Goal: Task Accomplishment & Management: Manage account settings

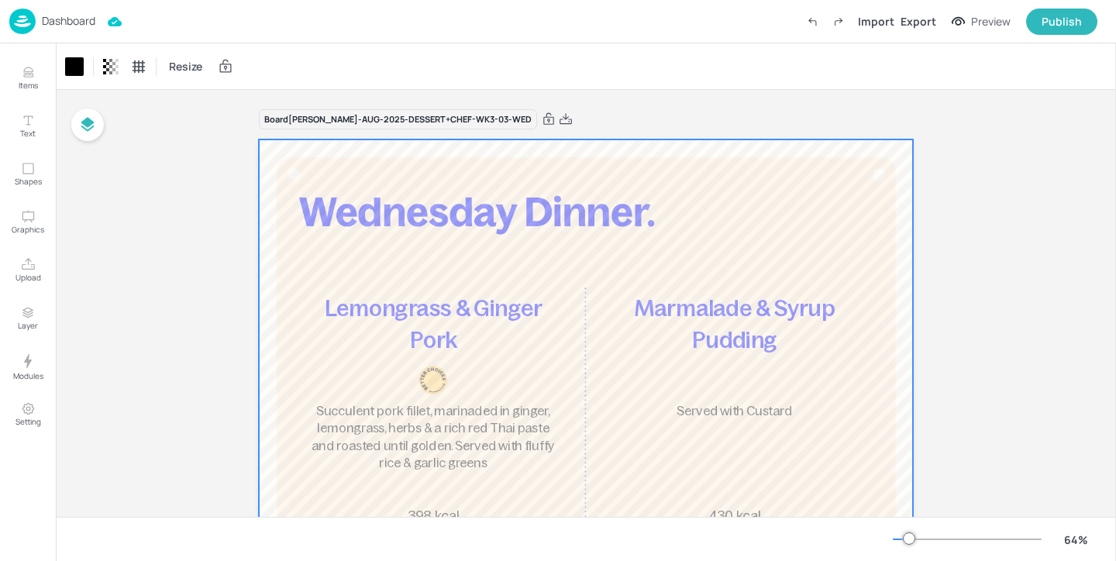
scroll to position [143, 0]
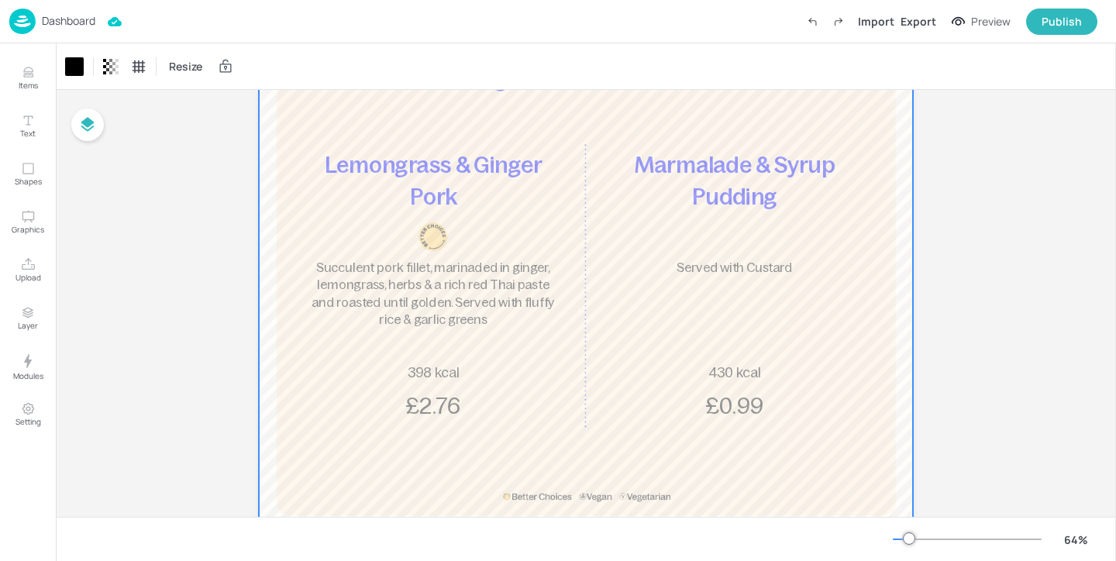
click at [69, 16] on p "Dashboard" at bounding box center [68, 20] width 53 height 11
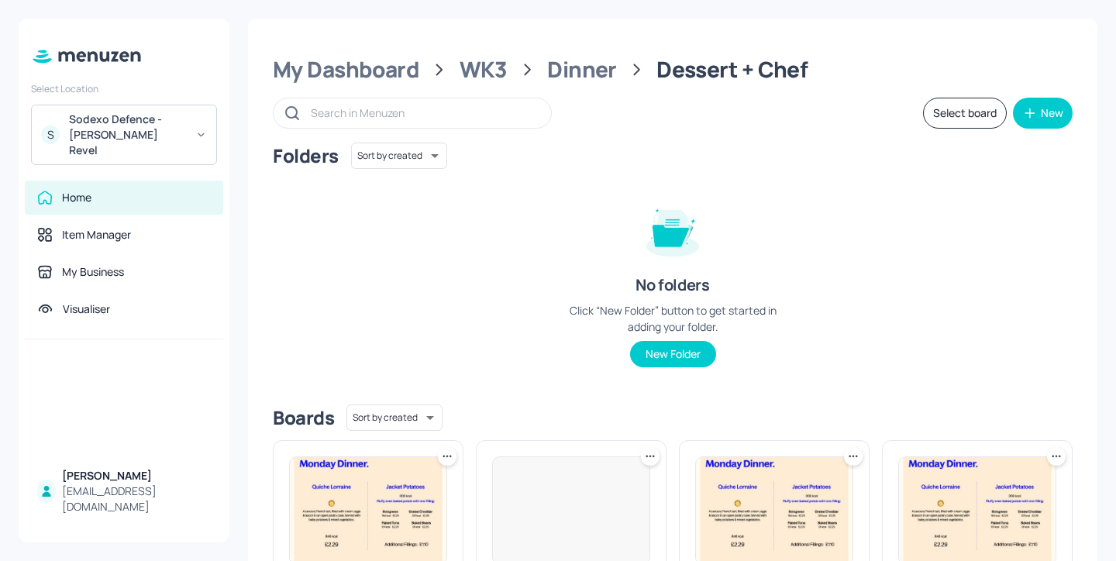
click at [172, 113] on div "Sodexo Defence - [PERSON_NAME] Revel" at bounding box center [127, 135] width 117 height 46
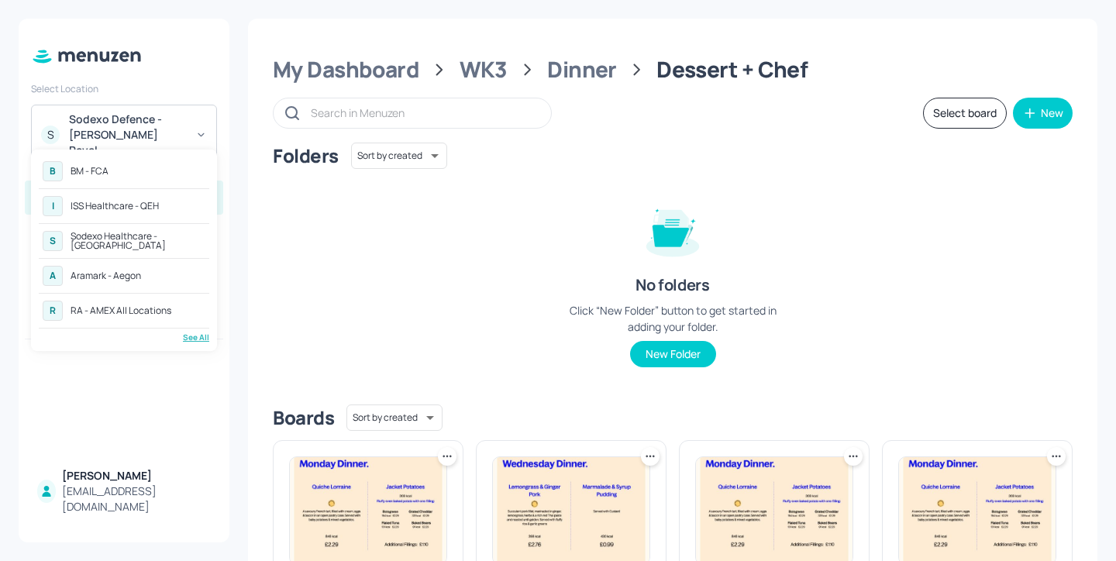
click at [170, 170] on div "B BM - FCA" at bounding box center [124, 171] width 170 height 28
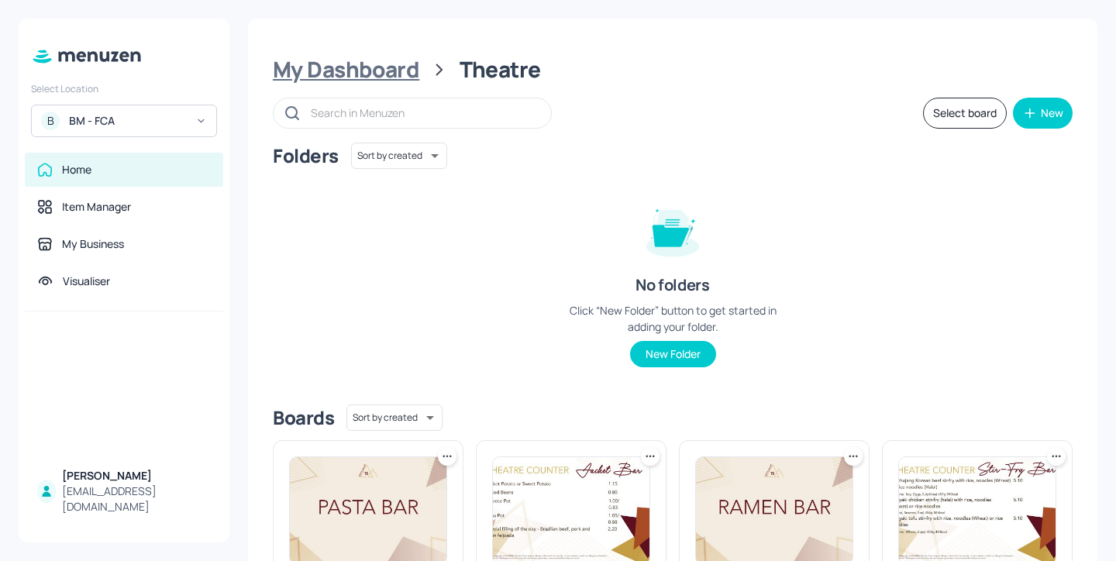
click at [397, 72] on div "My Dashboard" at bounding box center [346, 70] width 146 height 28
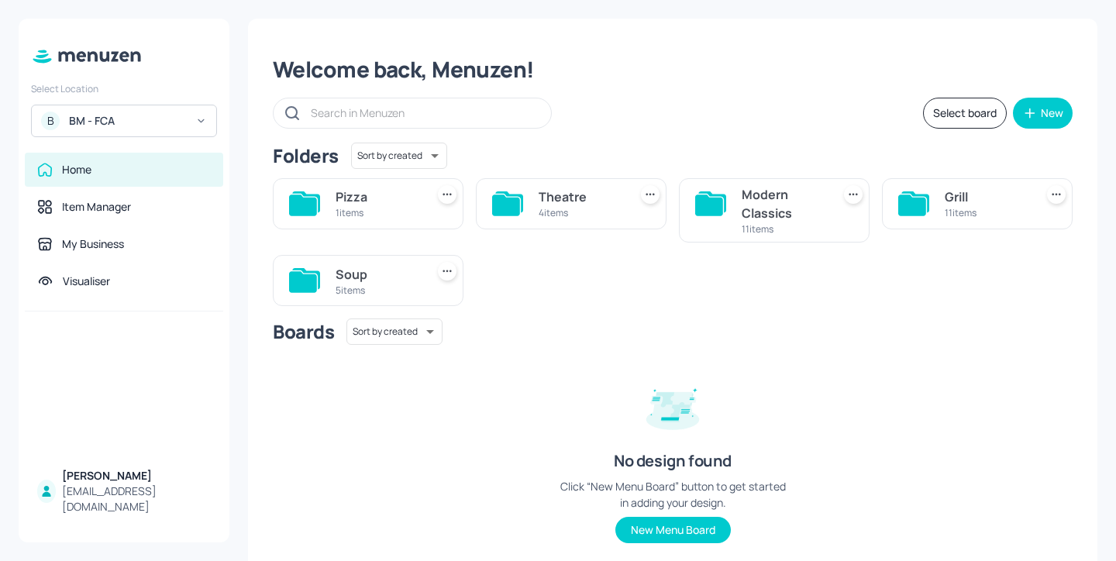
click at [387, 201] on div "Pizza" at bounding box center [377, 196] width 84 height 19
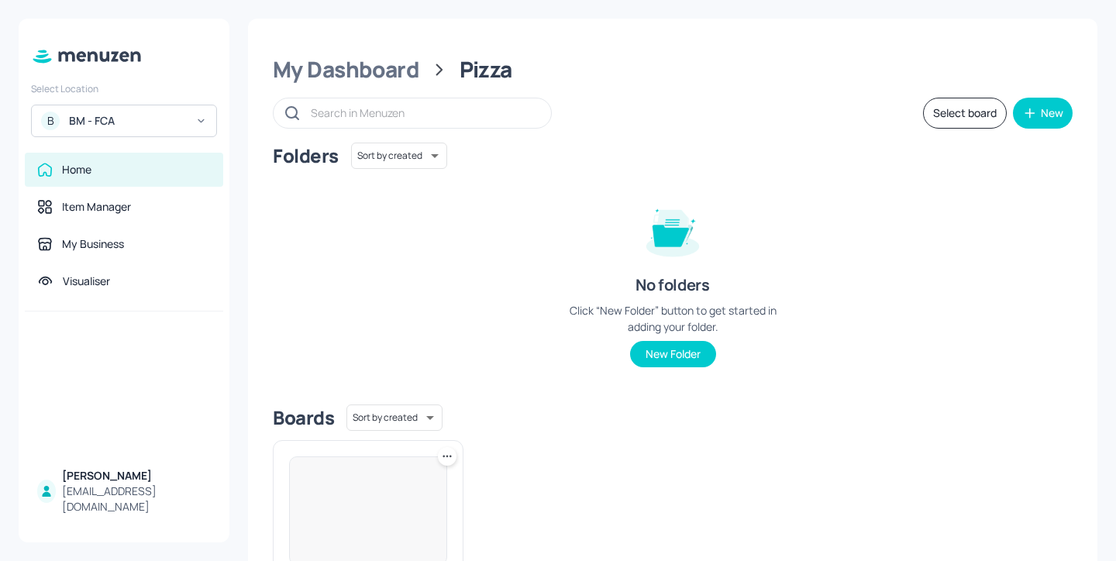
scroll to position [163, 0]
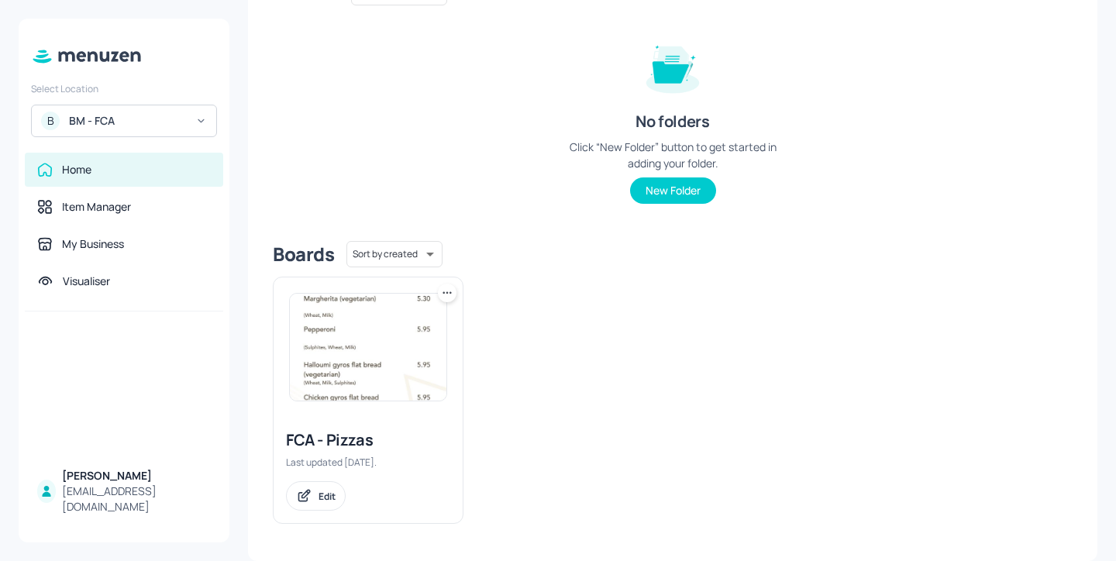
click at [365, 443] on div "FCA - Pizzas" at bounding box center [368, 440] width 164 height 22
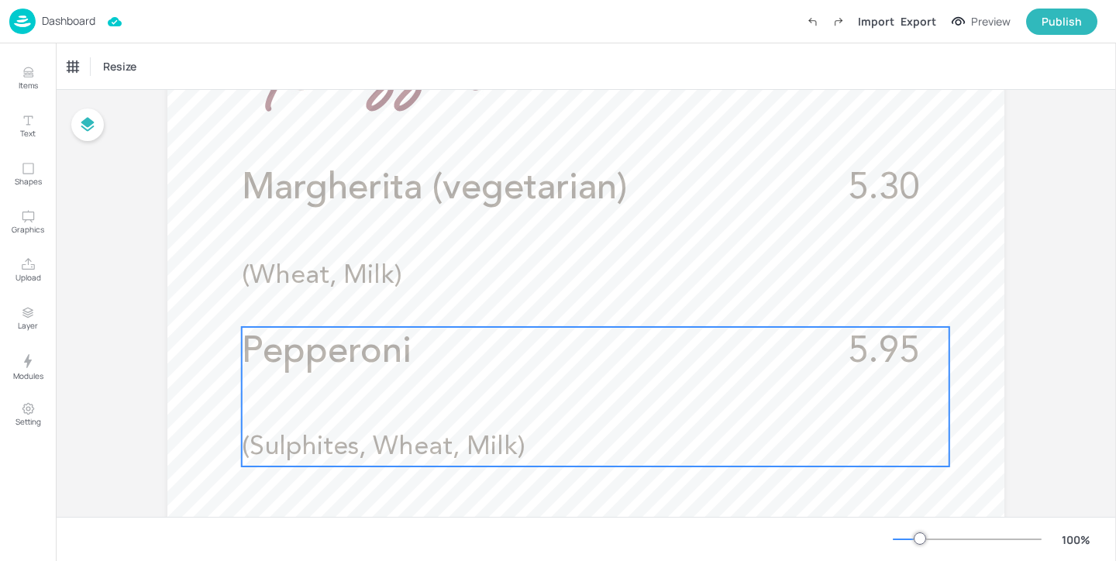
scroll to position [390, 0]
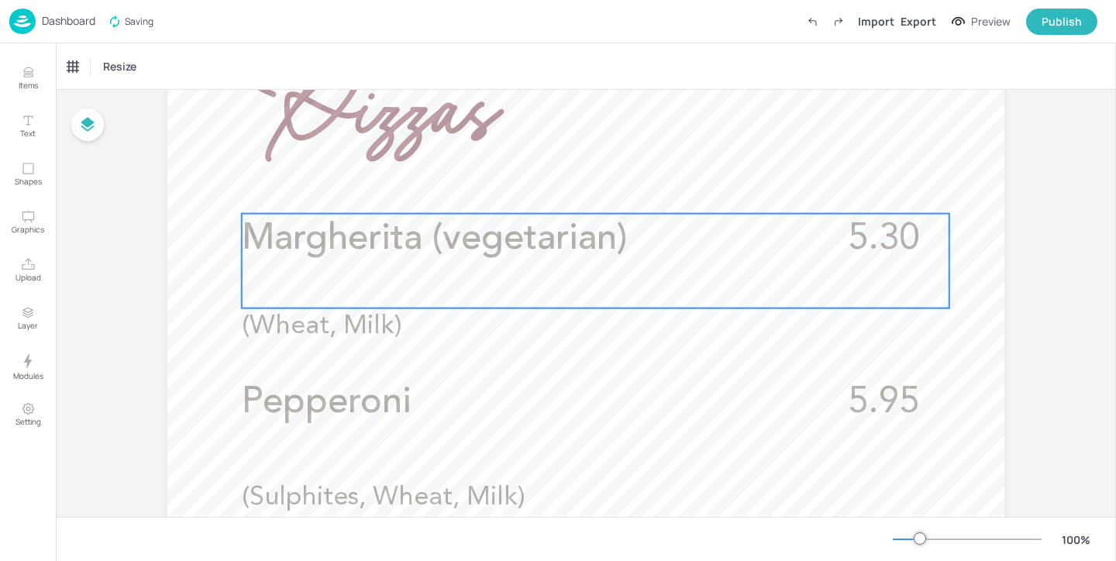
click at [675, 252] on p "Margherita (vegetarian)" at bounding box center [526, 239] width 569 height 51
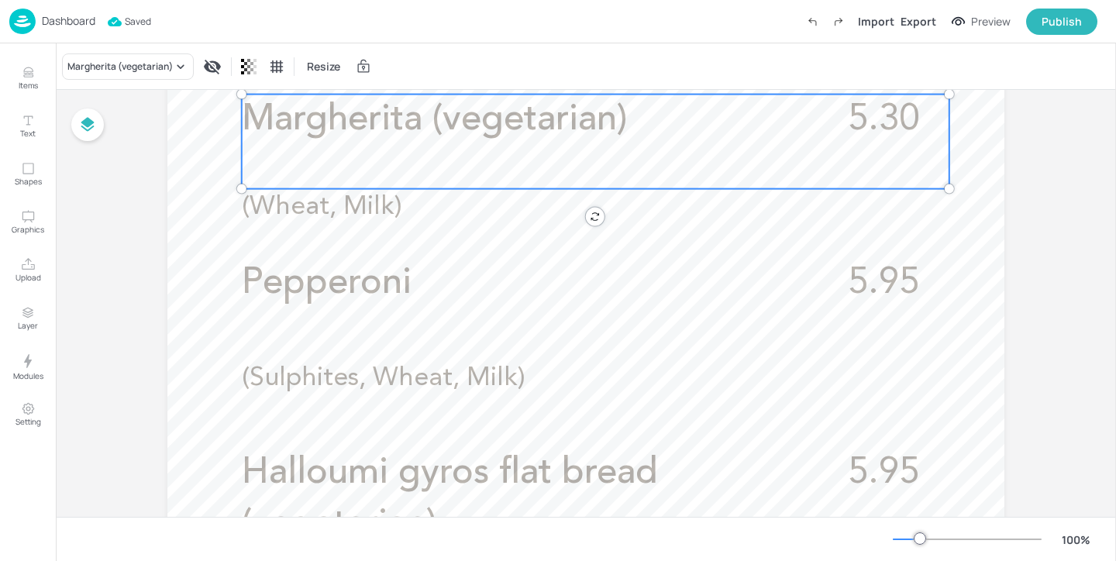
scroll to position [531, 0]
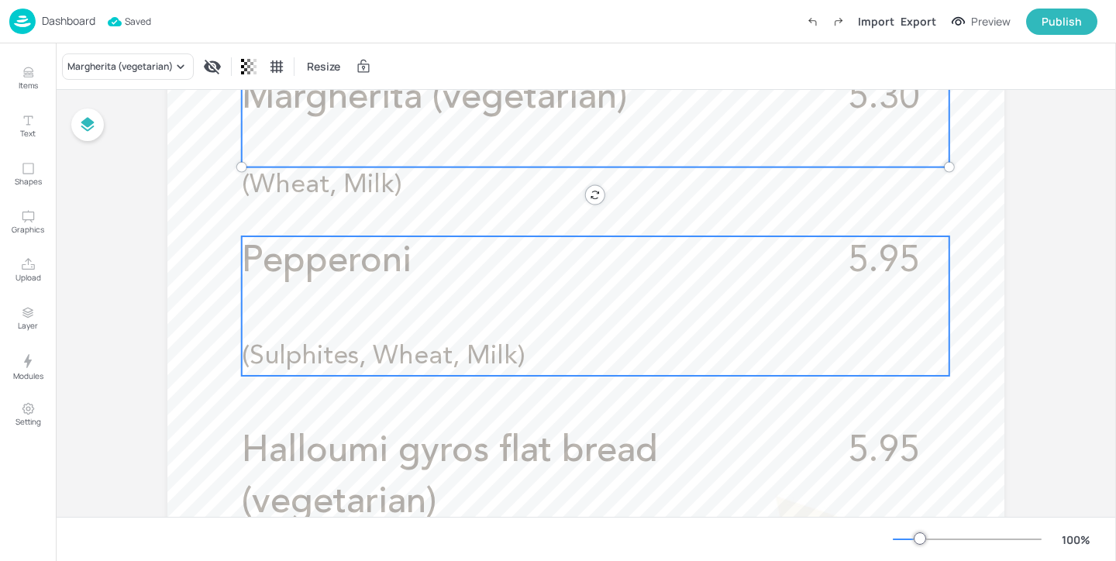
click at [669, 286] on p "Pepperoni" at bounding box center [526, 261] width 569 height 51
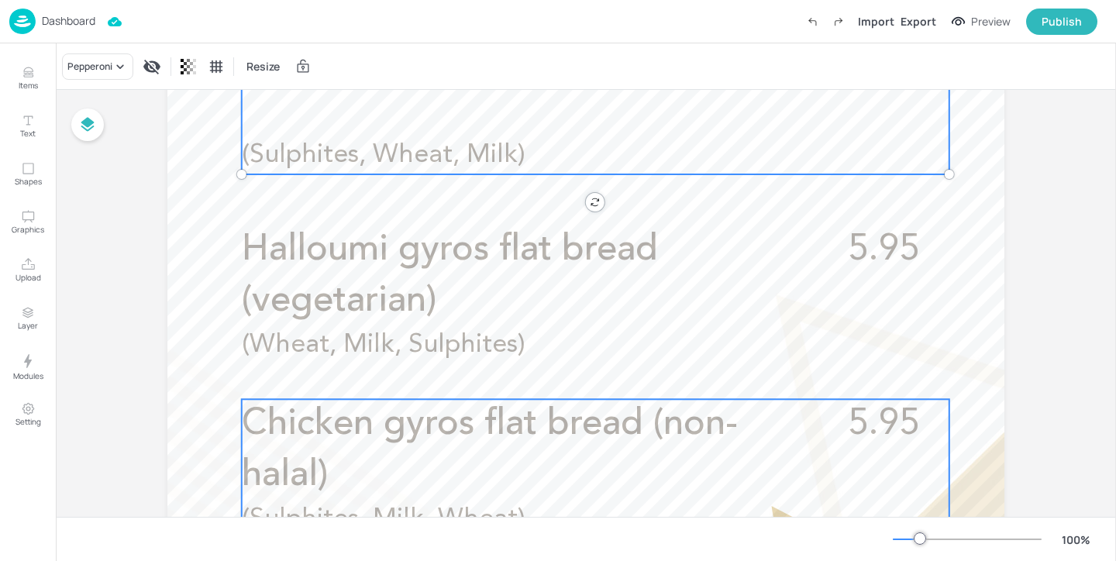
scroll to position [503, 0]
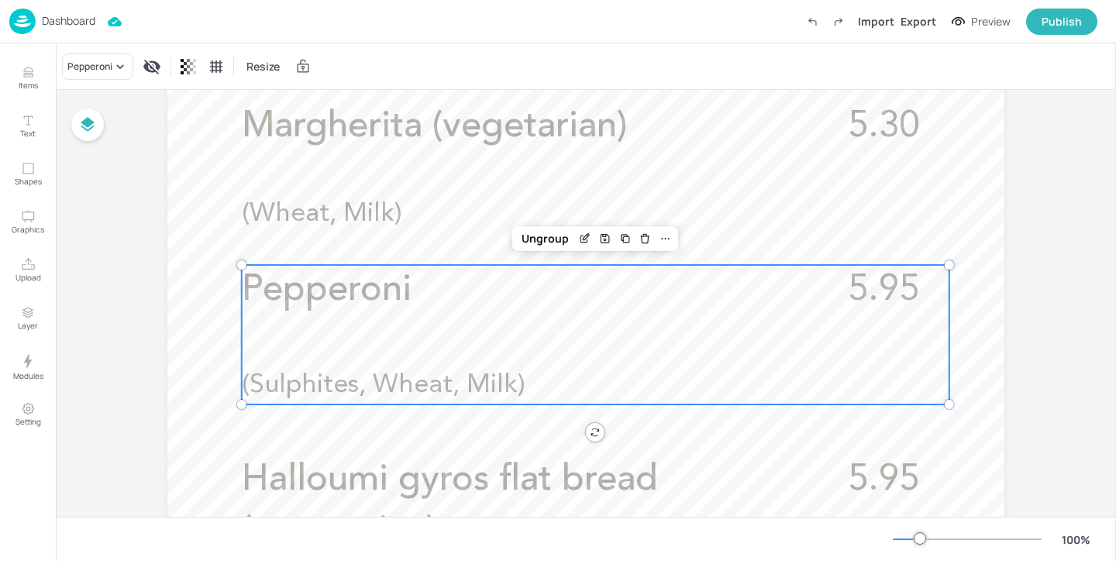
click at [612, 301] on p "Pepperoni" at bounding box center [526, 290] width 569 height 51
click at [583, 241] on icon "Edit Item" at bounding box center [583, 239] width 7 height 7
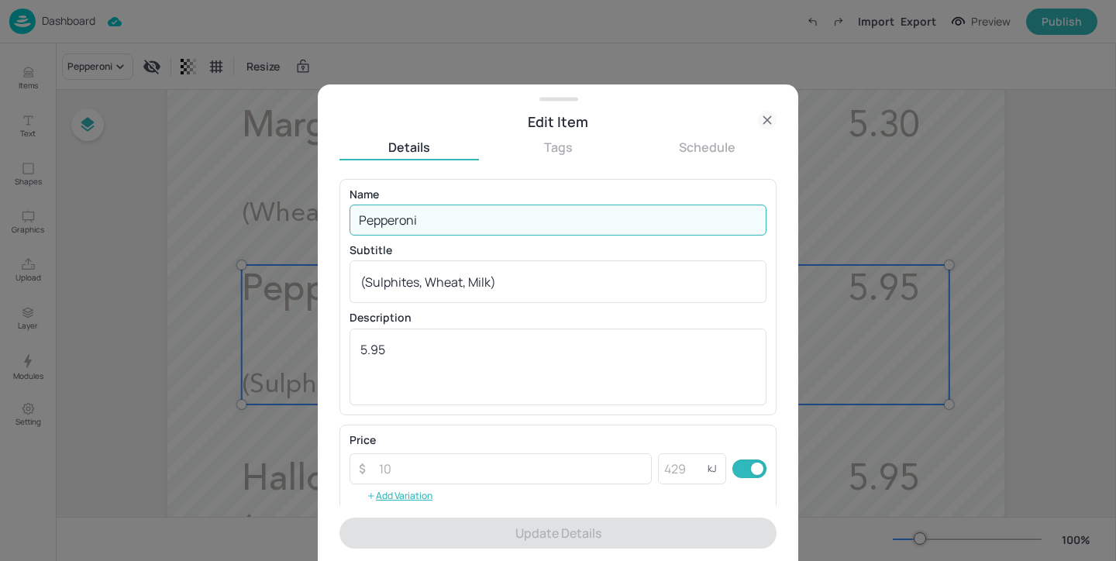
drag, startPoint x: 473, startPoint y: 219, endPoint x: 278, endPoint y: 213, distance: 194.6
click at [278, 213] on div "Edit Item Details Tags Schedule Name Pepperoni ​ Subtitle (Sulphites, Wheat, Mi…" at bounding box center [558, 280] width 1116 height 561
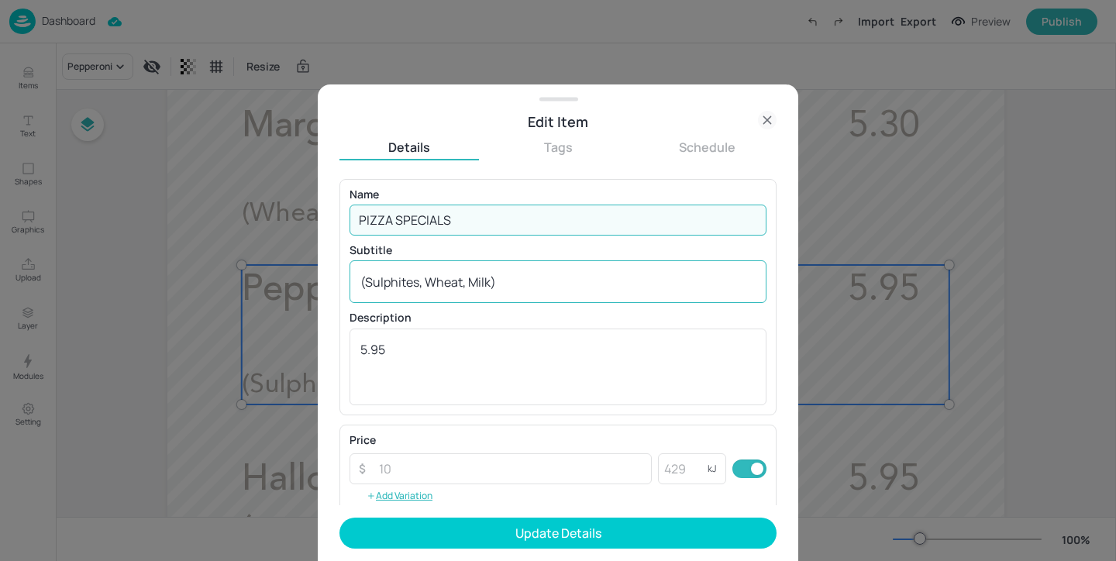
type input "PIZZA SPECIALS"
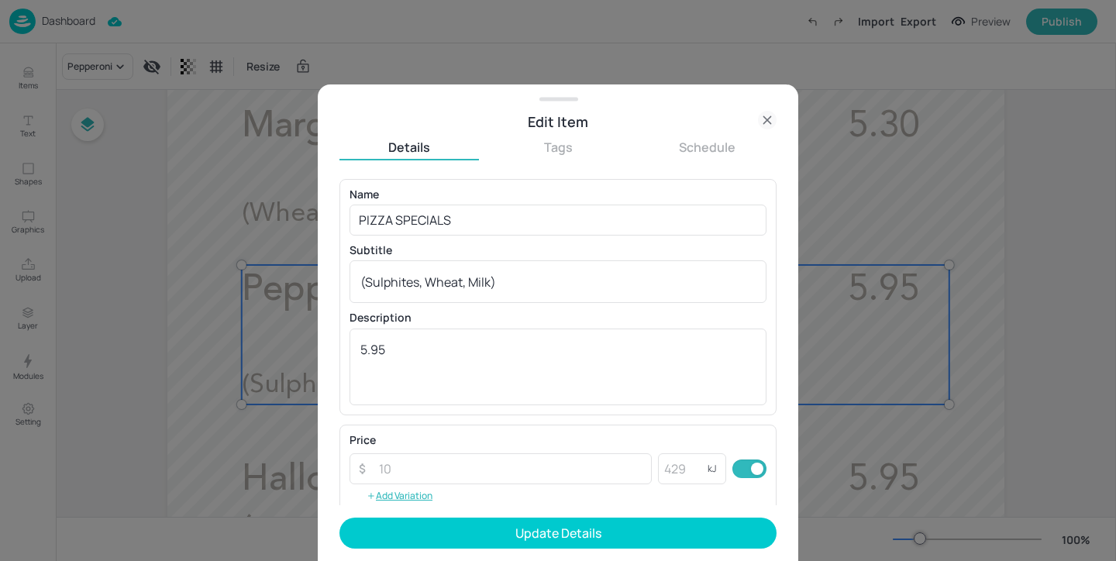
drag, startPoint x: 538, startPoint y: 293, endPoint x: 105, endPoint y: 218, distance: 440.2
click at [105, 218] on div "Edit Item Details Tags Schedule Name PIZZA SPECIALS ​ Subtitle (Sulphites, Whea…" at bounding box center [558, 280] width 1116 height 561
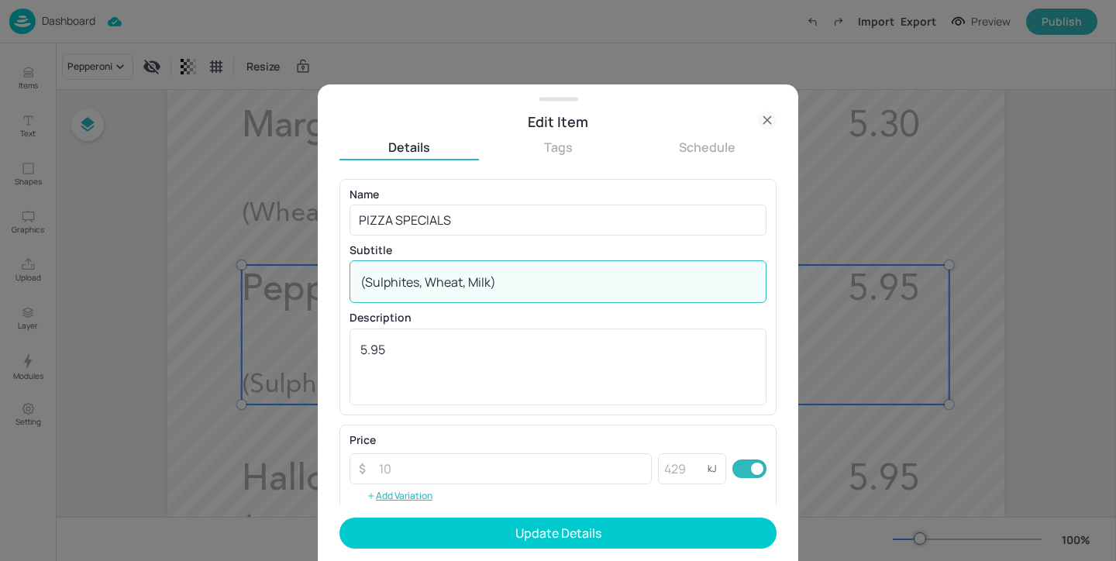
drag, startPoint x: 525, startPoint y: 280, endPoint x: 273, endPoint y: 269, distance: 252.0
click at [273, 269] on div "Edit Item Details Tags Schedule Name PIZZA SPECIALS ​ Subtitle (Sulphites, Whea…" at bounding box center [558, 280] width 1116 height 561
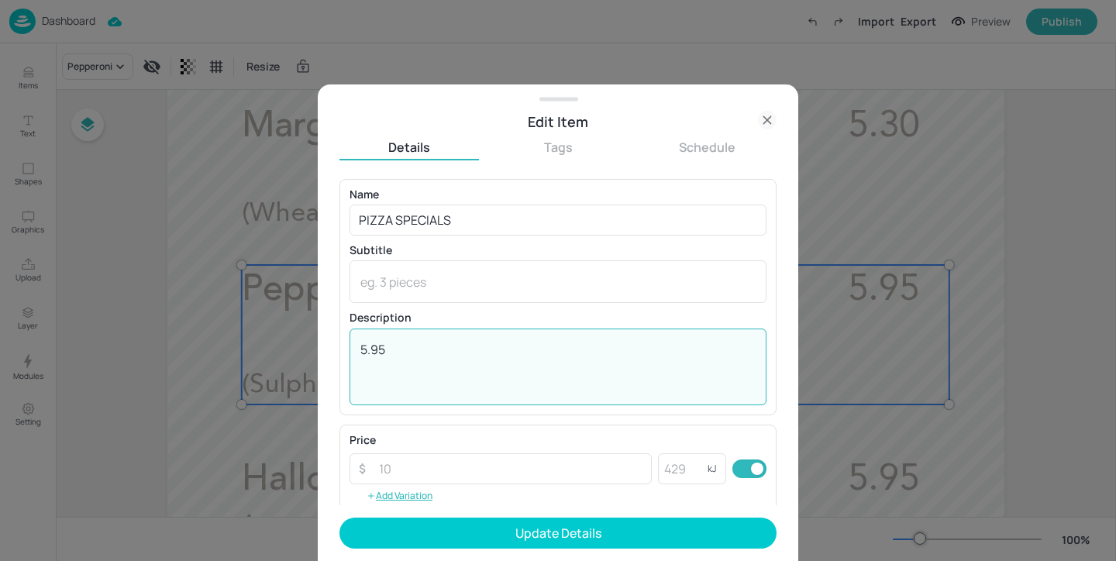
drag, startPoint x: 467, startPoint y: 366, endPoint x: 352, endPoint y: 323, distance: 123.3
click at [352, 323] on div "Description 5.95 x ​" at bounding box center [557, 358] width 417 height 92
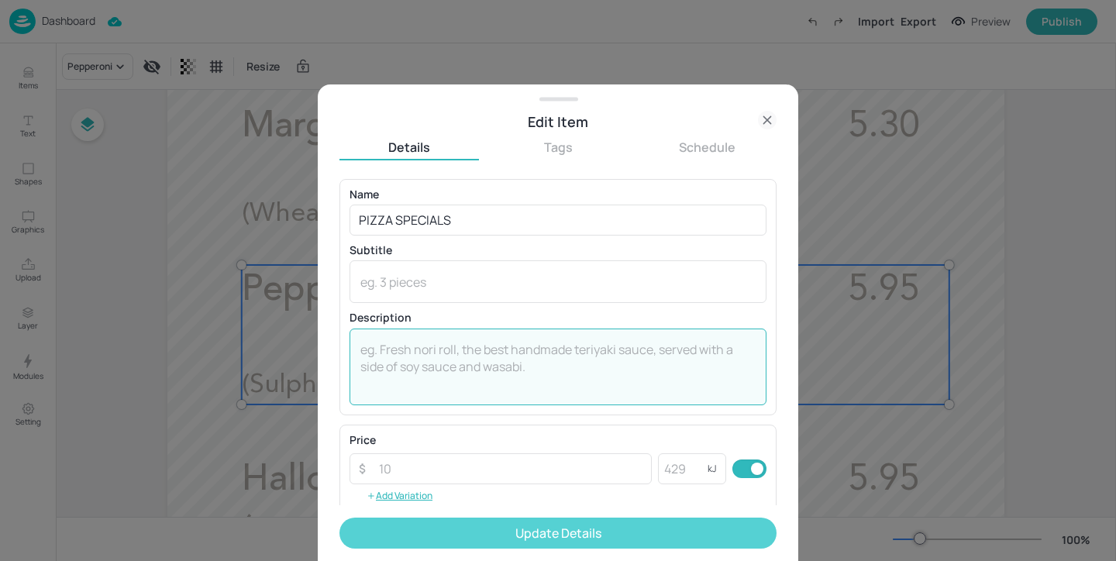
click at [470, 547] on button "Update Details" at bounding box center [557, 533] width 437 height 31
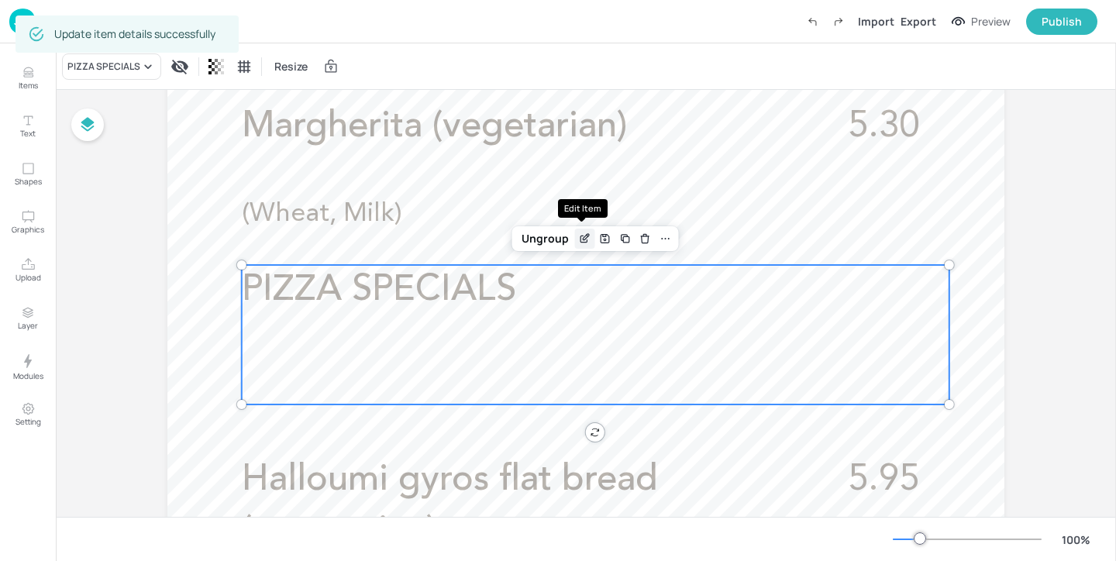
click at [584, 237] on icon "Edit Item" at bounding box center [584, 238] width 13 height 12
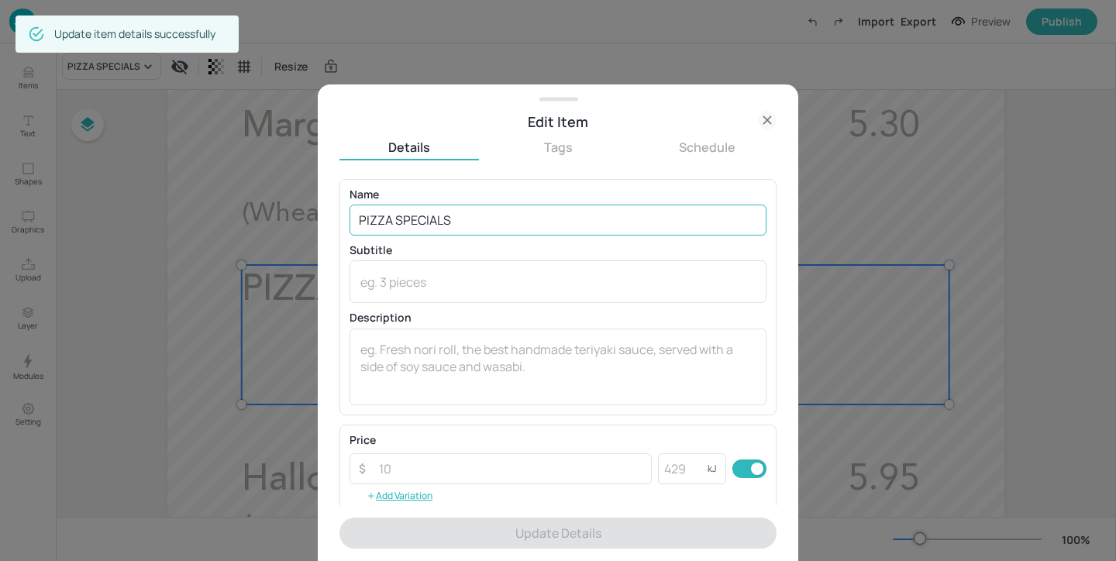
click at [397, 219] on input "PIZZA SPECIALS" at bounding box center [557, 220] width 417 height 31
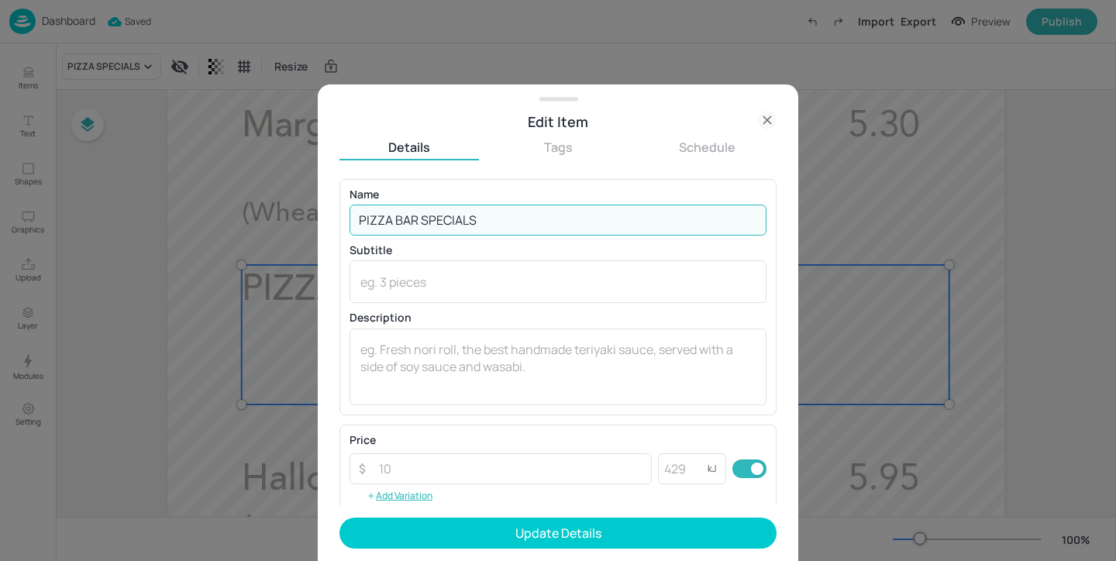
click at [525, 215] on input "PIZZA BAR SPECIALS" at bounding box center [557, 220] width 417 height 31
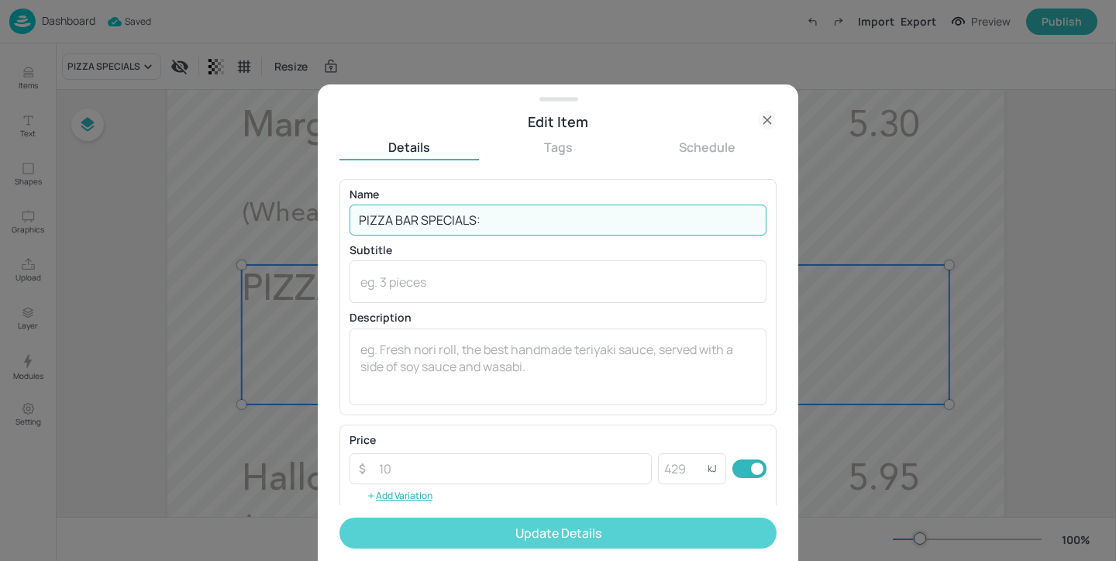
type input "PIZZA BAR SPECIALS:"
click at [563, 535] on button "Update Details" at bounding box center [557, 533] width 437 height 31
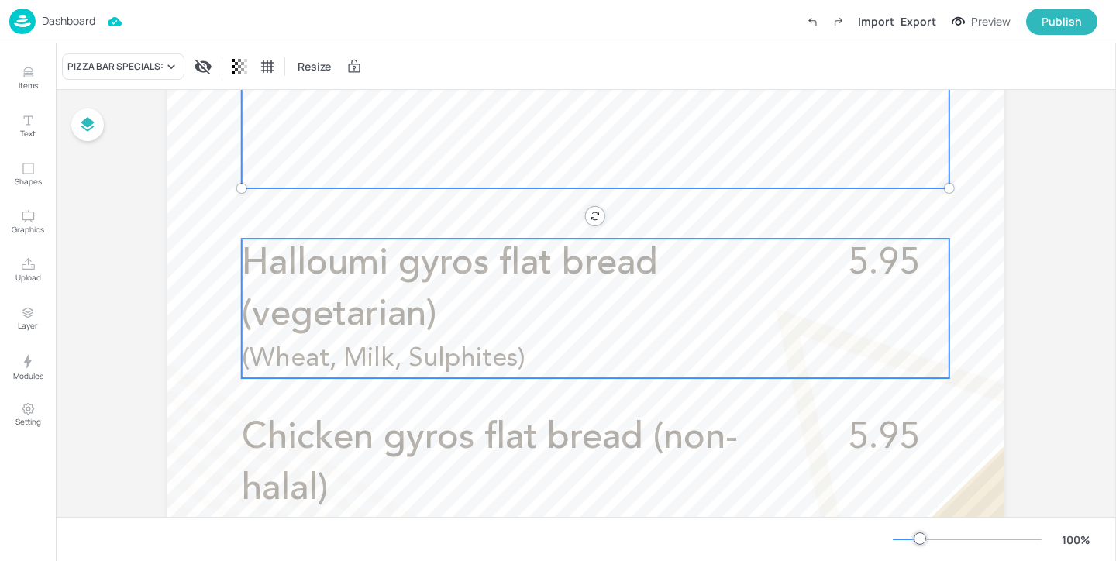
scroll to position [900, 0]
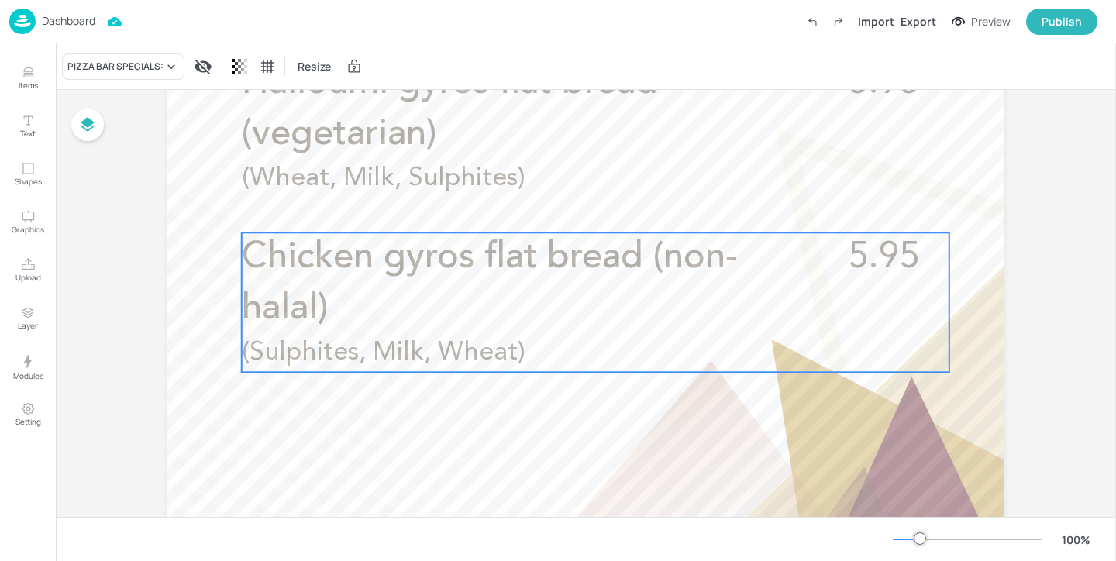
click at [640, 315] on p "Chicken gyros flat bread (non-halal)" at bounding box center [526, 283] width 569 height 102
click at [578, 209] on icon "Edit Item" at bounding box center [584, 206] width 13 height 12
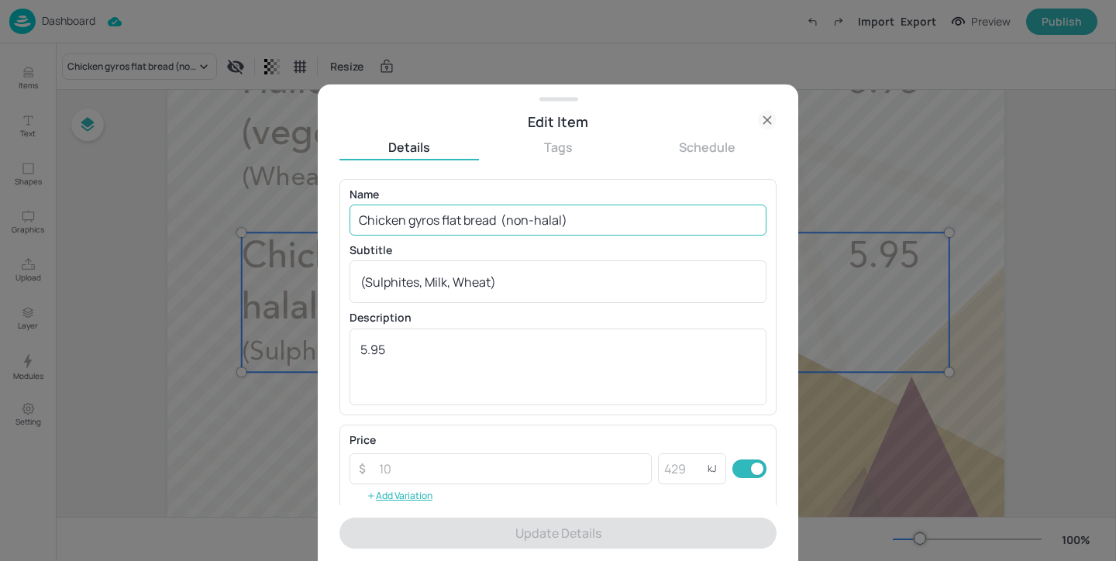
click at [534, 217] on input "Chicken gyros flat bread (non-halal)" at bounding box center [557, 220] width 417 height 31
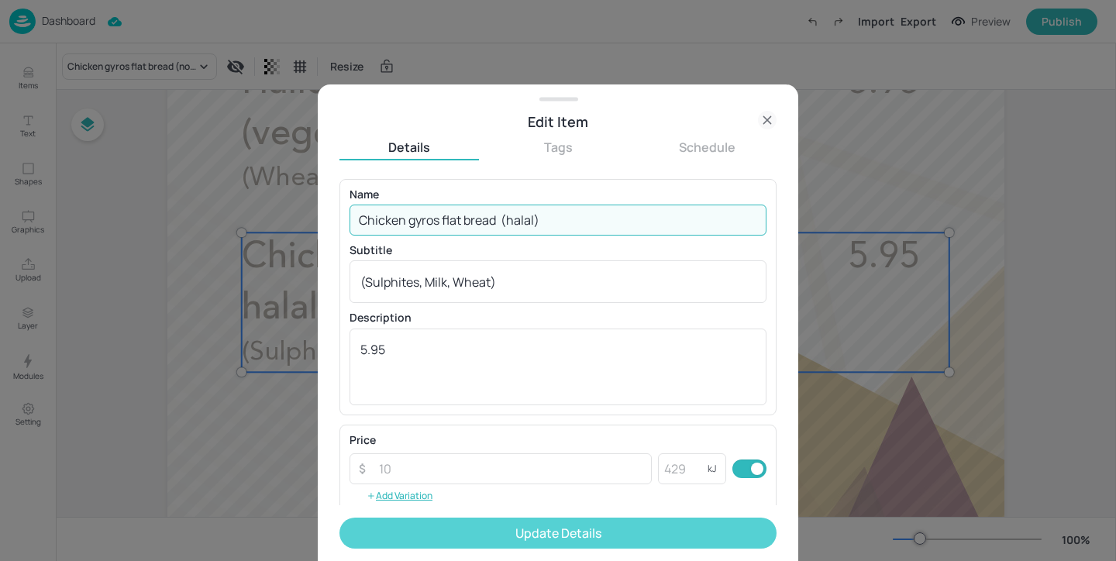
type input "Chicken gyros flat bread (halal)"
click at [544, 529] on button "Update Details" at bounding box center [557, 533] width 437 height 31
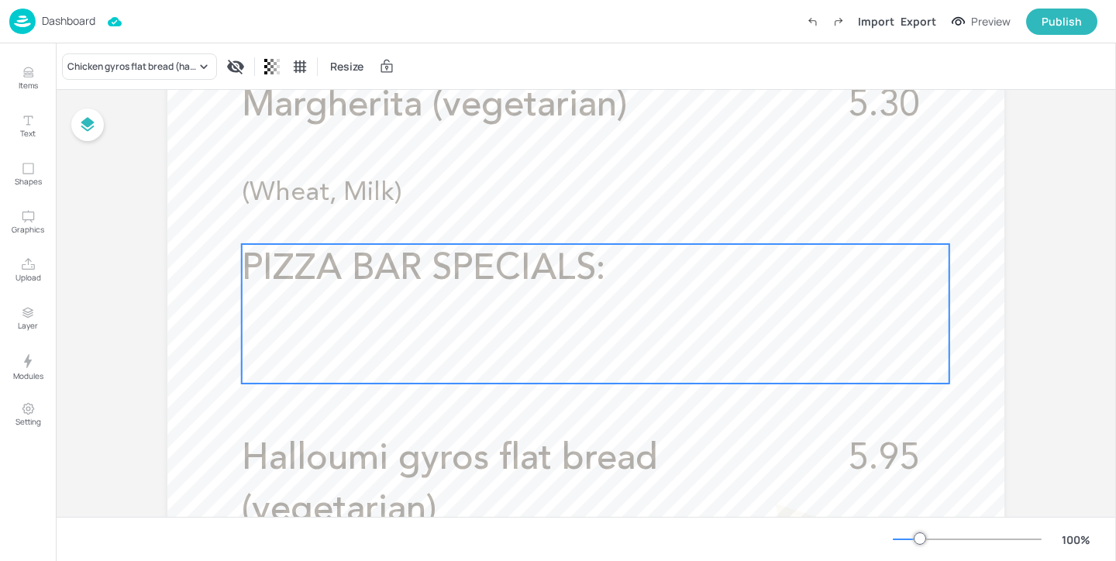
scroll to position [446, 0]
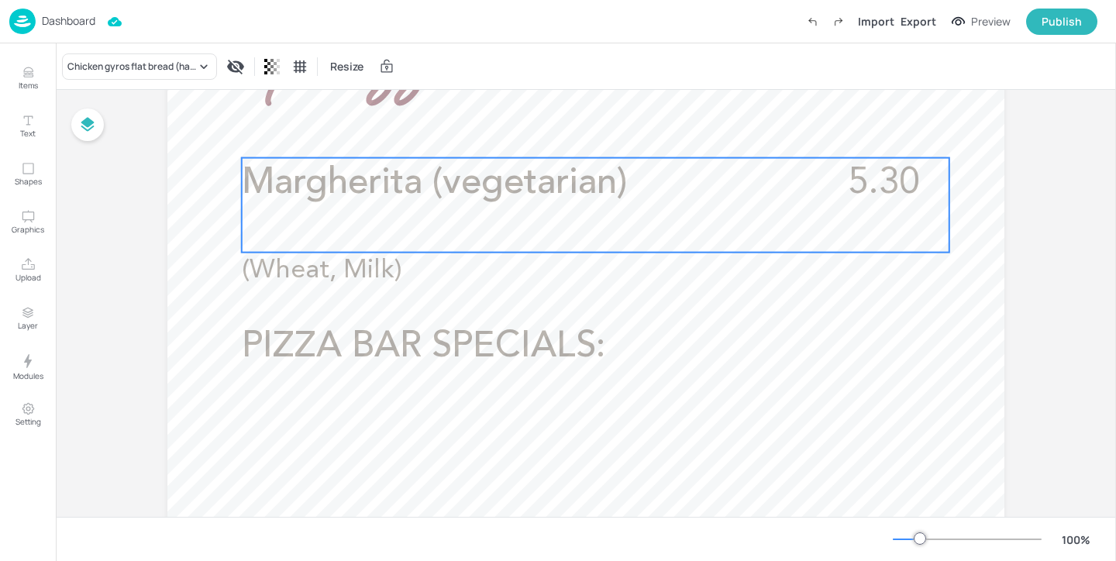
click at [748, 245] on div "Margherita (vegetarian) 5.30 (Wheat, Milk)" at bounding box center [595, 205] width 707 height 95
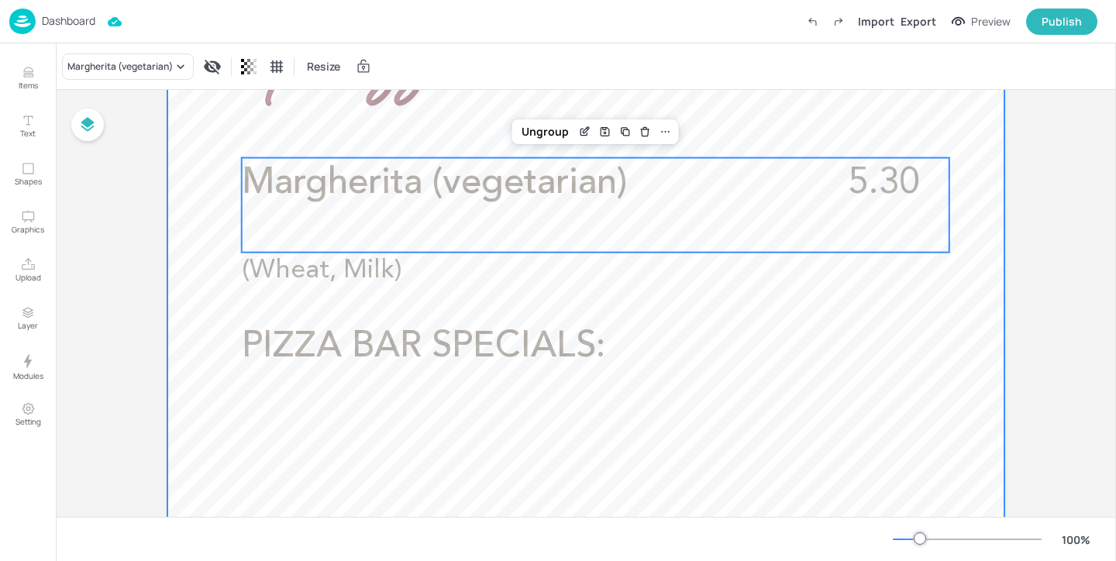
click at [951, 277] on div at bounding box center [585, 437] width 837 height 1488
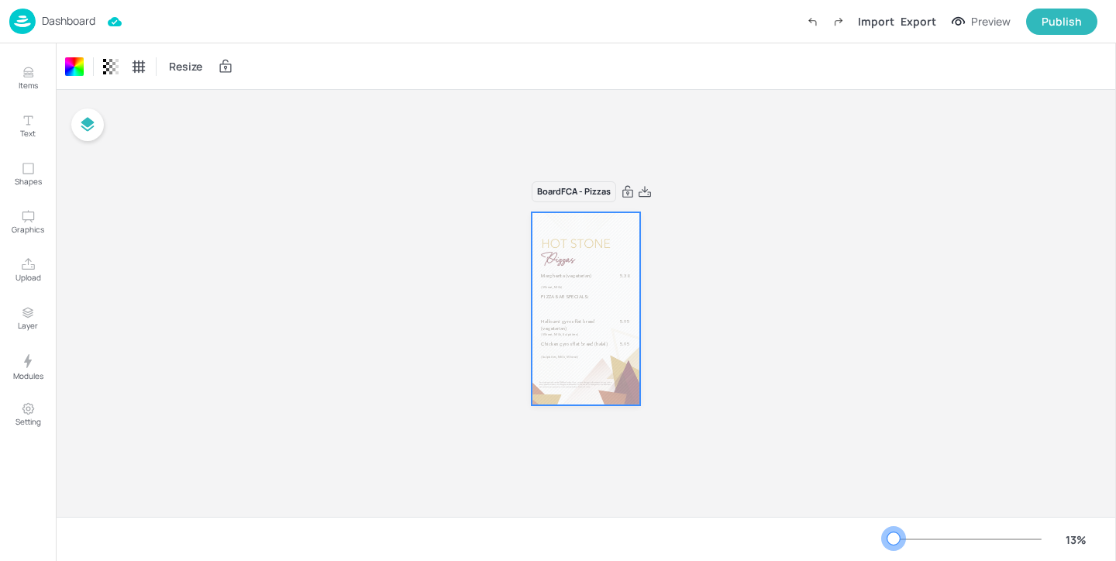
scroll to position [0, 0]
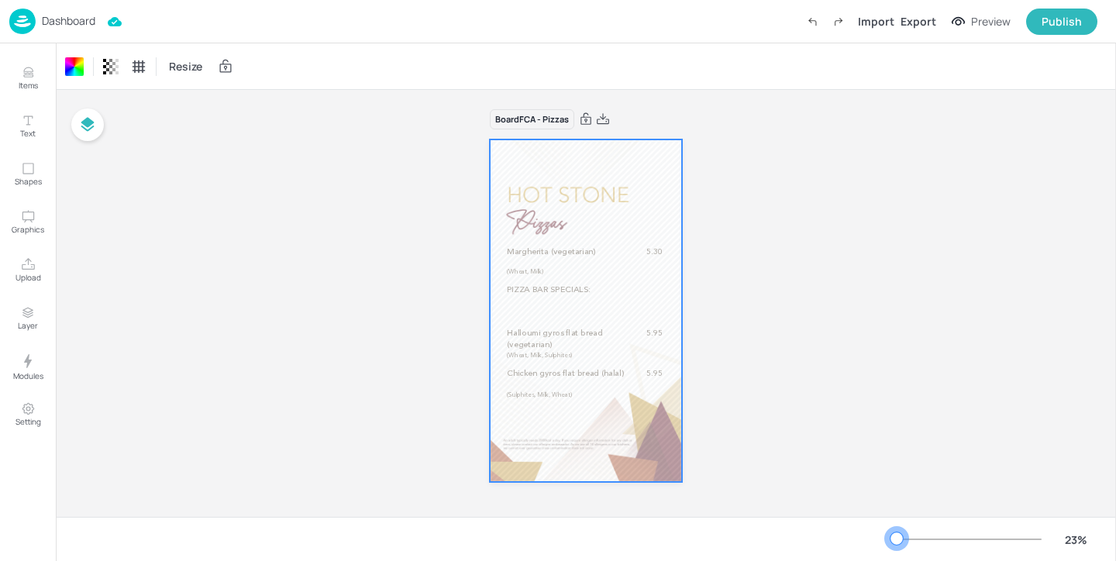
drag, startPoint x: 927, startPoint y: 544, endPoint x: 896, endPoint y: 542, distance: 30.3
click at [896, 542] on div at bounding box center [967, 539] width 149 height 12
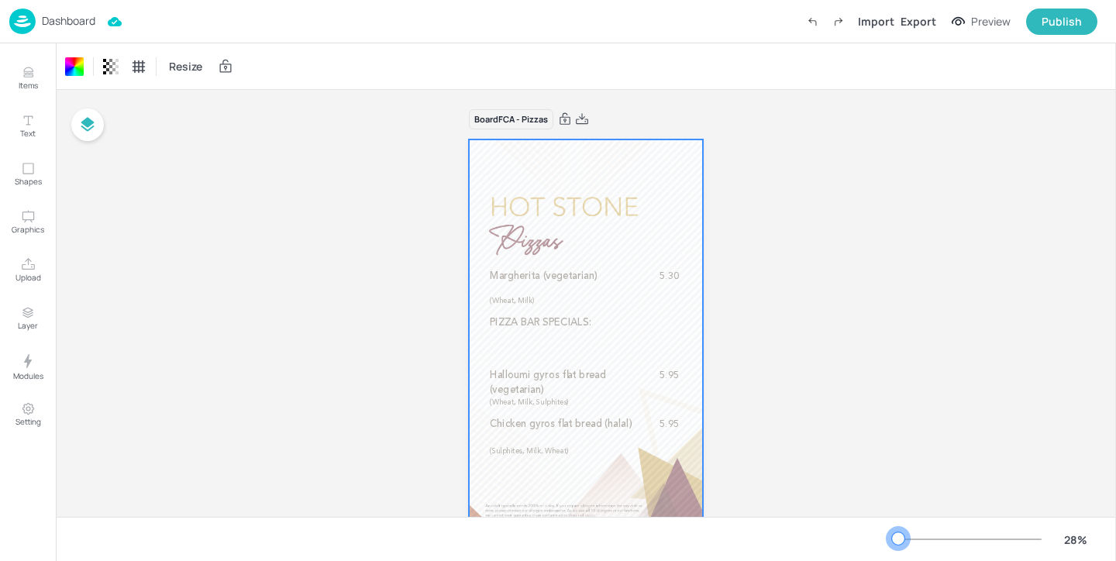
click at [898, 539] on div at bounding box center [898, 538] width 12 height 12
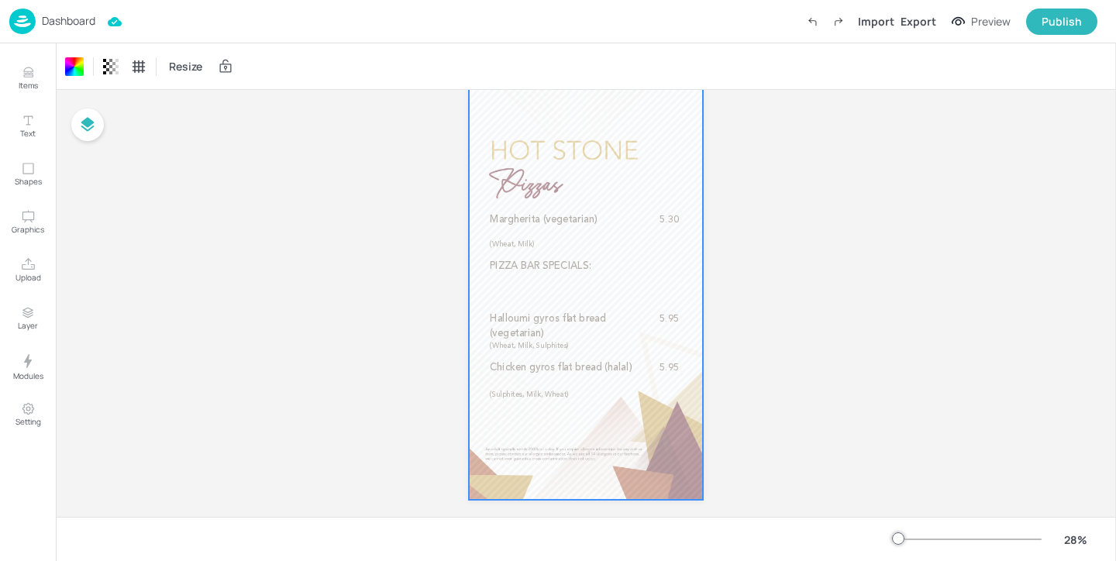
click at [693, 249] on div at bounding box center [586, 291] width 234 height 417
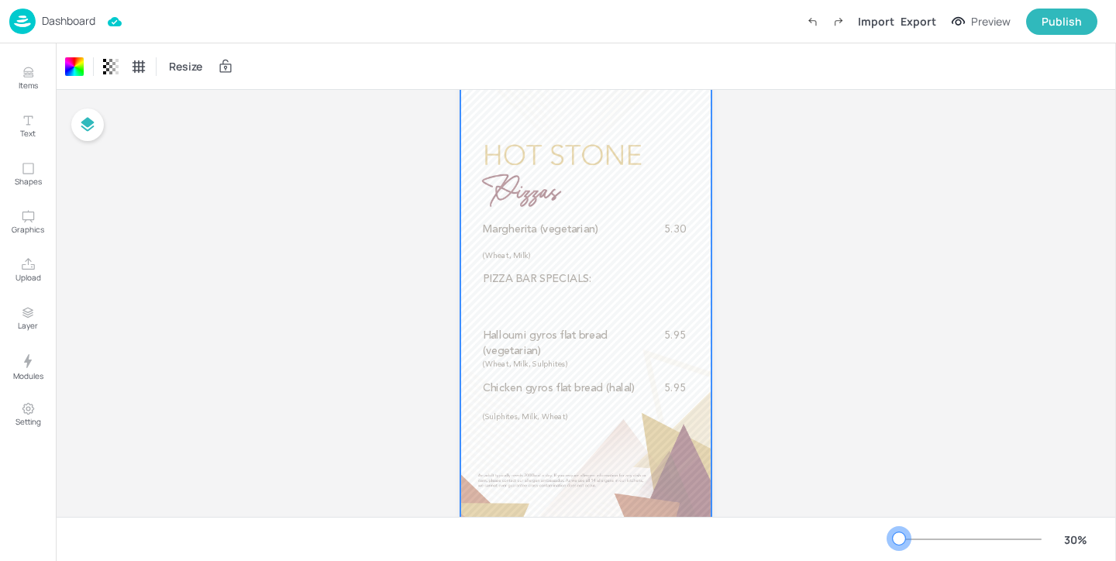
click at [899, 543] on div at bounding box center [899, 538] width 12 height 12
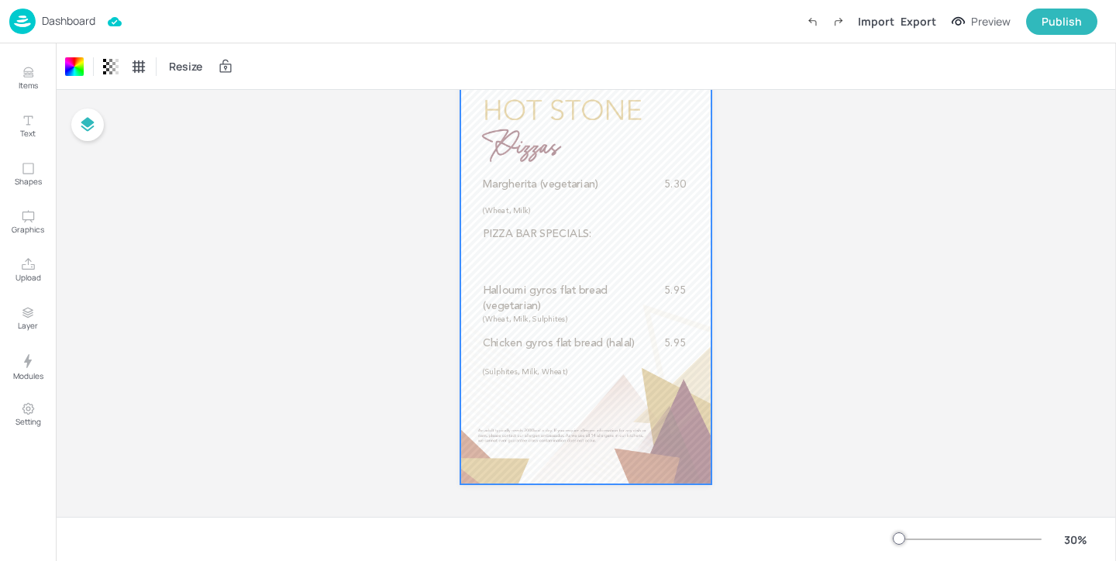
scroll to position [0, 0]
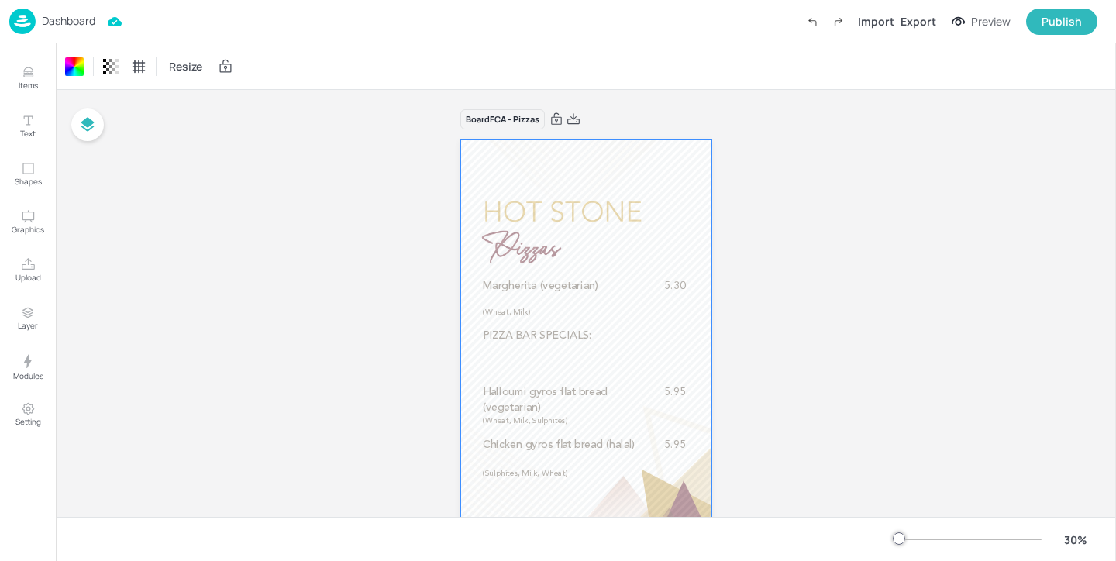
click at [95, 24] on p "Dashboard" at bounding box center [68, 20] width 53 height 11
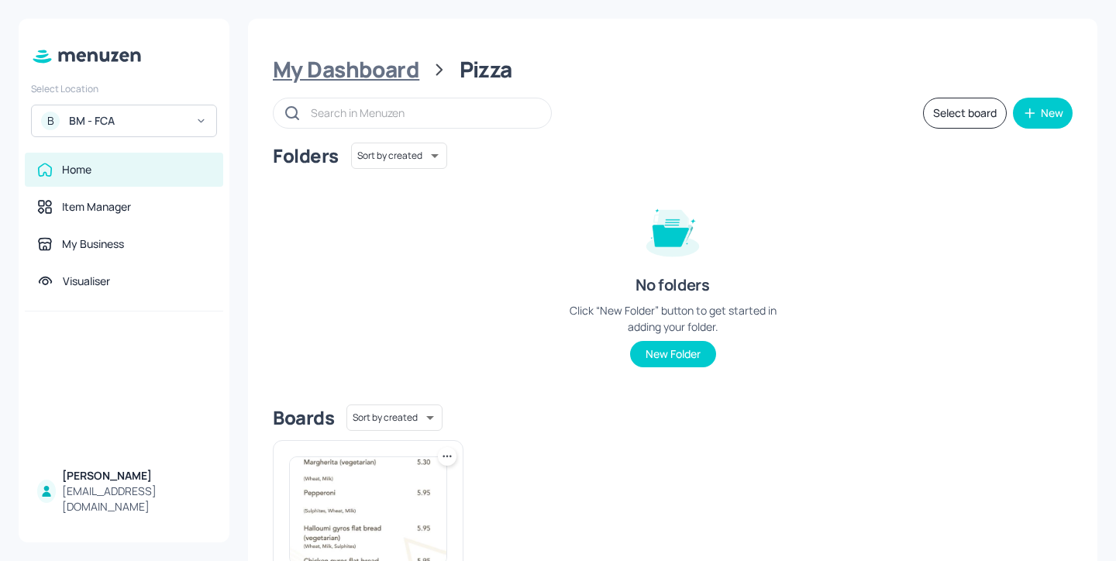
click at [408, 69] on div "My Dashboard" at bounding box center [346, 70] width 146 height 28
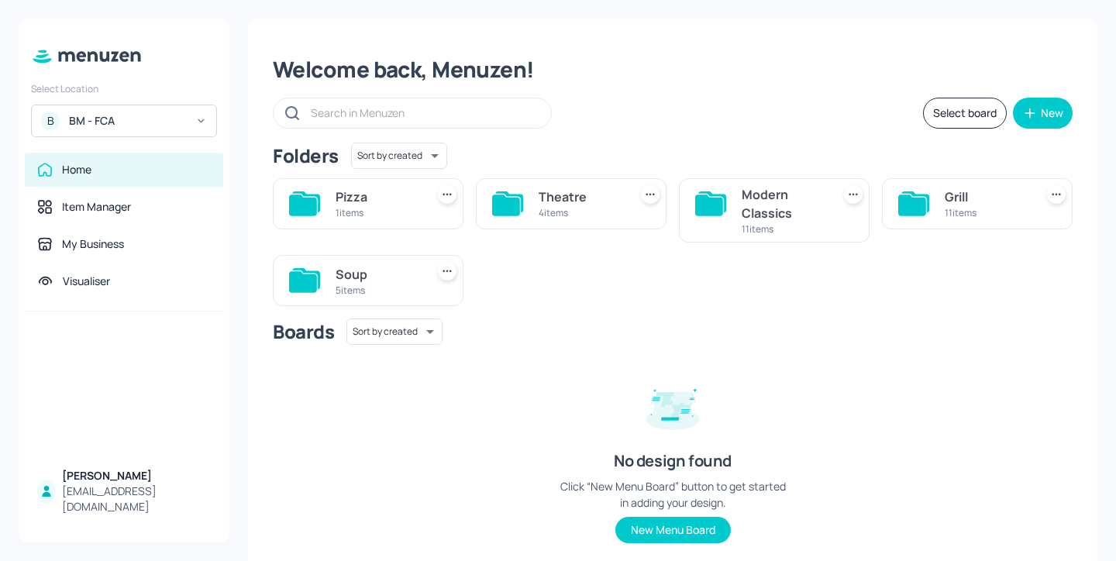
click at [574, 196] on div "Theatre" at bounding box center [580, 196] width 84 height 19
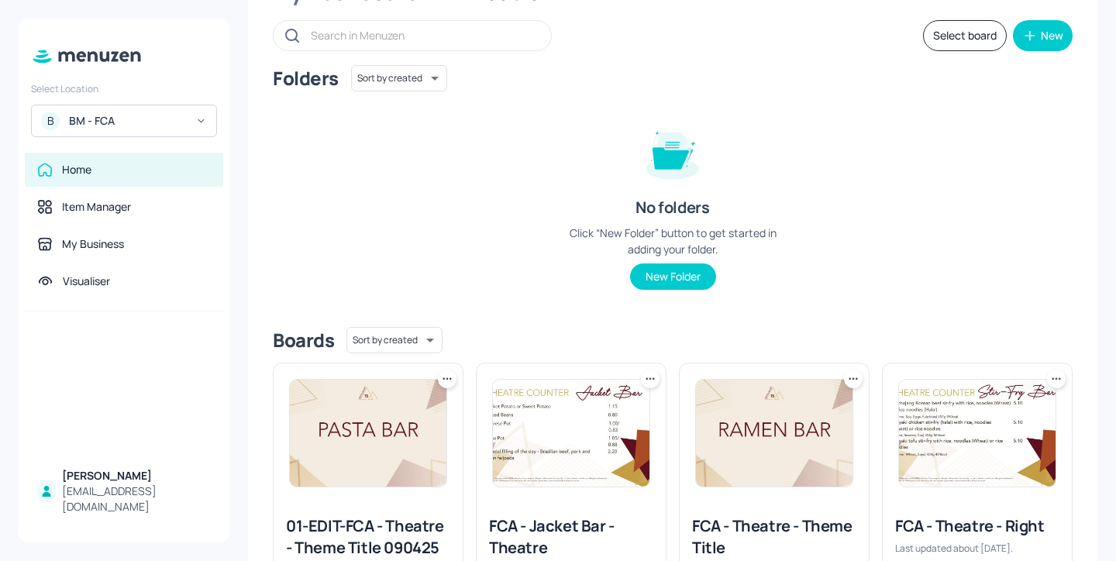
scroll to position [185, 0]
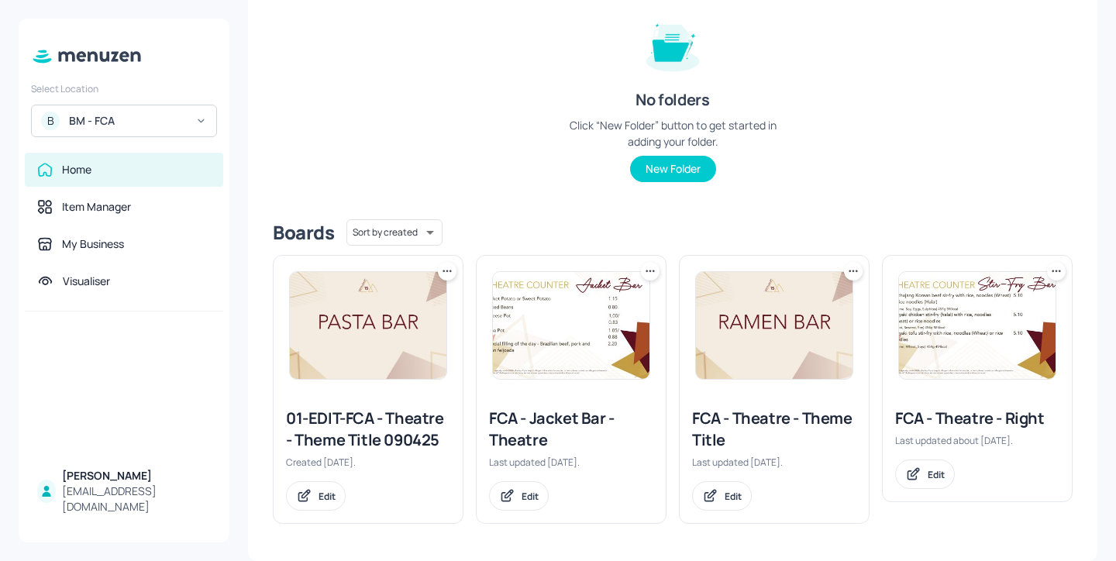
click at [973, 422] on div "FCA - Theatre - Right" at bounding box center [977, 419] width 164 height 22
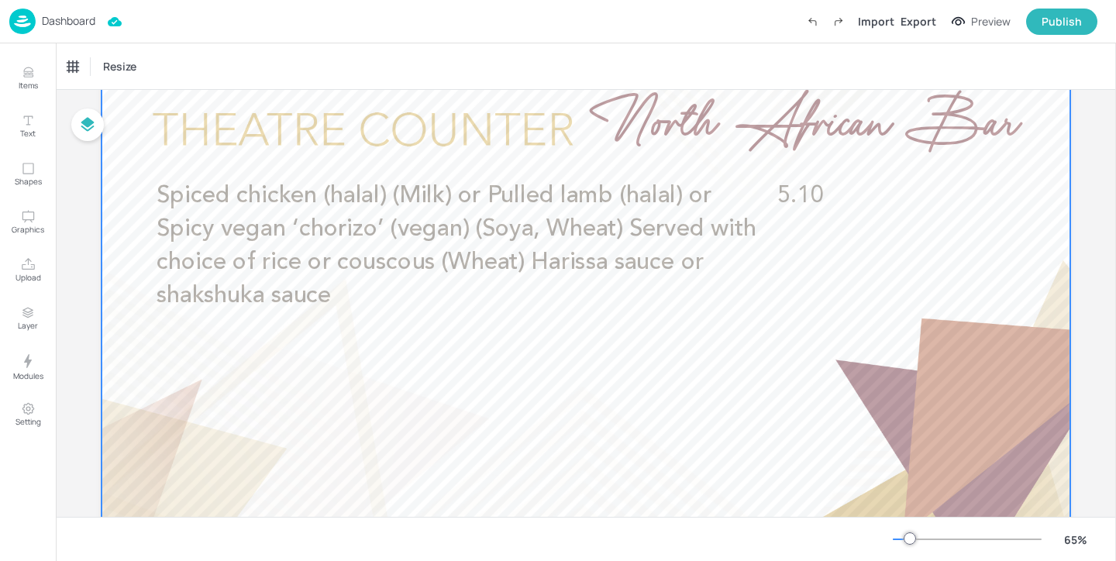
scroll to position [43, 0]
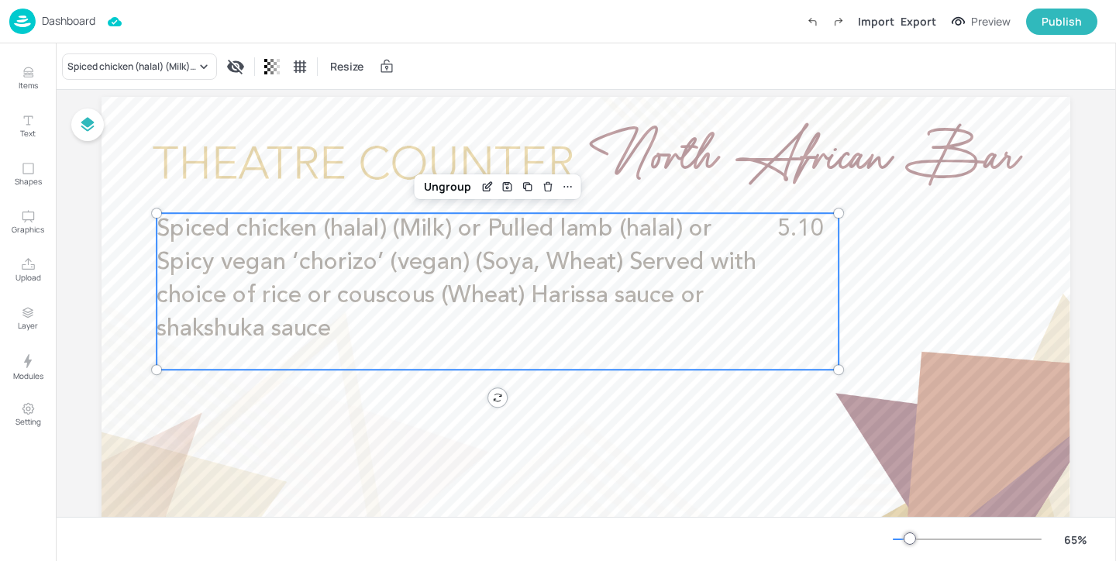
click at [447, 302] on span "Spiced chicken (halal) (Milk) or Pulled lamb (halal) or Spicy vegan ‘chorizo’ (…" at bounding box center [457, 279] width 600 height 123
click at [484, 185] on icon "Edit Item" at bounding box center [486, 187] width 13 height 12
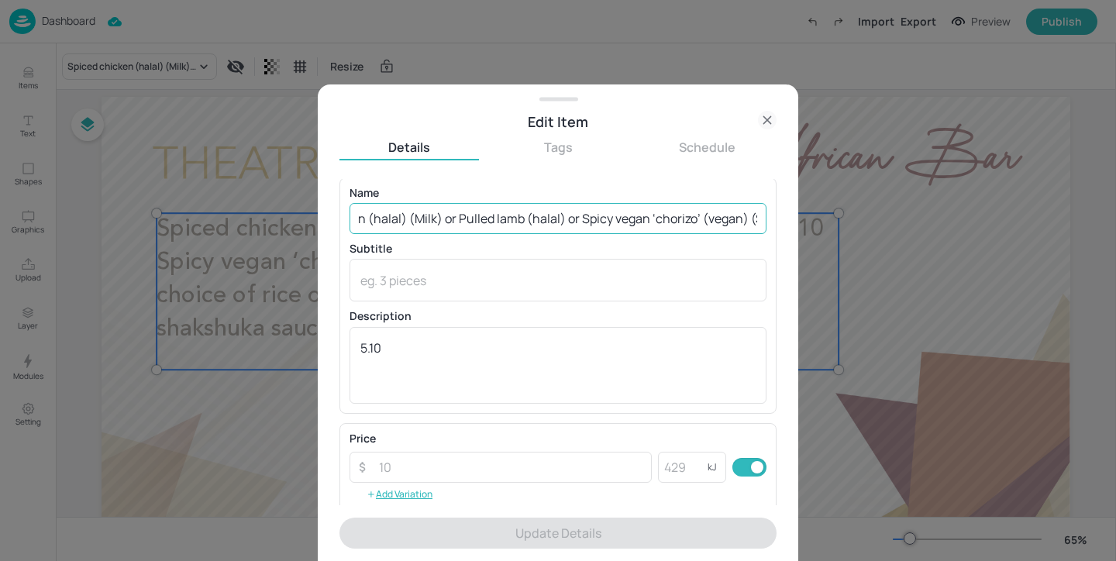
scroll to position [0, 93]
click at [679, 217] on input "Spiced chicken (halal) (Milk) or Pulled lamb (halal) or Spicy vegan ‘chorizo’ (…" at bounding box center [557, 218] width 417 height 31
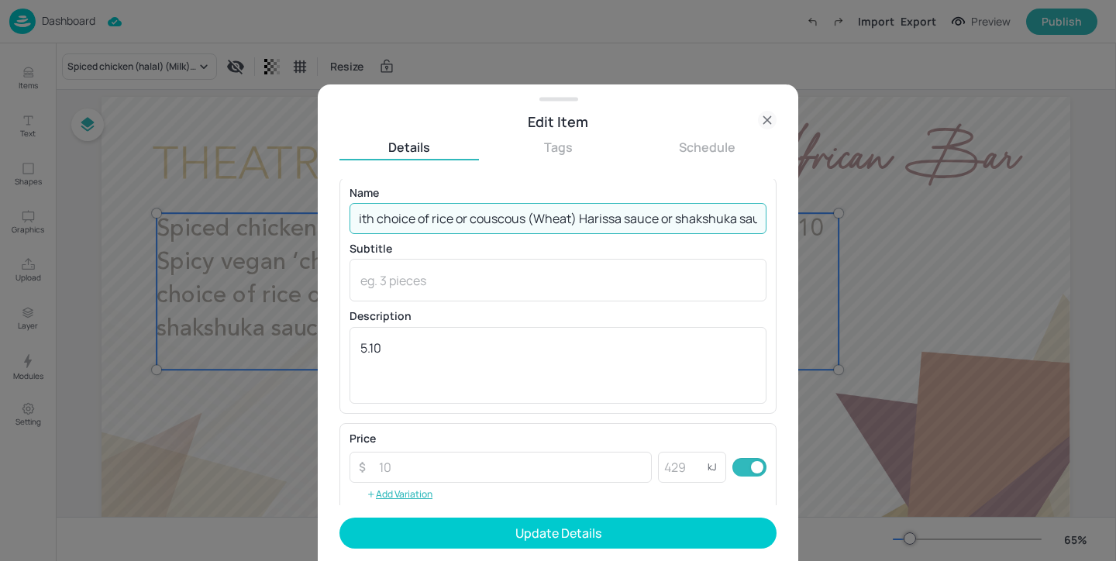
scroll to position [0, 628]
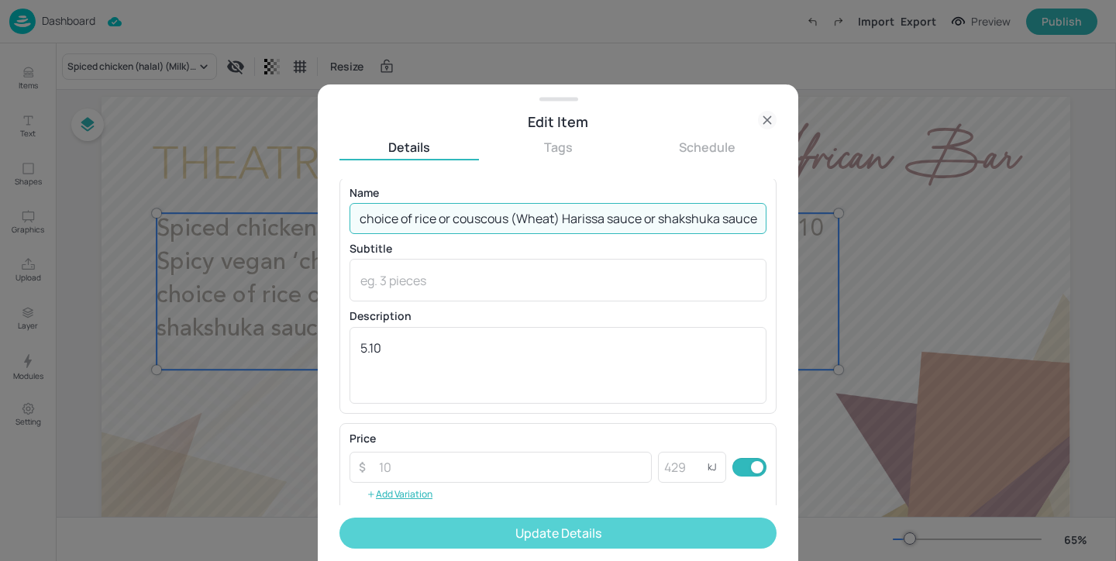
type input "Spiced chicken (halal) (Milk) or Pulled lamb (halal) or Spicy vegan ‘chicken’ (…"
click at [593, 538] on button "Update Details" at bounding box center [557, 533] width 437 height 31
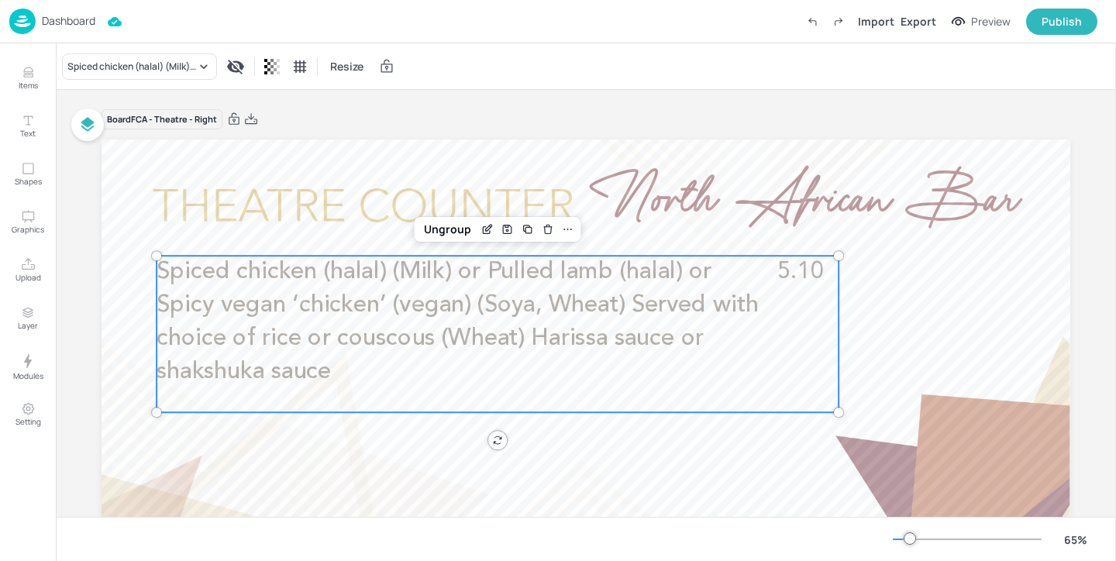
click at [89, 22] on p "Dashboard" at bounding box center [68, 20] width 53 height 11
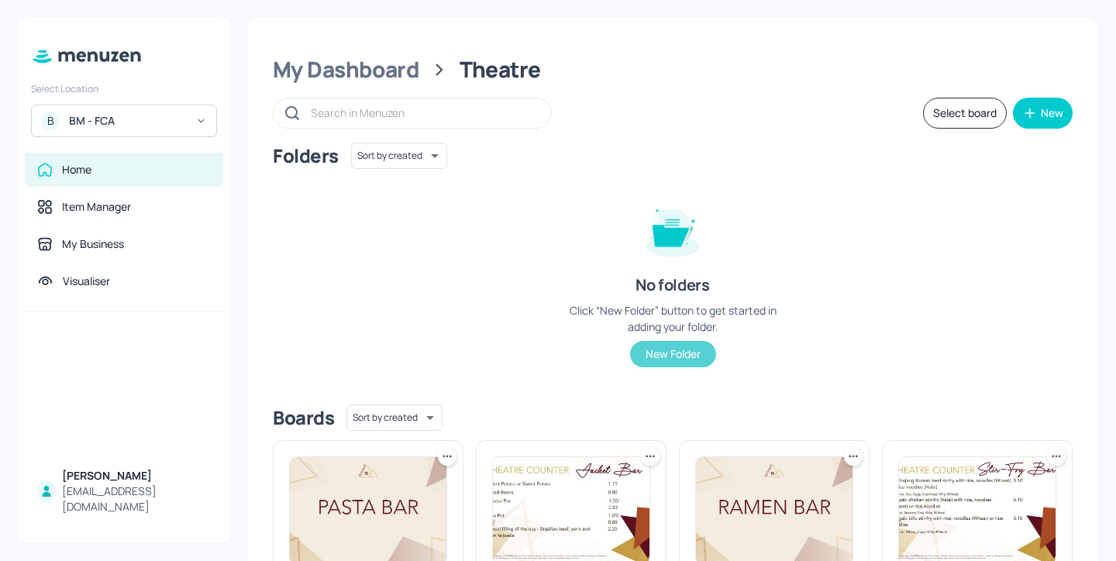
scroll to position [185, 0]
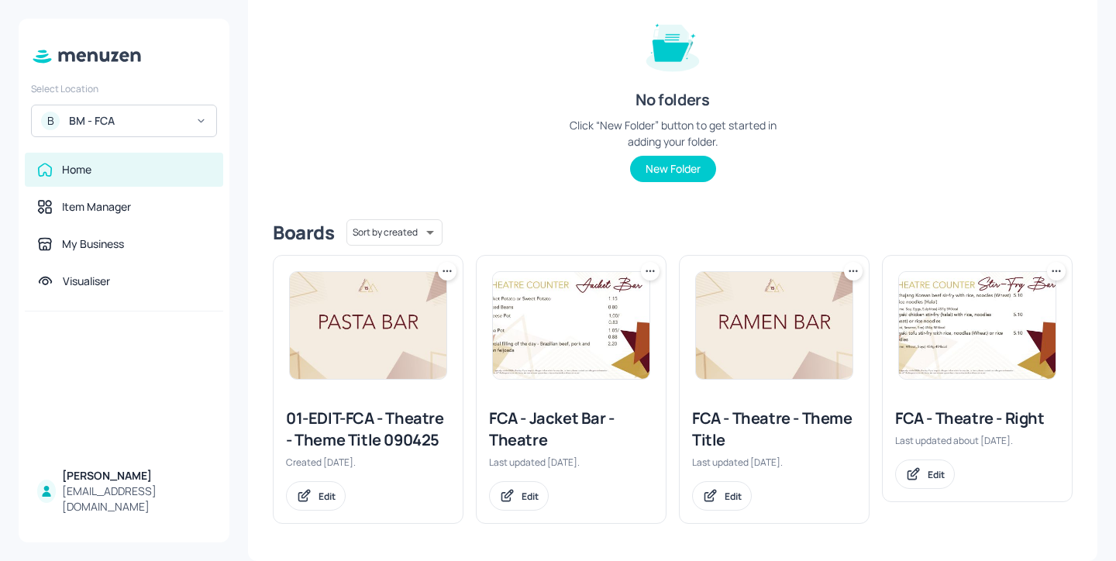
click at [961, 419] on div "FCA - Theatre - Right" at bounding box center [977, 419] width 164 height 22
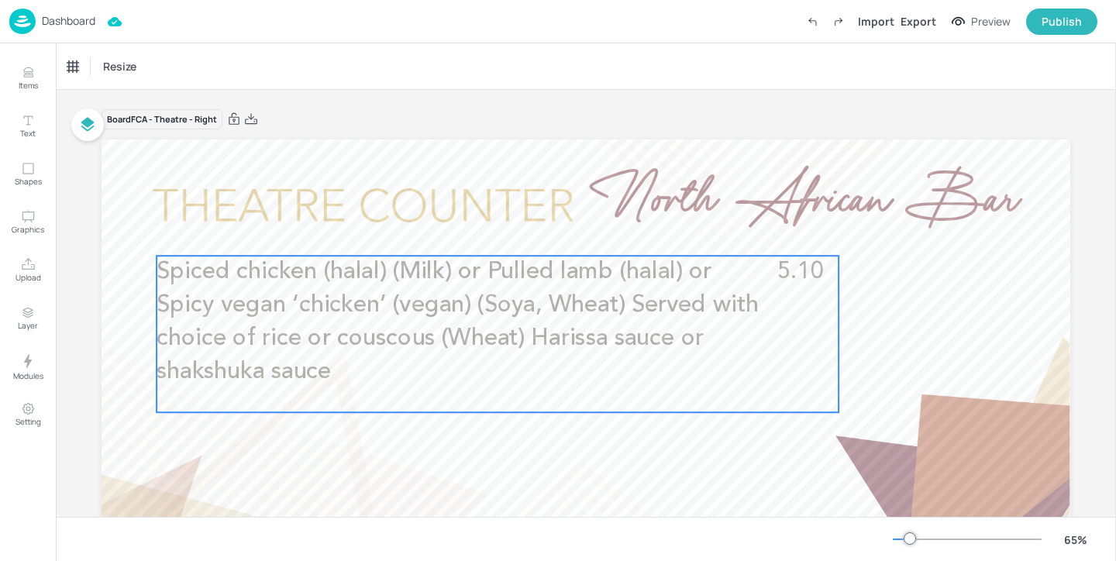
click at [507, 338] on span "Spiced chicken (halal) (Milk) or Pulled lamb (halal) or Spicy vegan ‘chicken’ (…" at bounding box center [458, 321] width 602 height 123
click at [480, 226] on icon "Edit Item" at bounding box center [486, 229] width 13 height 12
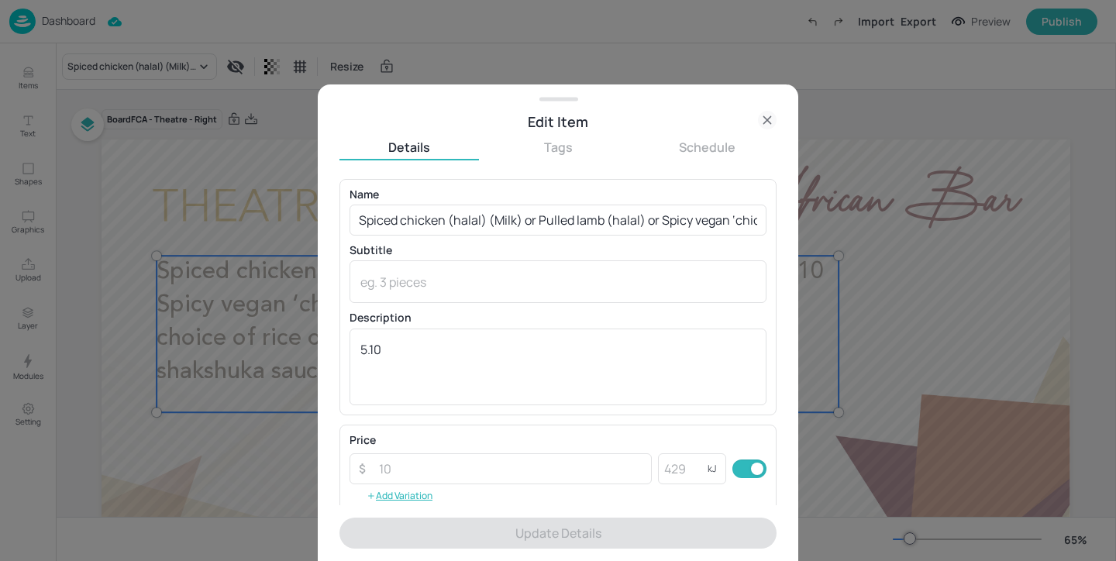
click at [765, 121] on icon at bounding box center [766, 119] width 7 height 7
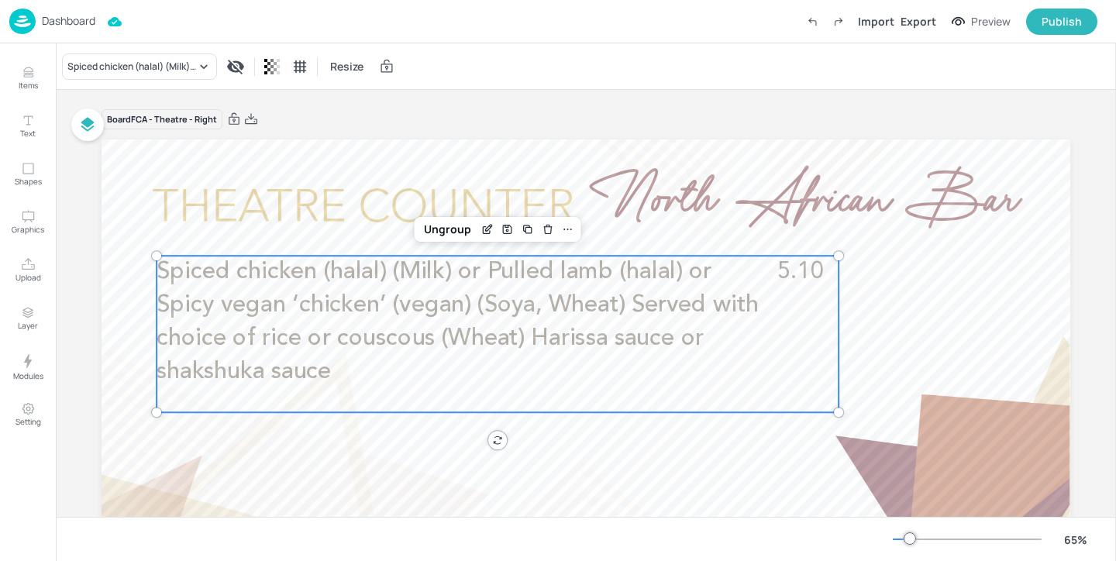
click at [87, 15] on p "Dashboard" at bounding box center [68, 20] width 53 height 11
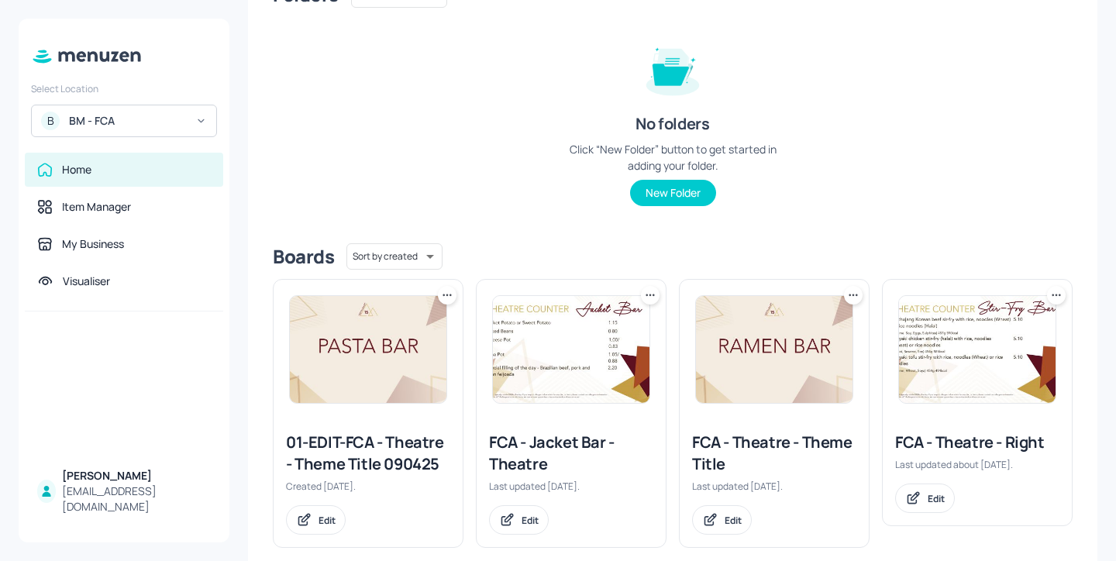
scroll to position [185, 0]
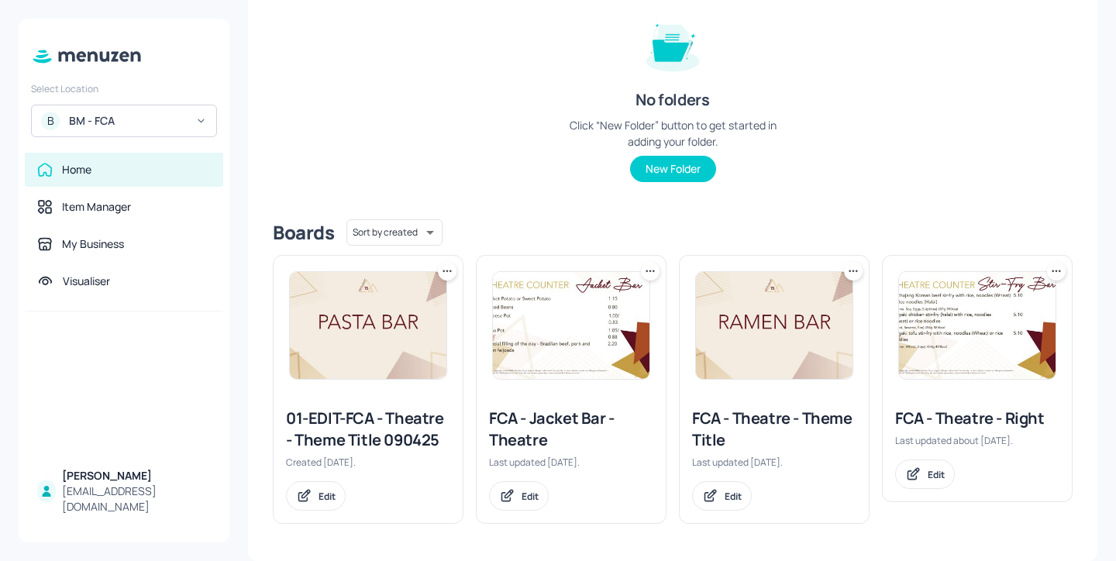
click at [545, 415] on div "FCA - Jacket Bar - Theatre" at bounding box center [571, 429] width 164 height 43
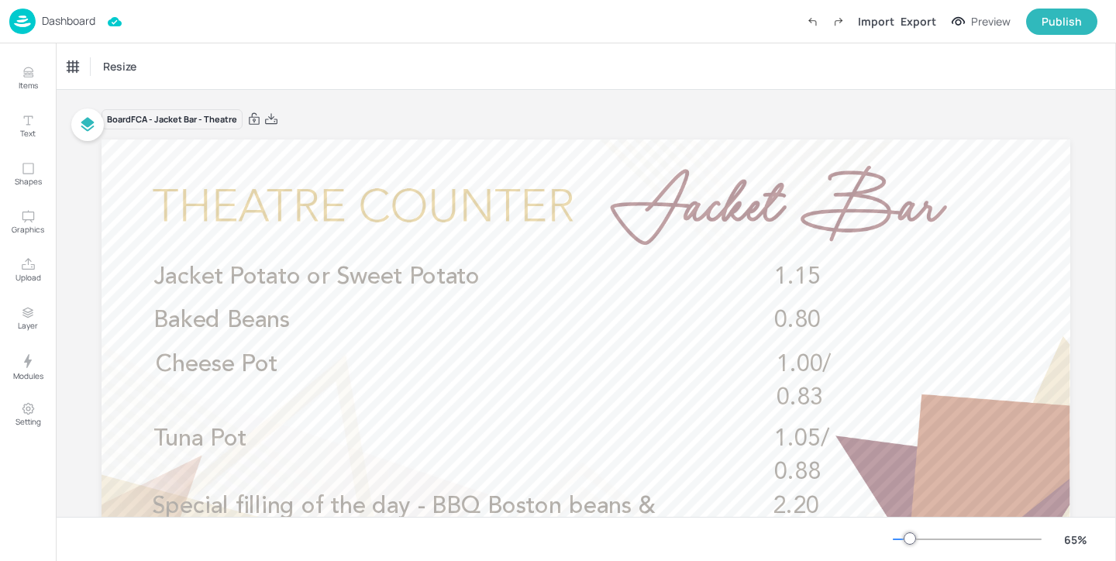
click at [83, 23] on p "Dashboard" at bounding box center [68, 20] width 53 height 11
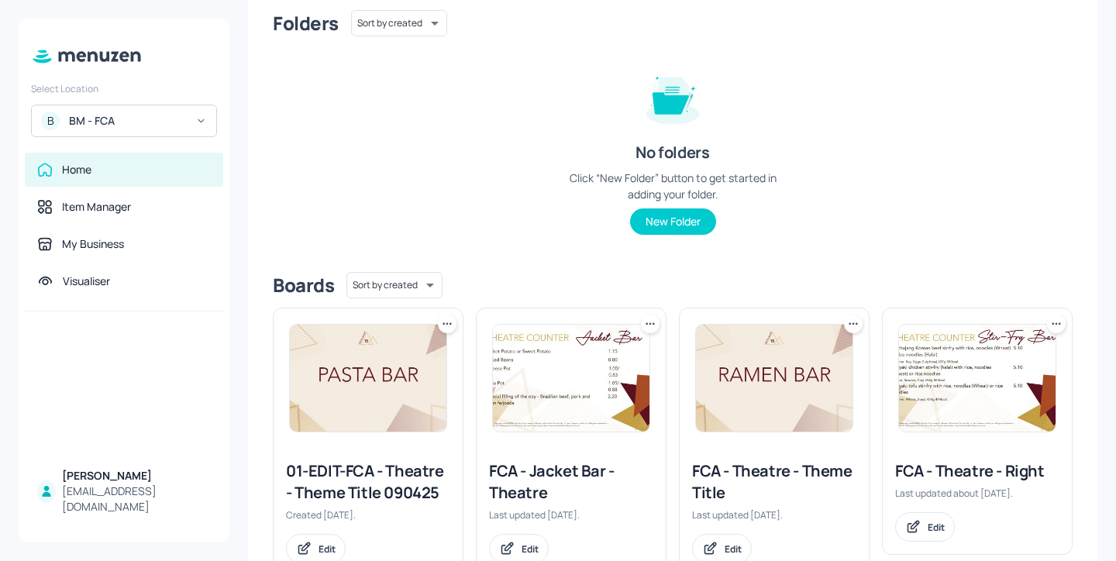
scroll to position [145, 0]
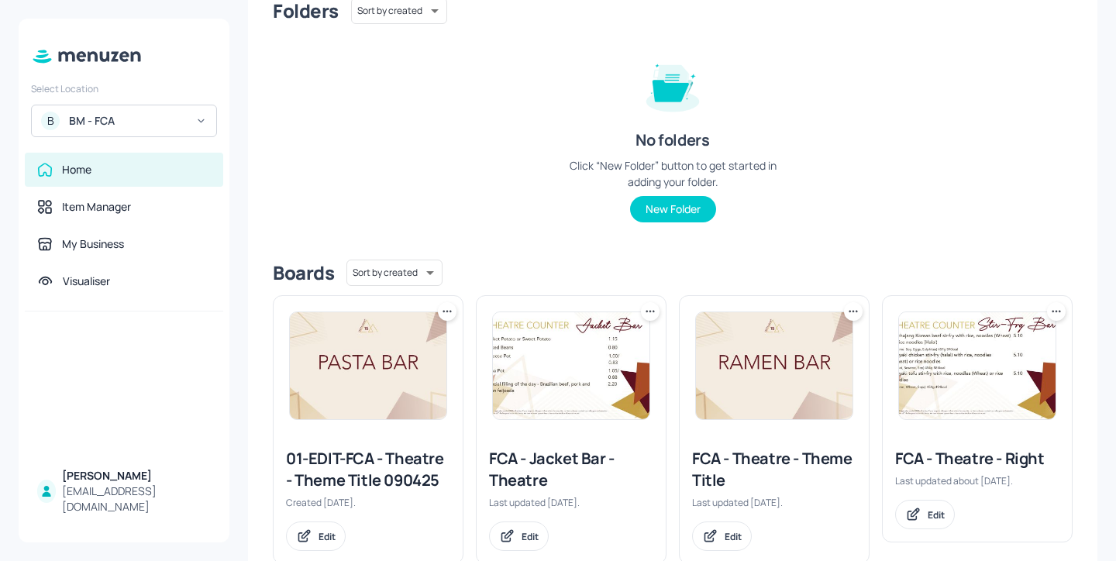
click at [972, 454] on div "FCA - Theatre - Right" at bounding box center [977, 459] width 164 height 22
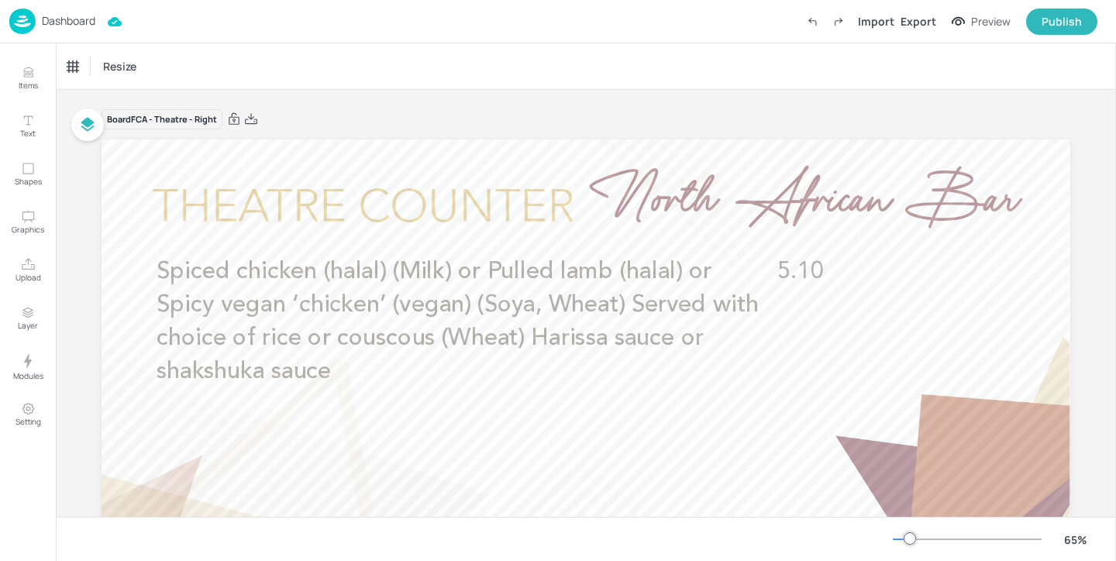
click at [593, 311] on span "Spiced chicken (halal) (Milk) or Pulled lamb (halal) or Spicy vegan ‘chicken’ (…" at bounding box center [458, 321] width 602 height 123
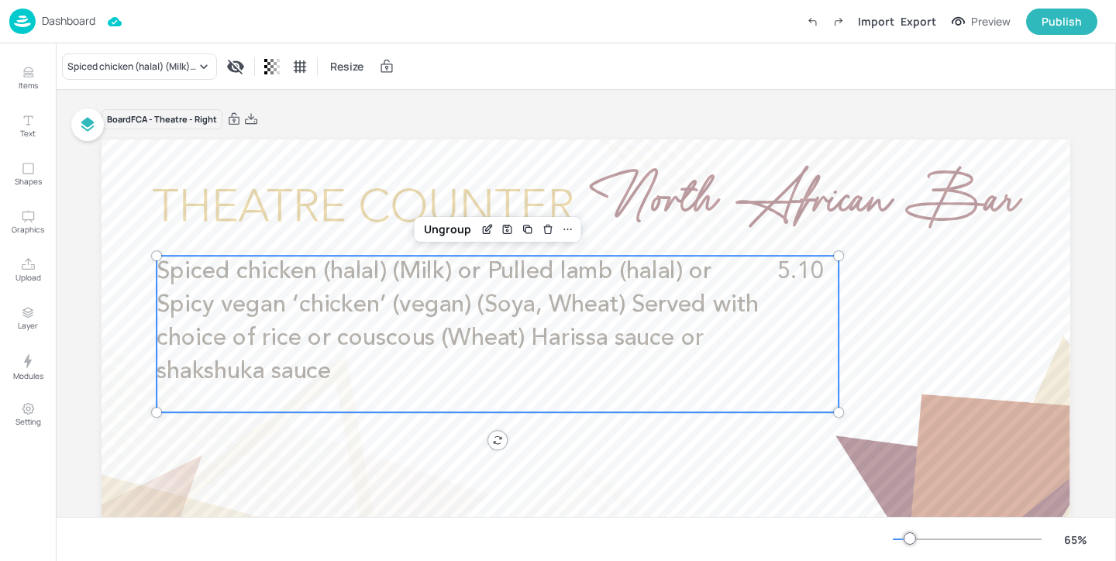
click at [673, 280] on span "Spiced chicken (halal) (Milk) or Pulled lamb (halal) or Spicy vegan ‘chicken’ (…" at bounding box center [458, 321] width 602 height 123
click at [481, 234] on icon "Edit Item" at bounding box center [486, 229] width 13 height 12
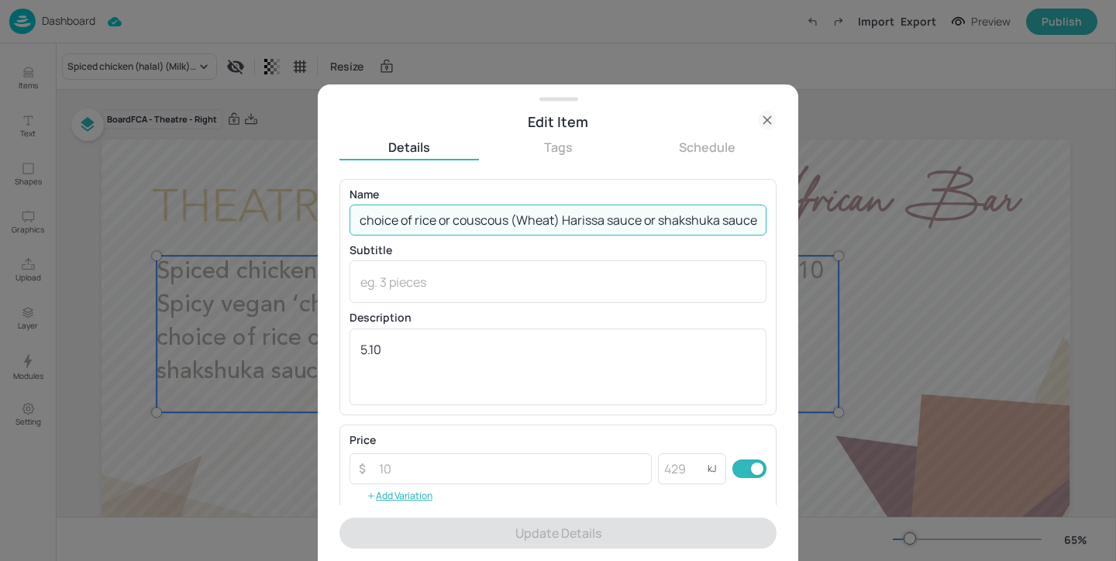
drag, startPoint x: 357, startPoint y: 218, endPoint x: 1115, endPoint y: 223, distance: 757.7
click at [1115, 223] on div "Edit Item Details Tags Schedule Name Spiced chicken (halal) (Milk) or Pulled la…" at bounding box center [558, 280] width 1116 height 561
paste input "Mexican chicken shawarma wrap (halal), Mexican jalapeno slaw, salsa, cheese, le…"
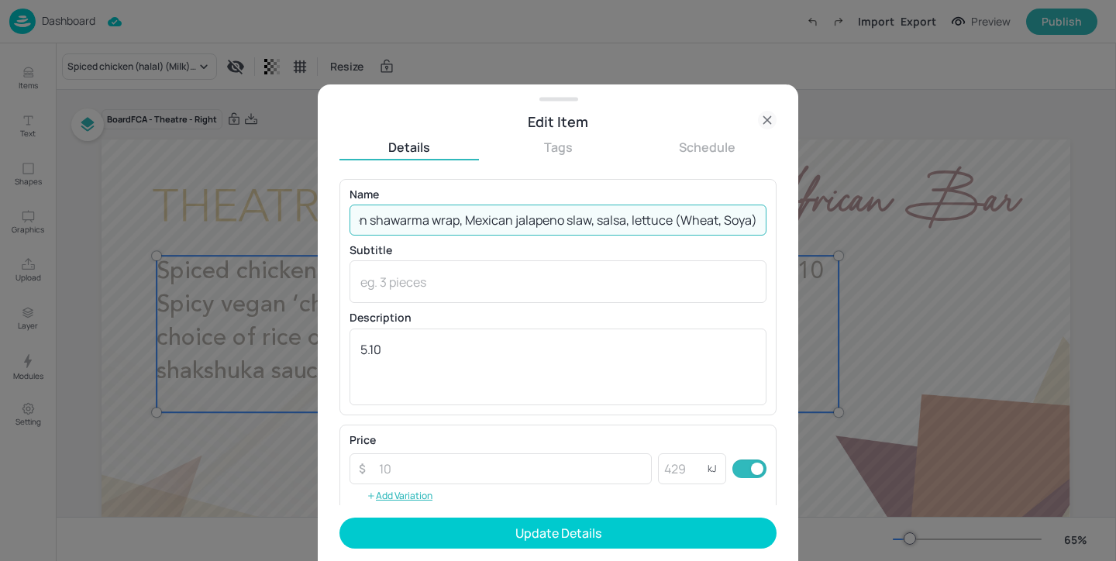
scroll to position [0, 711]
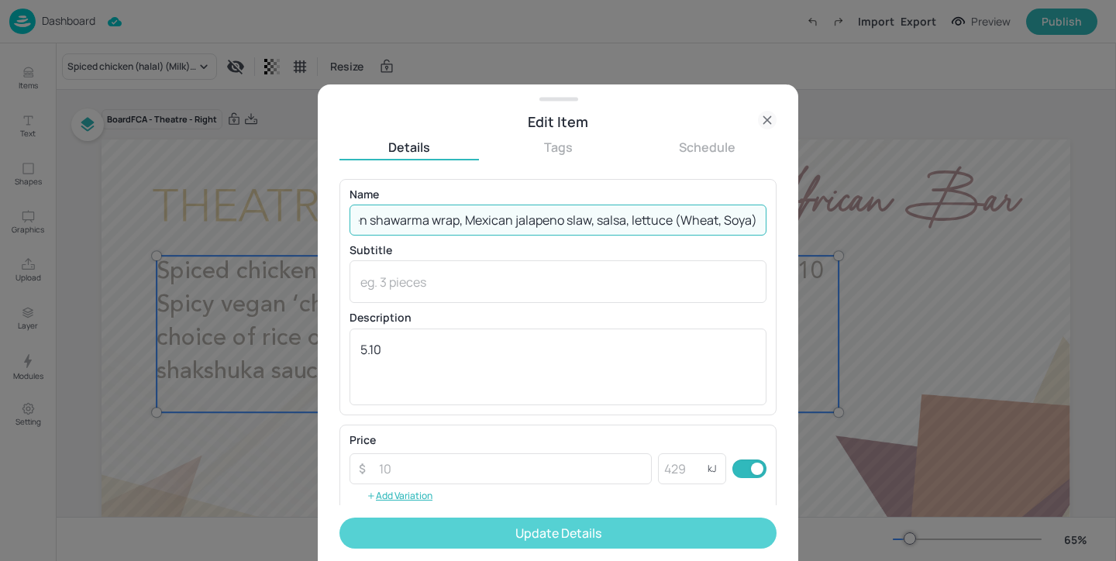
type input "Mexican chicken shawarma wrap (halal), Mexican jalapeno slaw, salsa, cheese, le…"
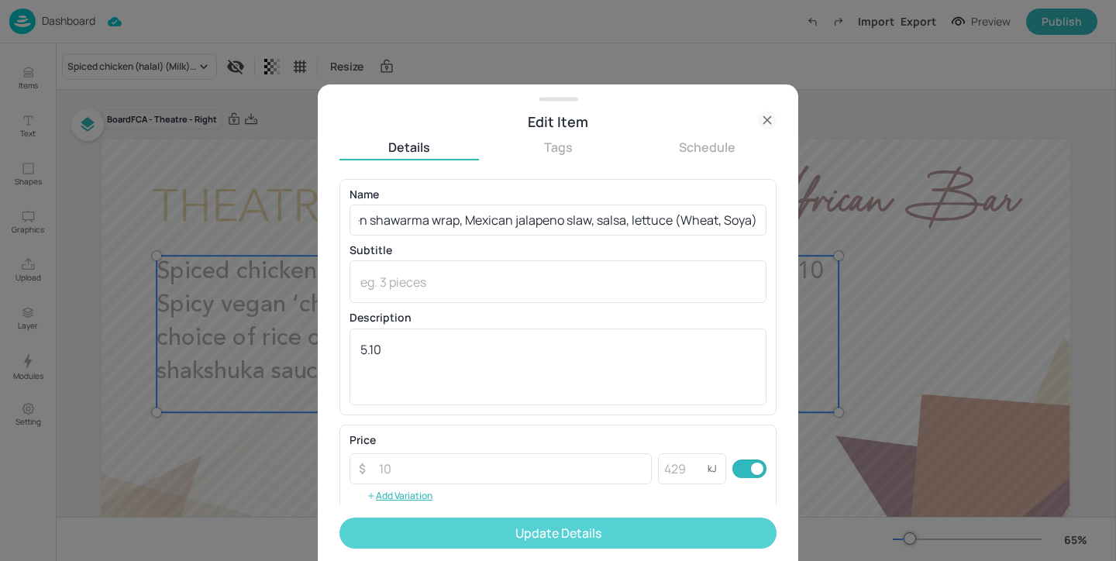
click at [594, 530] on button "Update Details" at bounding box center [557, 533] width 437 height 31
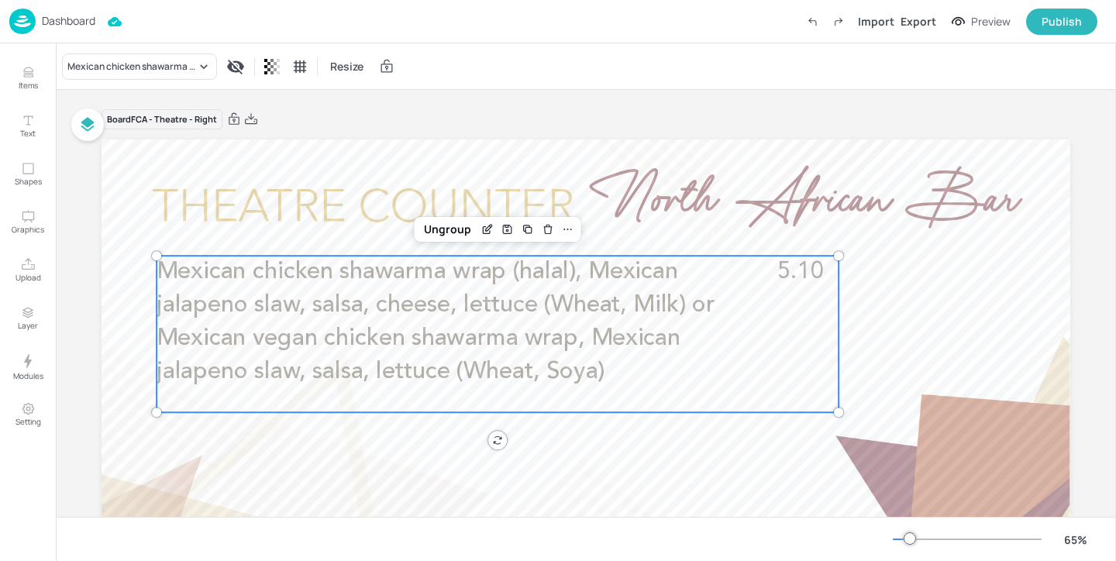
click at [50, 20] on p "Dashboard" at bounding box center [68, 20] width 53 height 11
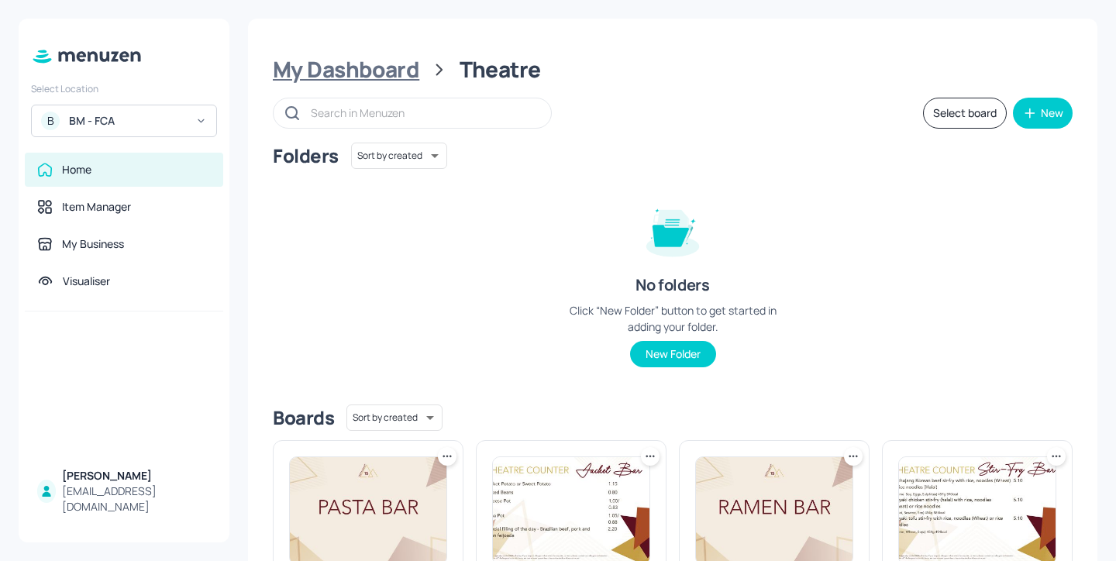
click at [394, 65] on div "My Dashboard" at bounding box center [346, 70] width 146 height 28
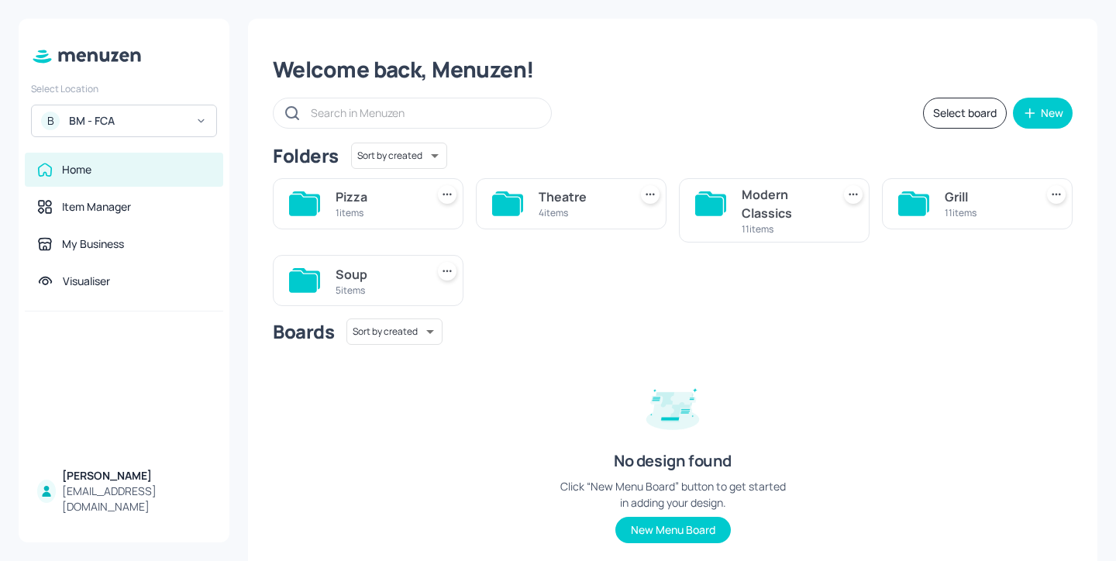
click at [329, 287] on div "Soup 5 items" at bounding box center [368, 280] width 191 height 51
click at [346, 284] on div "5 items" at bounding box center [377, 290] width 84 height 13
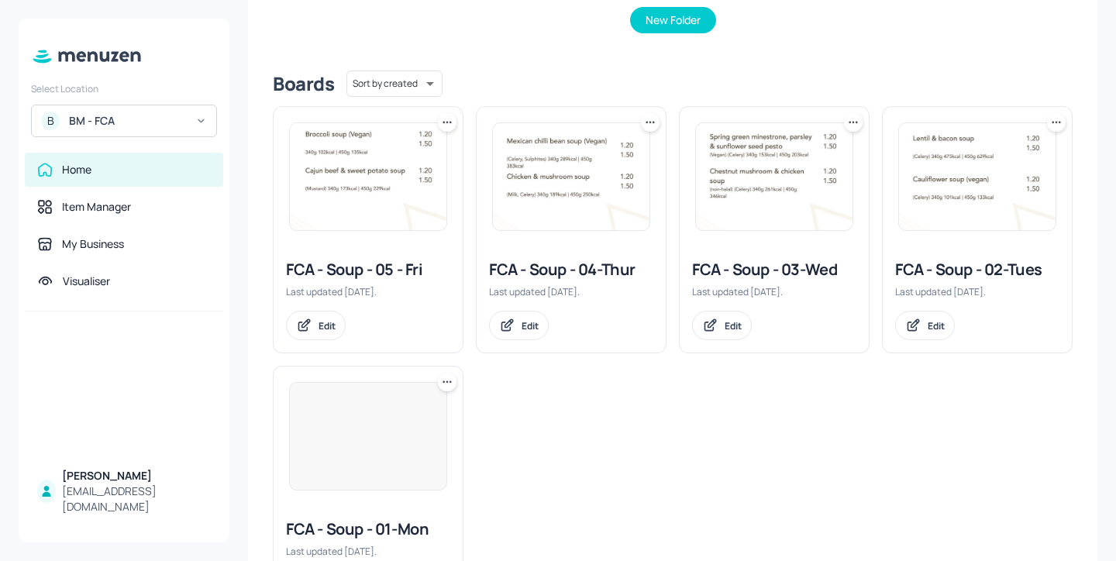
scroll to position [418, 0]
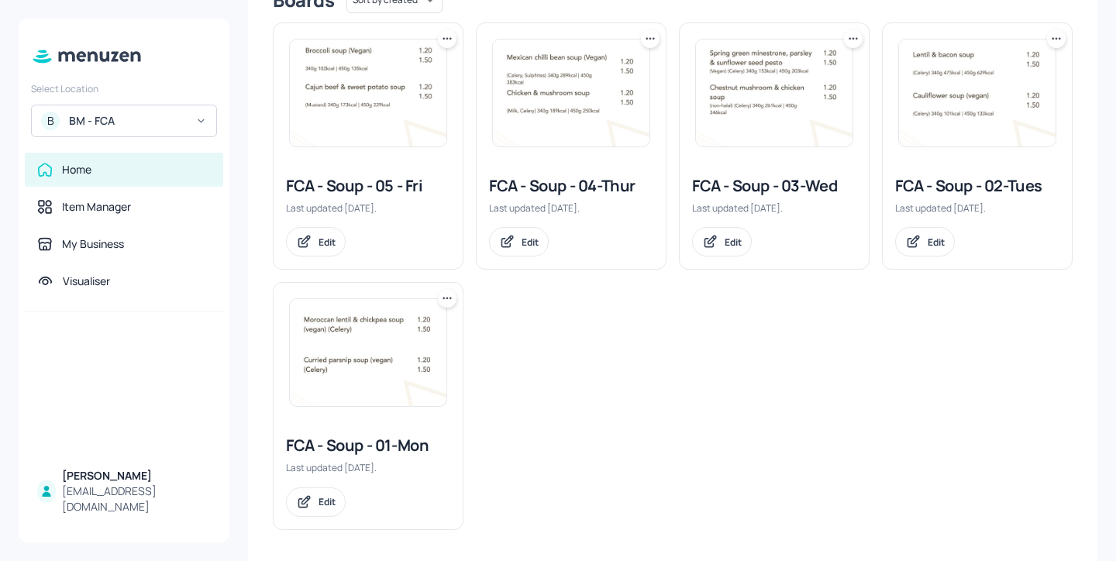
click at [600, 190] on div "FCA - Soup - 04-Thur" at bounding box center [571, 186] width 164 height 22
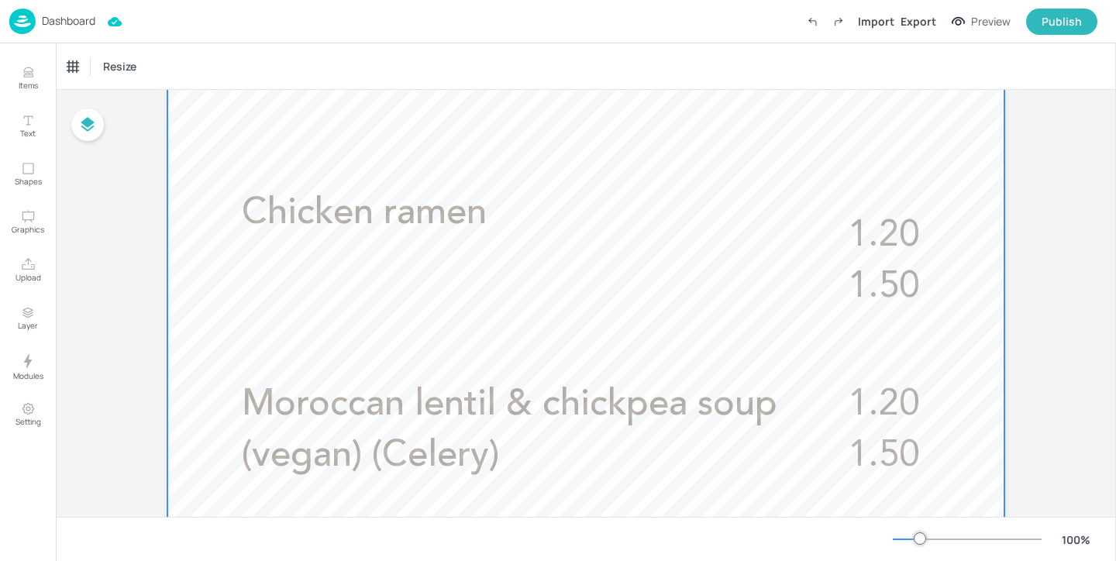
scroll to position [528, 0]
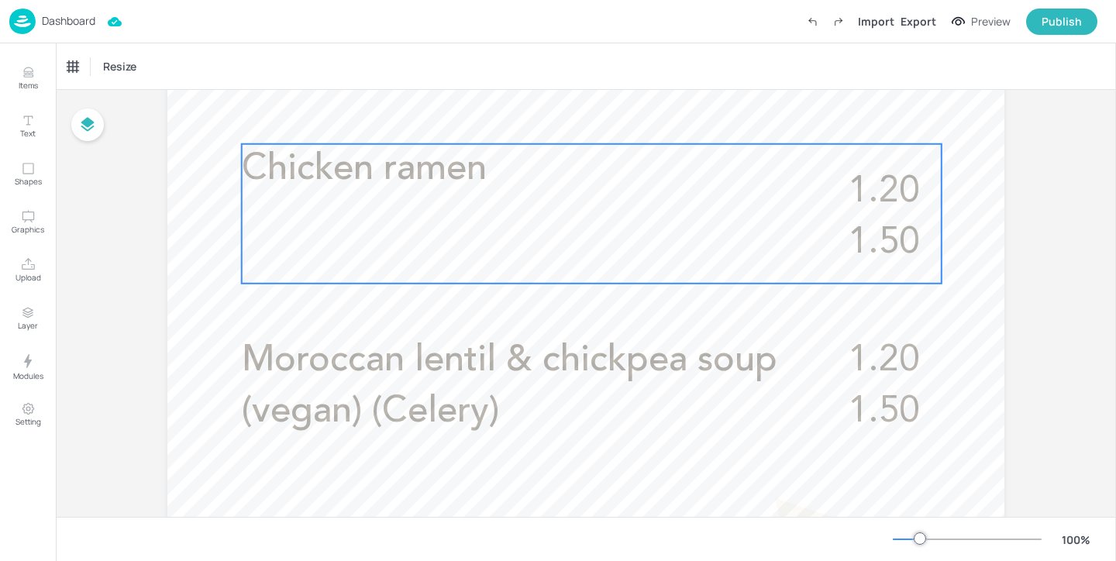
click at [582, 222] on div "Chicken ramen 1.20 1.50" at bounding box center [592, 213] width 700 height 139
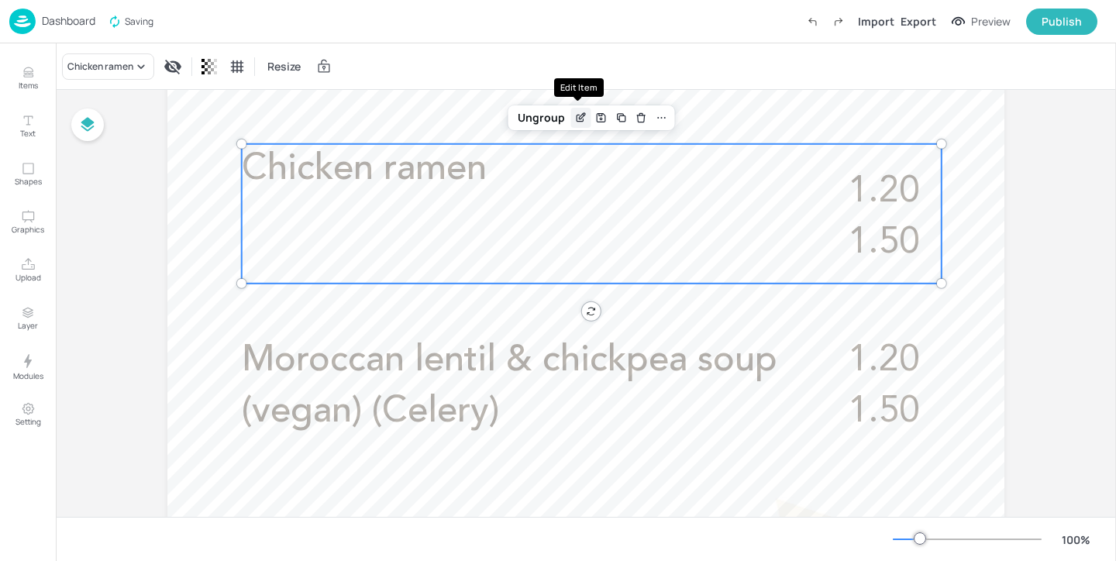
click at [577, 112] on icon "Edit Item" at bounding box center [580, 118] width 13 height 12
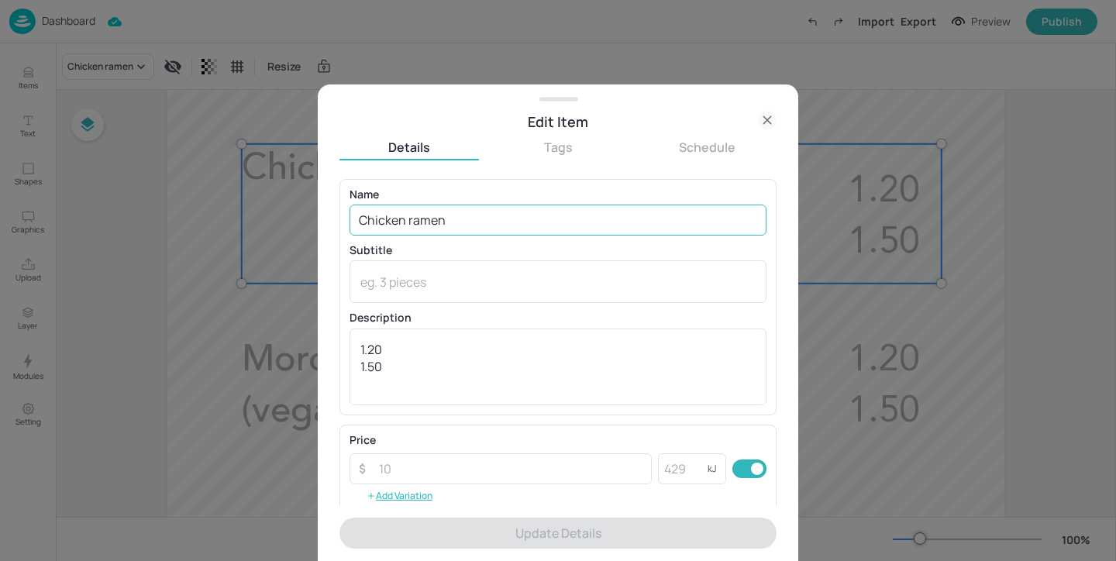
click at [538, 217] on input "Chicken ramen" at bounding box center [557, 220] width 417 height 31
paste input "(halal)"
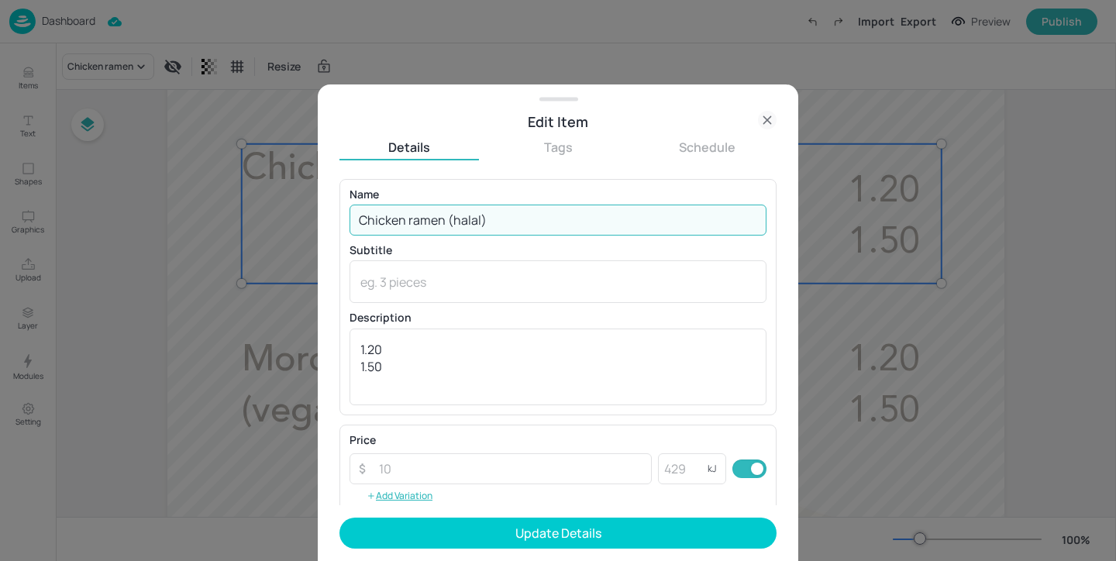
type input "Chicken ramen (halal)"
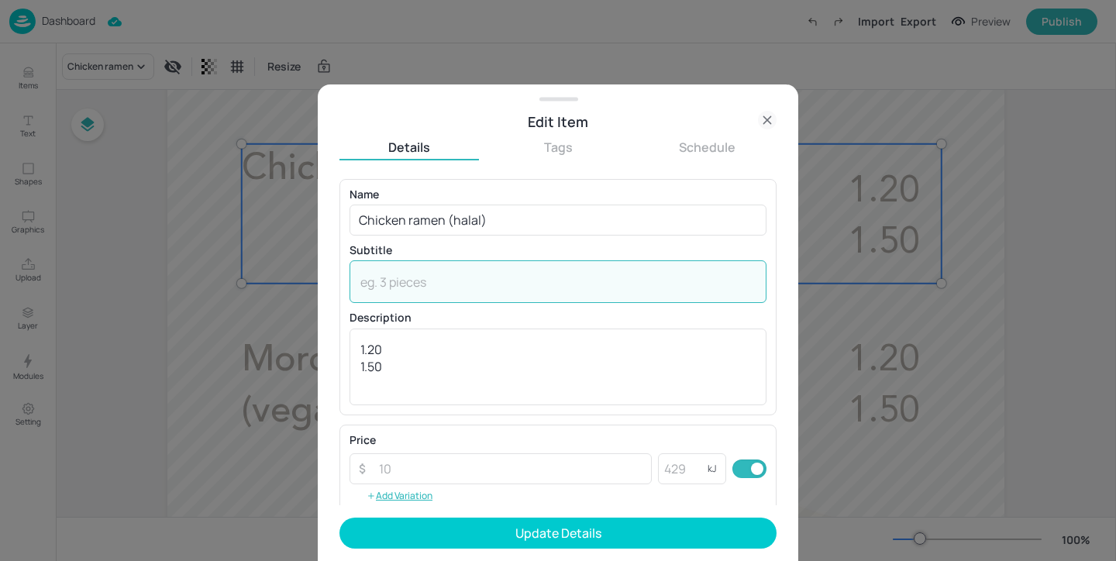
click at [485, 279] on textarea at bounding box center [557, 281] width 395 height 17
paste textarea "(Sesame, Wheat, Celery, Soya)"
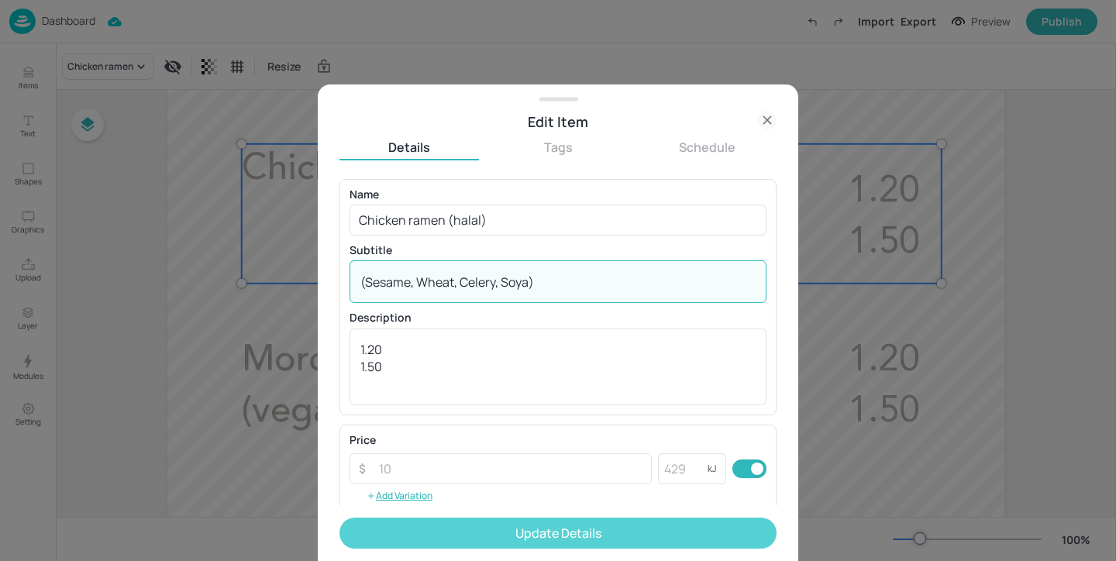
type textarea "(Sesame, Wheat, Celery, Soya)"
click at [499, 525] on button "Update Details" at bounding box center [557, 533] width 437 height 31
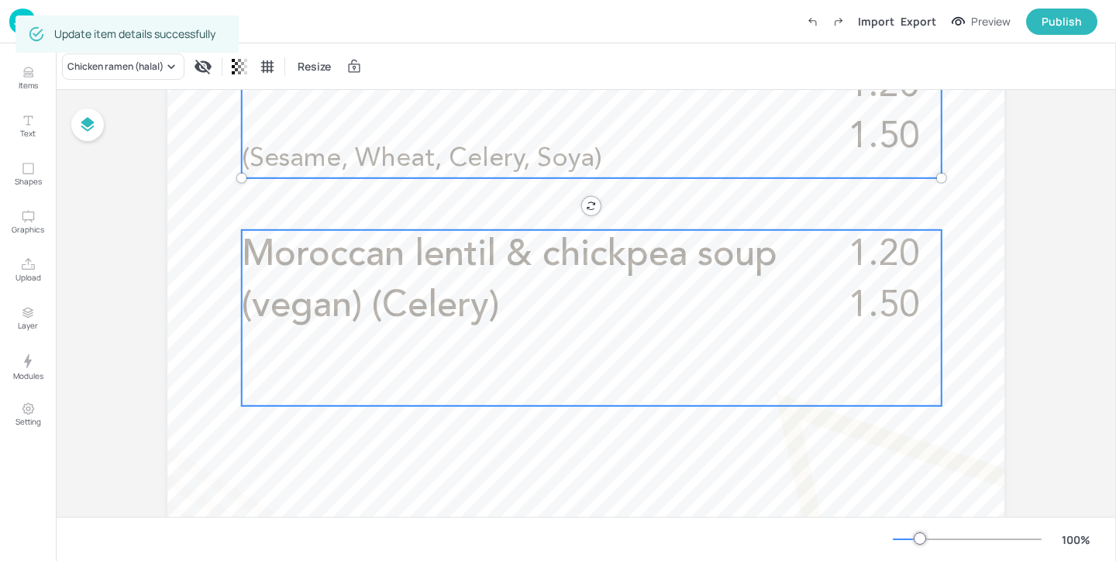
scroll to position [676, 0]
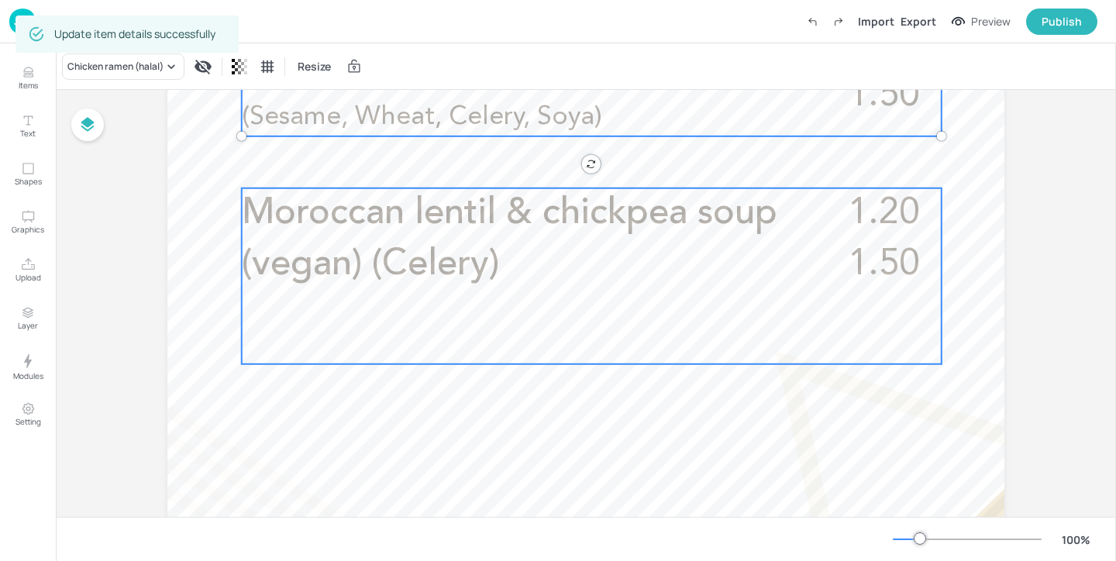
click at [513, 342] on div "Moroccan lentil & chickpea soup (vegan) (Celery) 1.20 1.50" at bounding box center [592, 276] width 700 height 176
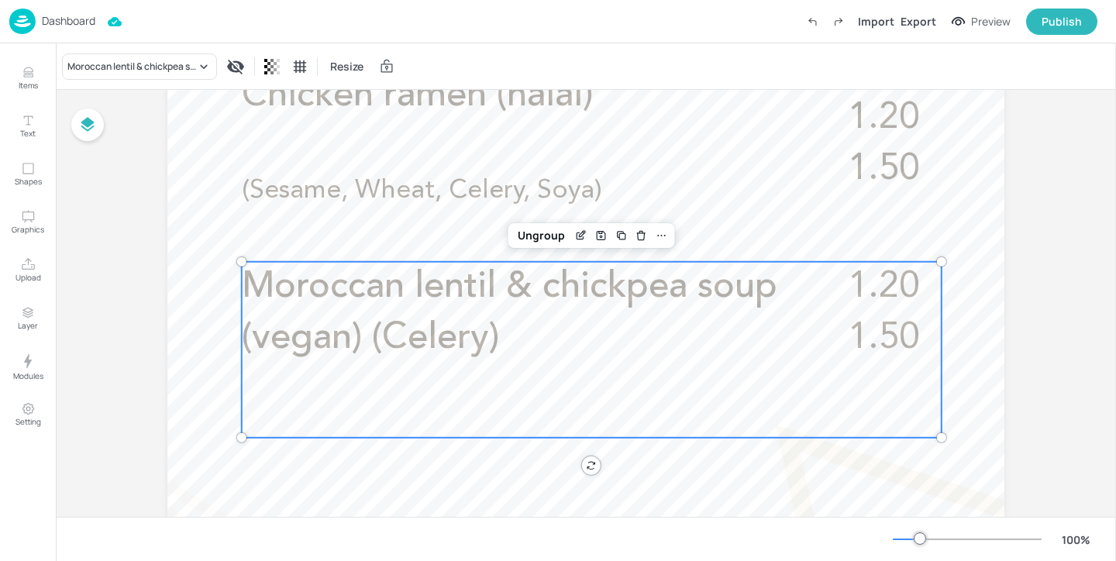
scroll to position [645, 0]
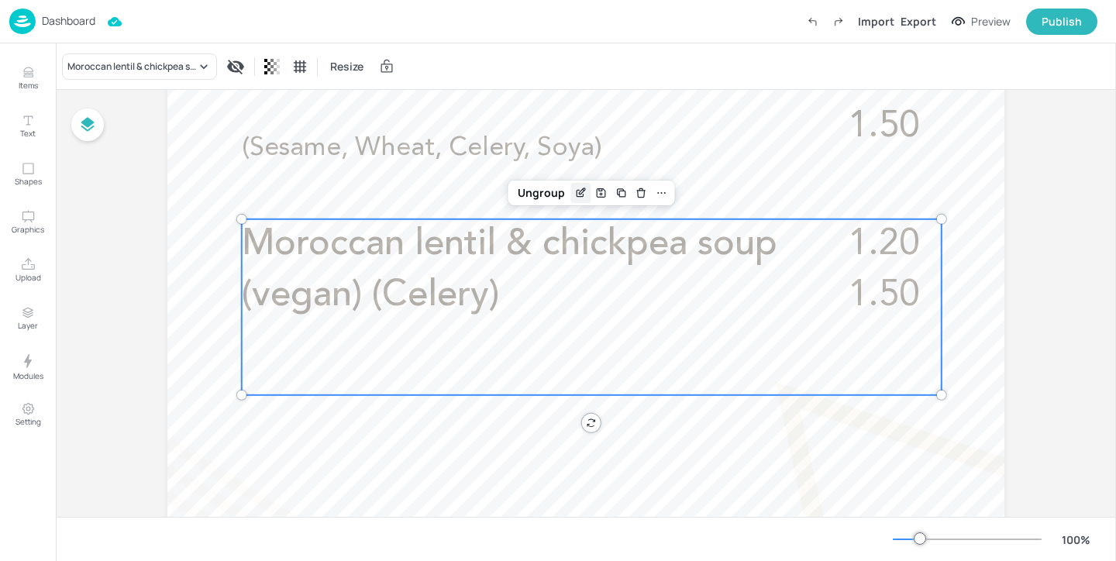
click at [574, 198] on icon "Edit Item" at bounding box center [580, 193] width 13 height 12
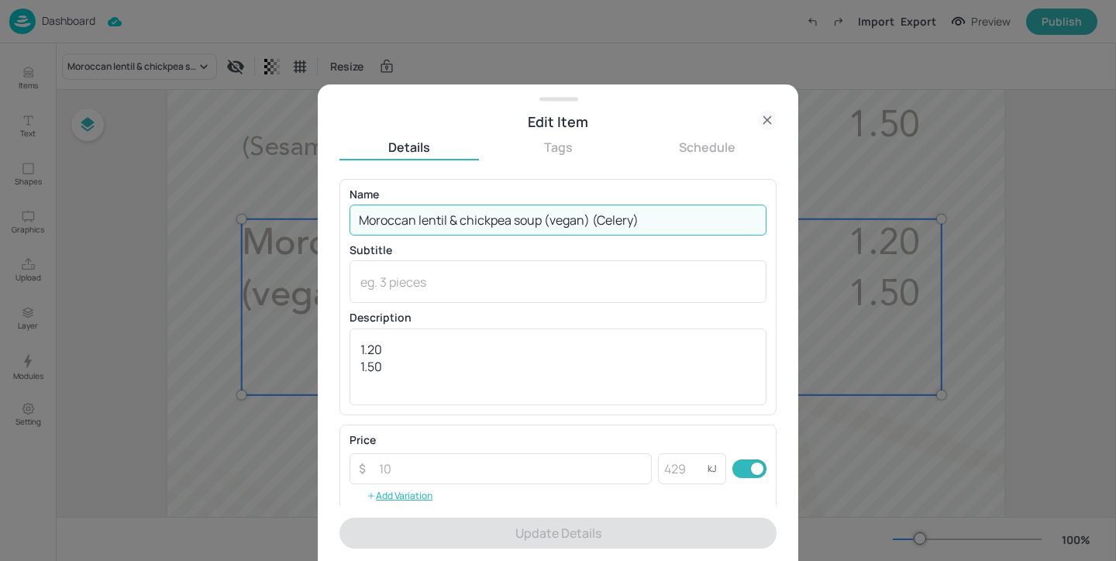
drag, startPoint x: 656, startPoint y: 220, endPoint x: 203, endPoint y: 139, distance: 460.3
click at [203, 139] on div "Edit Item Details Tags Schedule Name Moroccan lentil & chickpea soup (vegan) (C…" at bounding box center [558, 280] width 1116 height 561
paste input "ulligatawny soup (vegan"
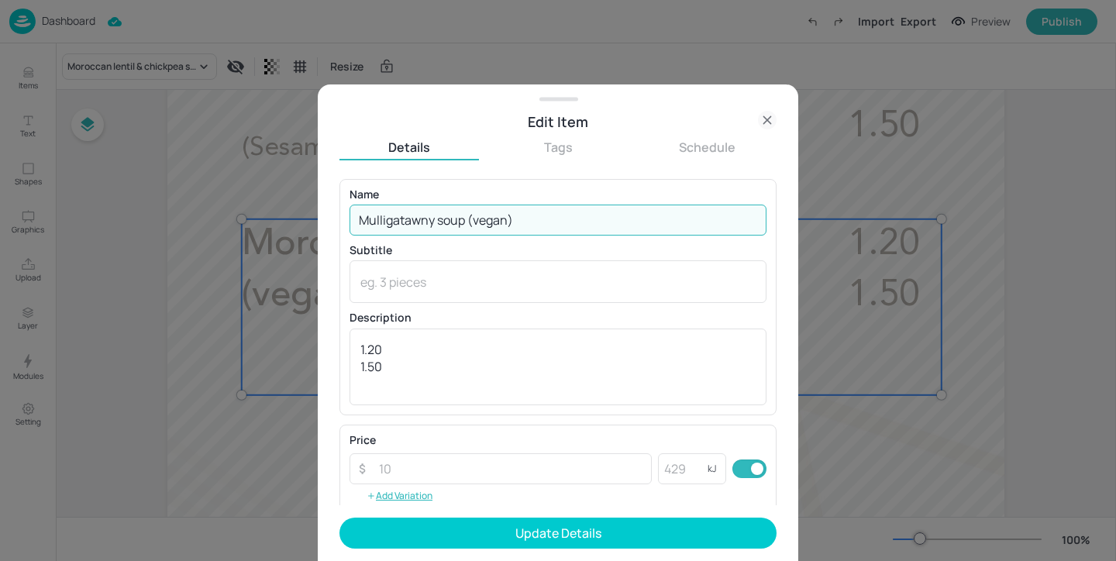
type input "Mulligatawny soup (vegan)"
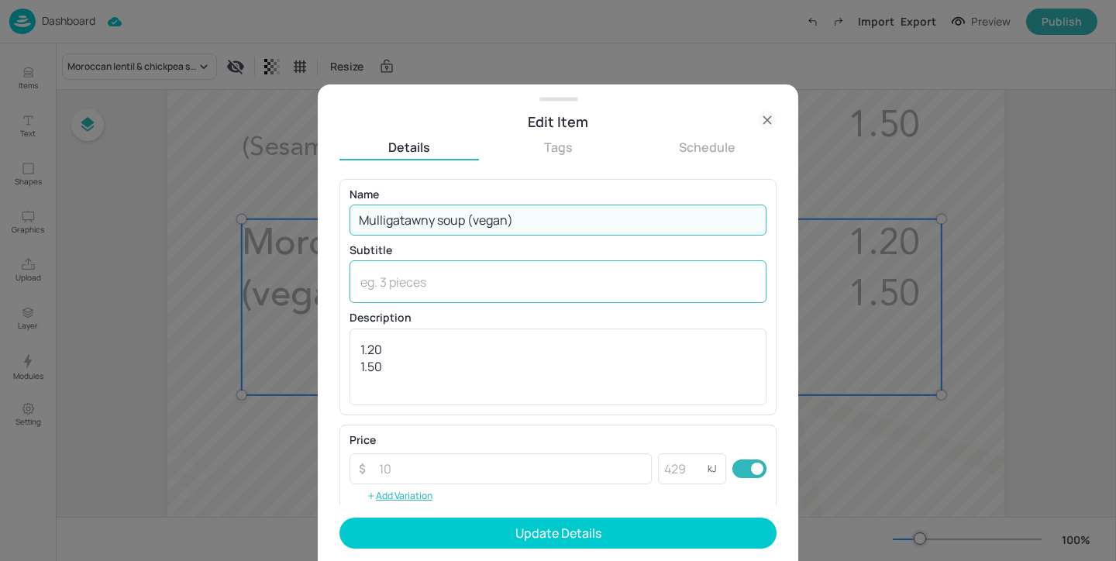
click at [543, 284] on textarea at bounding box center [557, 281] width 395 height 17
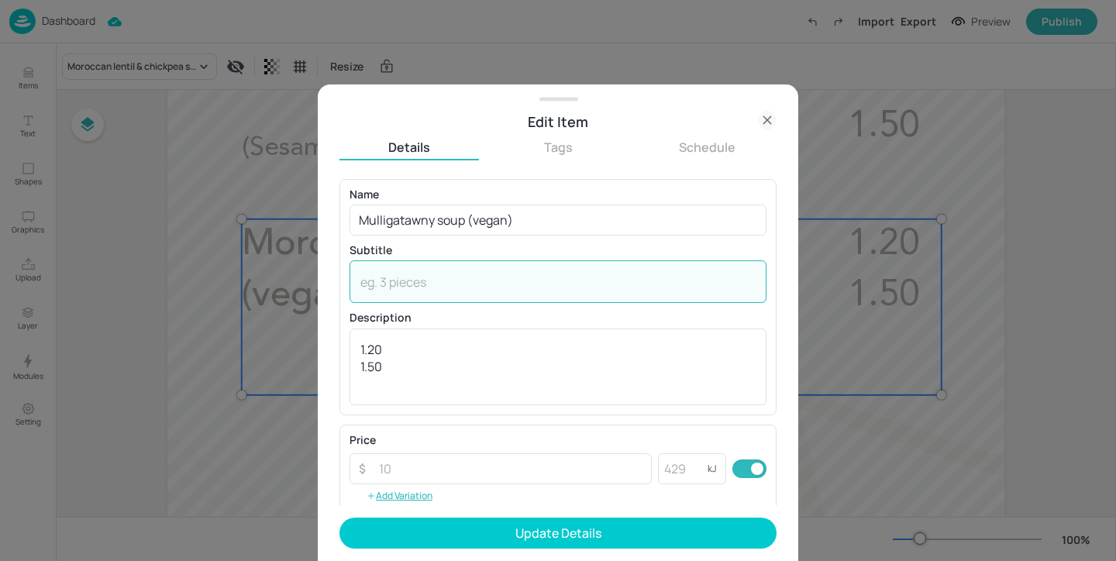
paste textarea "(Celery, Mustard)"
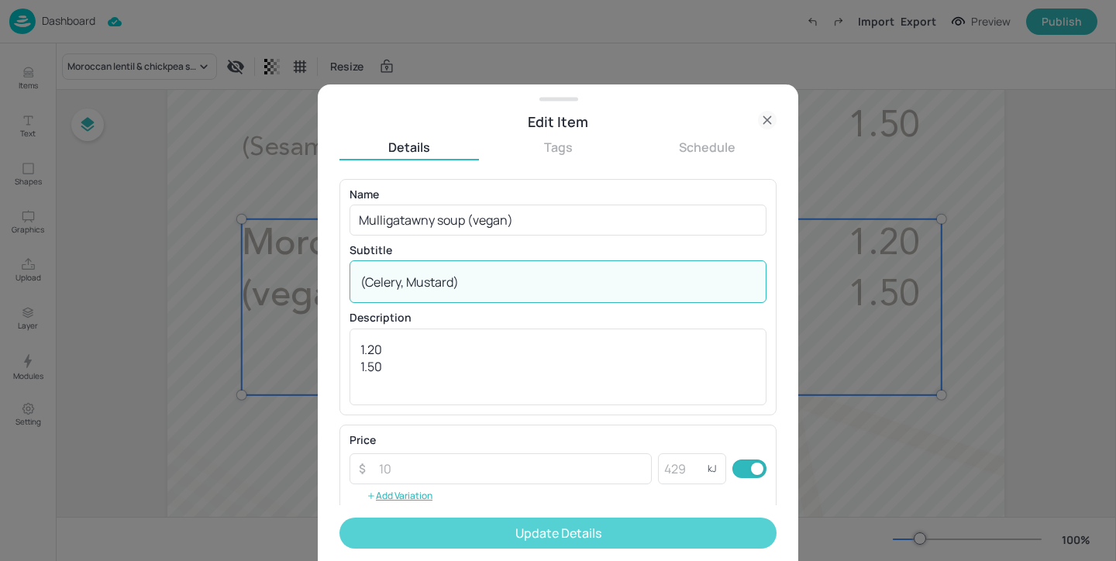
type textarea "(Celery, Mustard)"
click at [532, 532] on button "Update Details" at bounding box center [557, 533] width 437 height 31
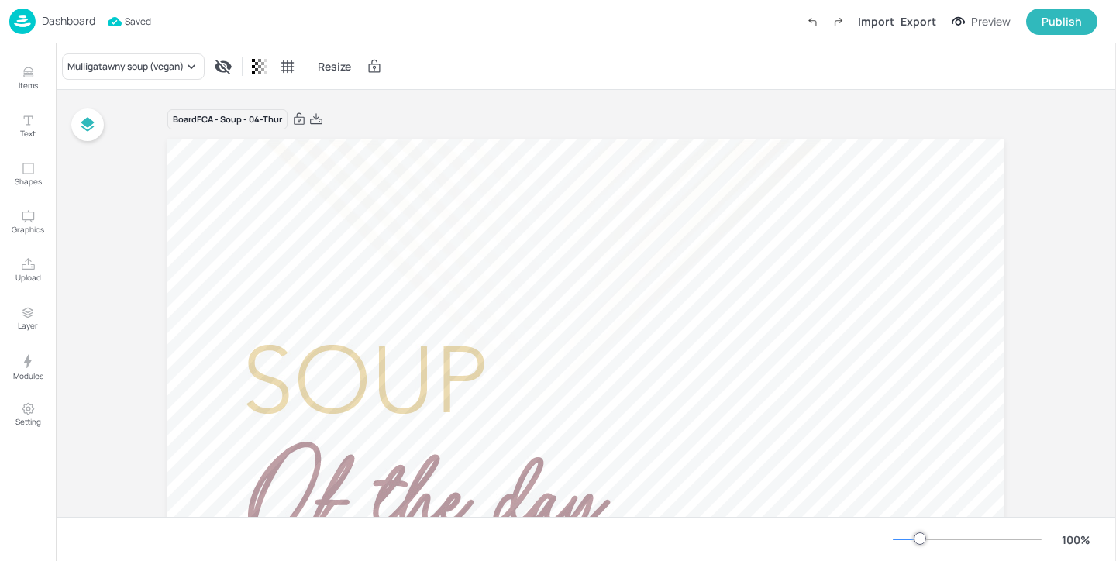
click at [11, 14] on img at bounding box center [22, 22] width 26 height 26
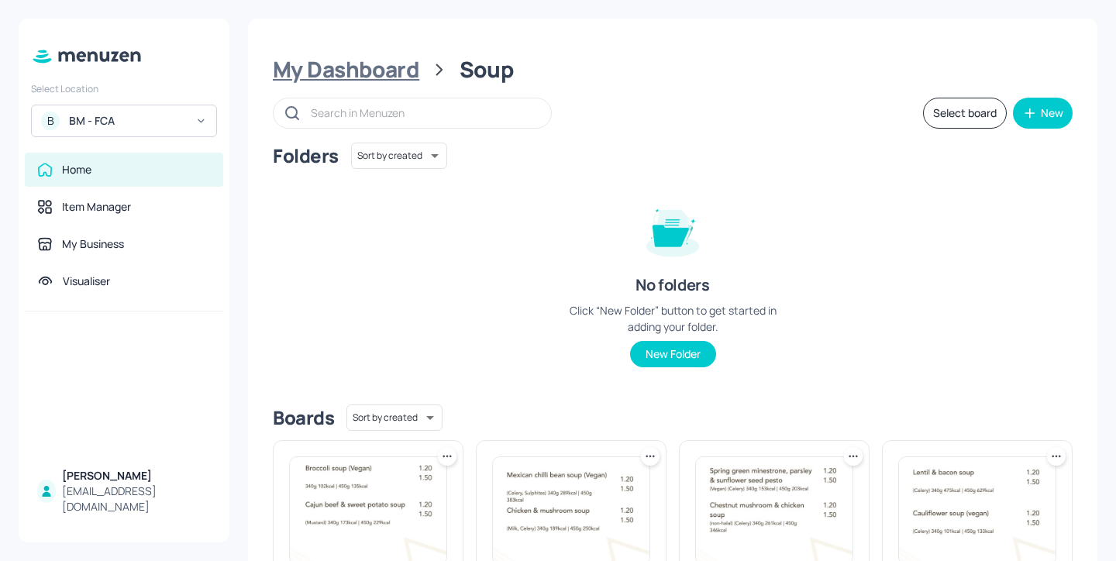
click at [354, 72] on div "My Dashboard" at bounding box center [346, 70] width 146 height 28
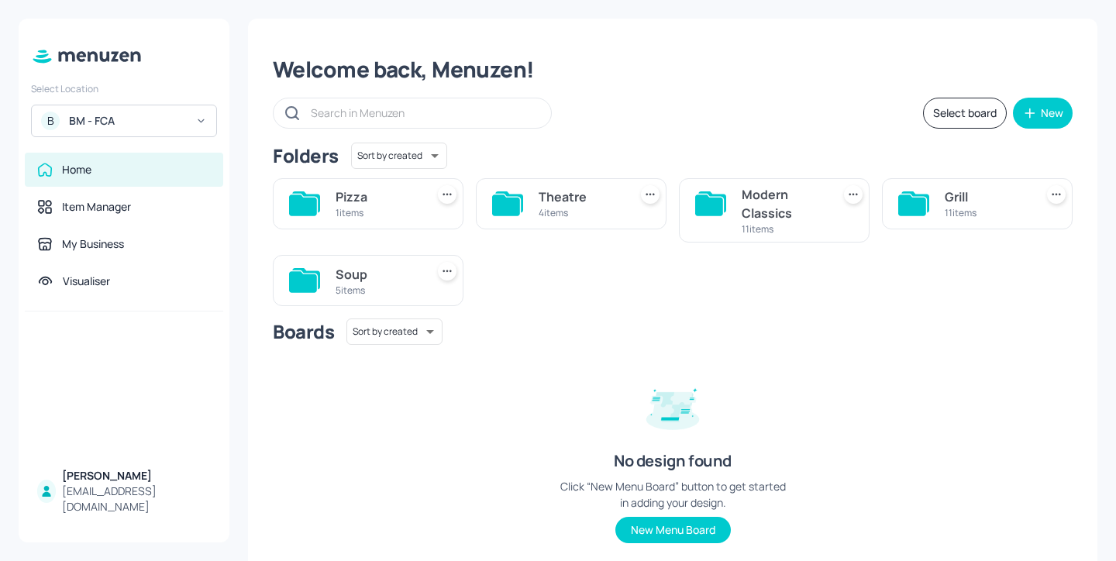
click at [975, 208] on div "11 items" at bounding box center [986, 212] width 84 height 13
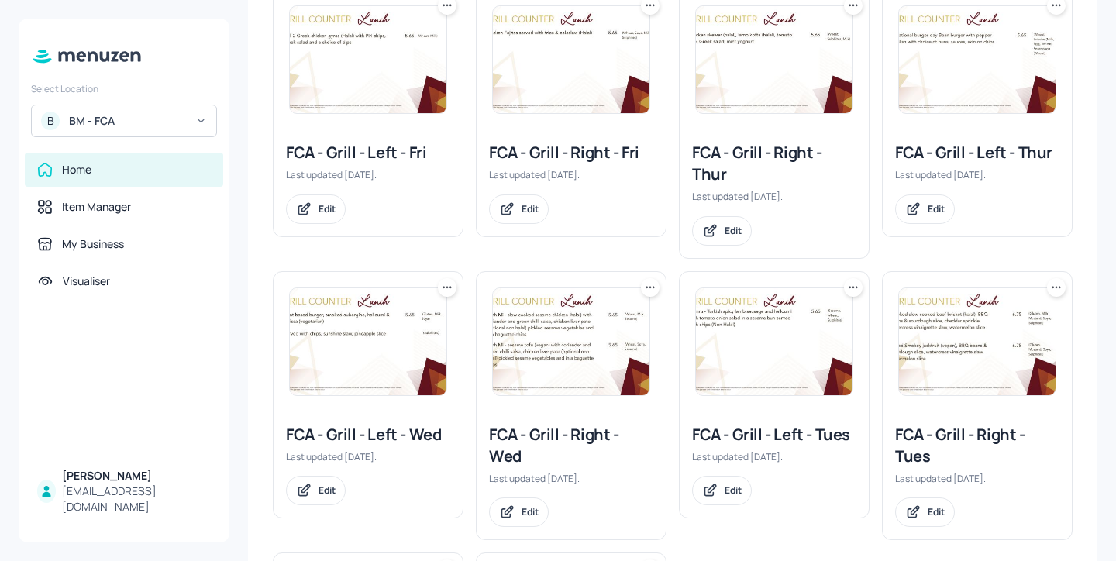
scroll to position [304, 0]
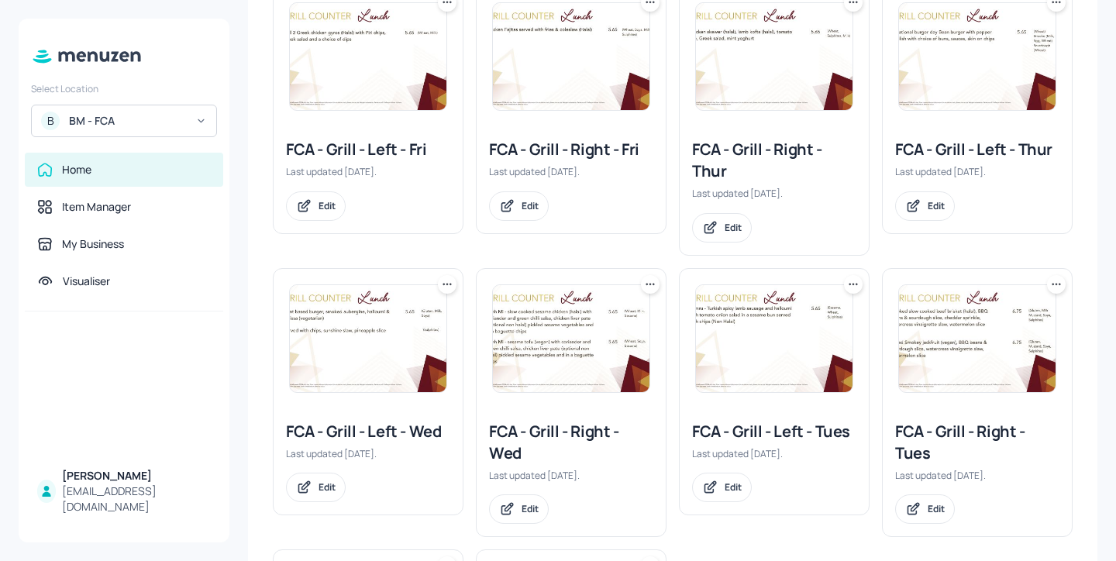
click at [793, 162] on div "FCA - Grill - Right - Thur" at bounding box center [774, 160] width 164 height 43
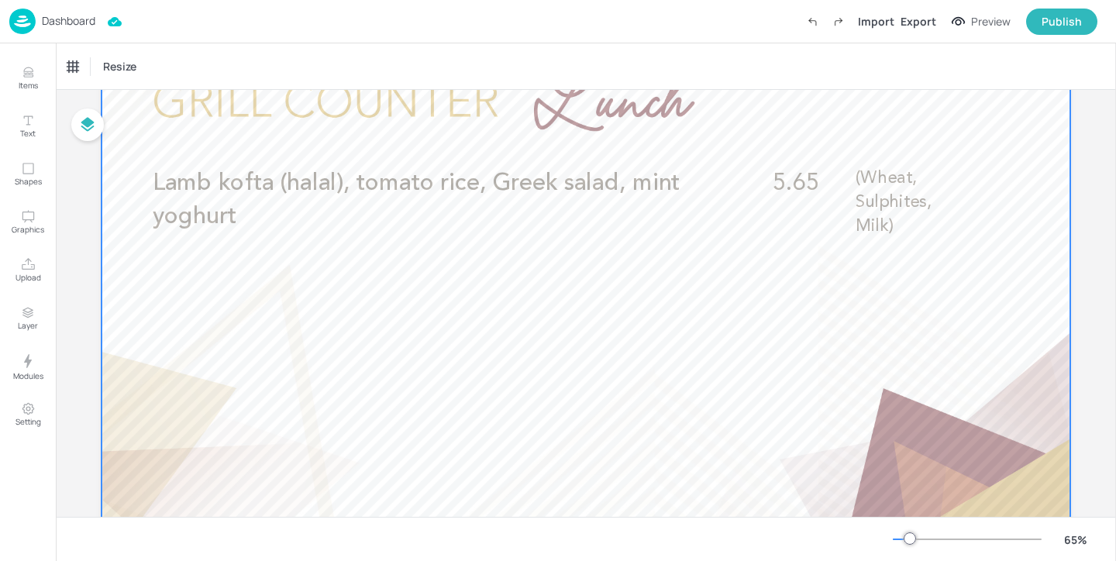
scroll to position [138, 0]
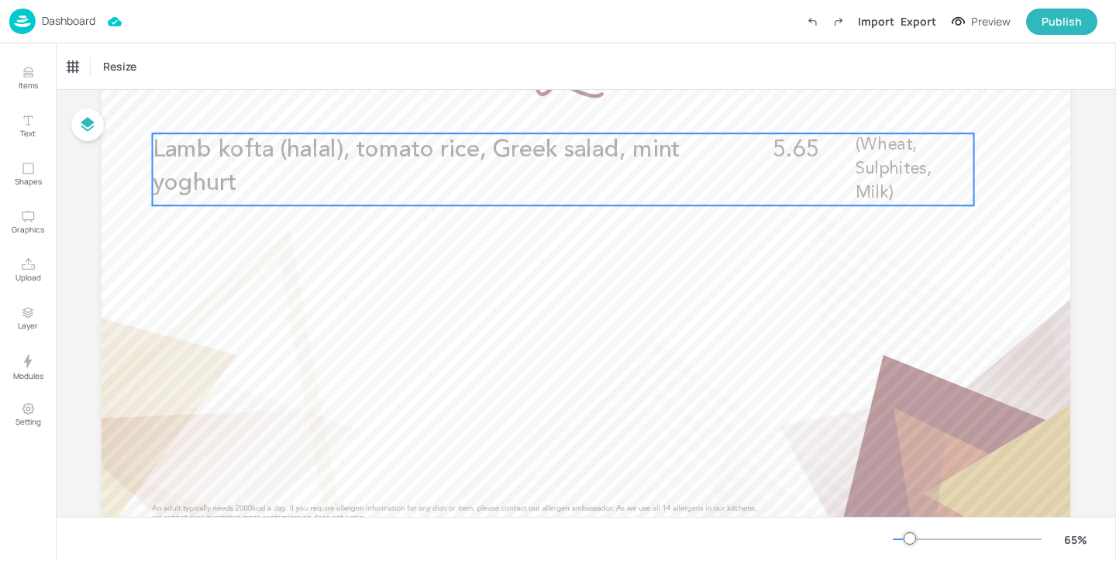
click at [459, 183] on p "Lamb kofta (halal), tomato rice, Greek salad, mint yoghurt" at bounding box center [427, 166] width 548 height 67
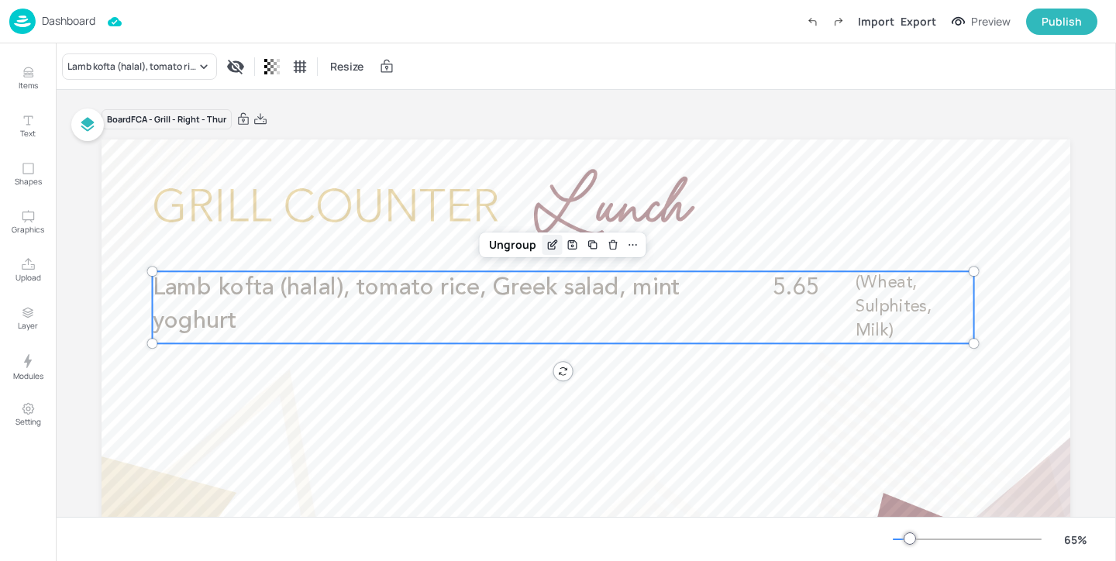
click at [551, 245] on icon "Edit Item" at bounding box center [551, 245] width 13 height 12
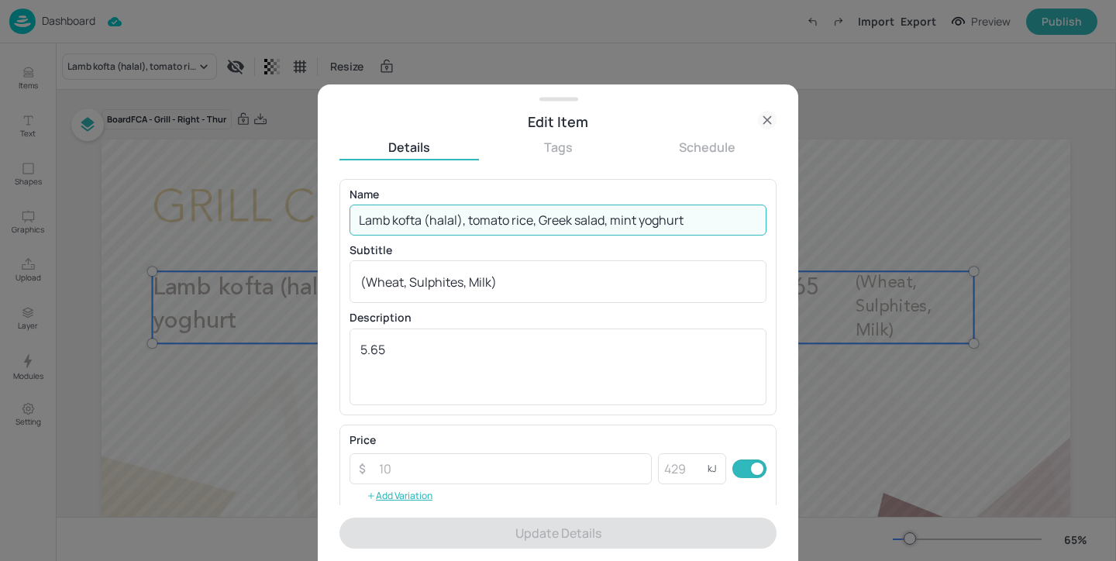
drag, startPoint x: 714, startPoint y: 224, endPoint x: 714, endPoint y: 111, distance: 113.1
click at [714, 111] on div "Edit Item Details Tags Schedule Name Lamb kofta (halal), tomato rice, Greek sal…" at bounding box center [558, 322] width 480 height 476
paste input "Southern fried chicken (halal), buffalo sauce, chips, corn on the cob, coleslaw"
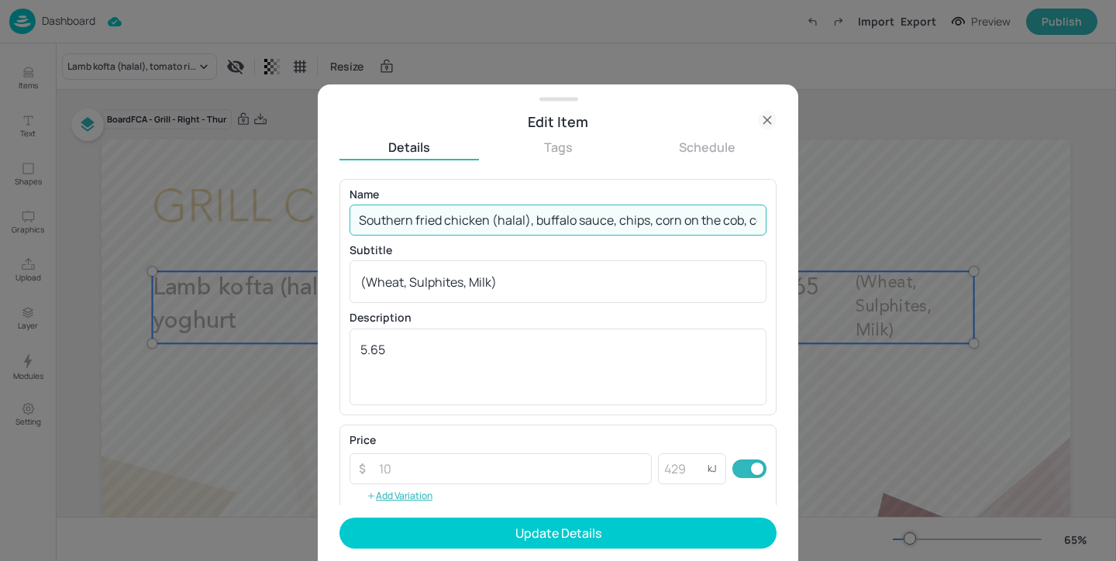
scroll to position [0, 47]
type input "Southern fried chicken (halal), buffalo sauce, chips, corn on the cob, coleslaw"
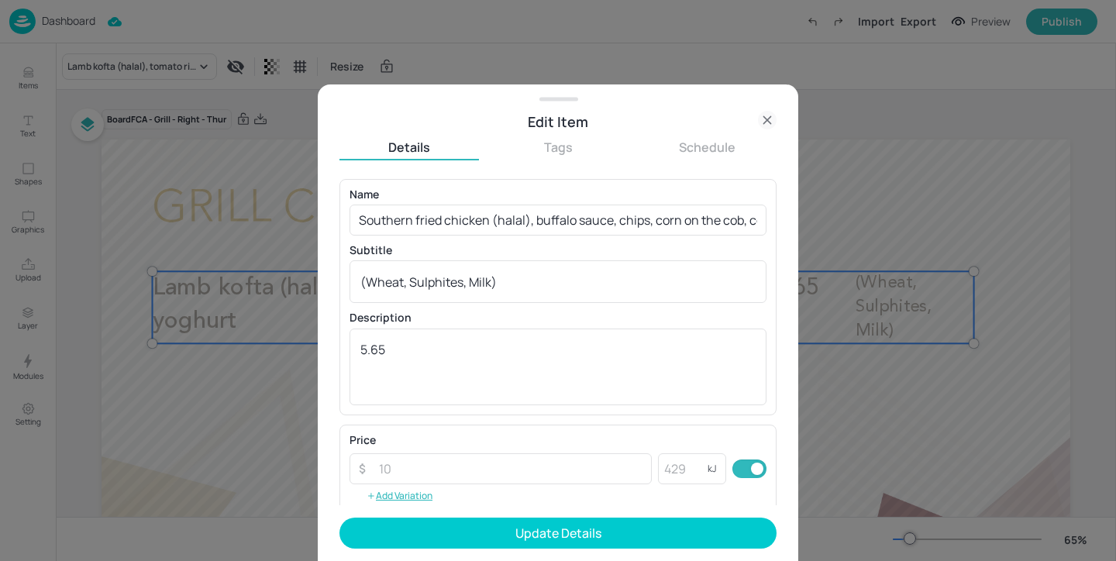
drag, startPoint x: 535, startPoint y: 293, endPoint x: 162, endPoint y: 261, distance: 374.0
click at [162, 261] on div "Edit Item Details Tags Schedule Name Southern fried chicken (halal), buffalo sa…" at bounding box center [558, 280] width 1116 height 561
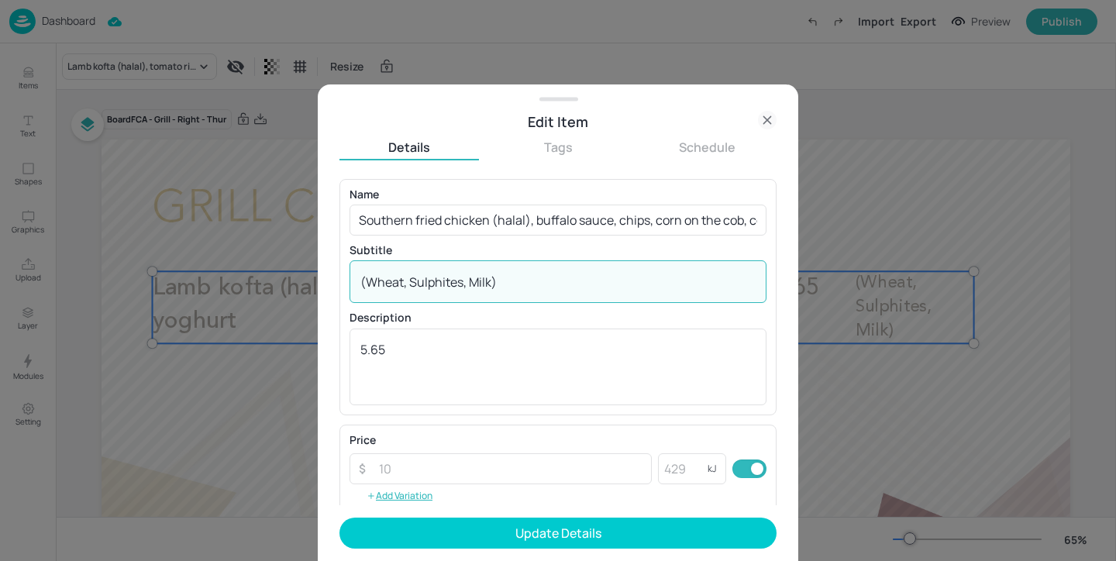
drag, startPoint x: 552, startPoint y: 273, endPoint x: 577, endPoint y: 290, distance: 30.1
click at [577, 290] on textarea "(Wheat, Sulphites, Milk)" at bounding box center [557, 281] width 395 height 17
paste textarea "Celery, Wheat"
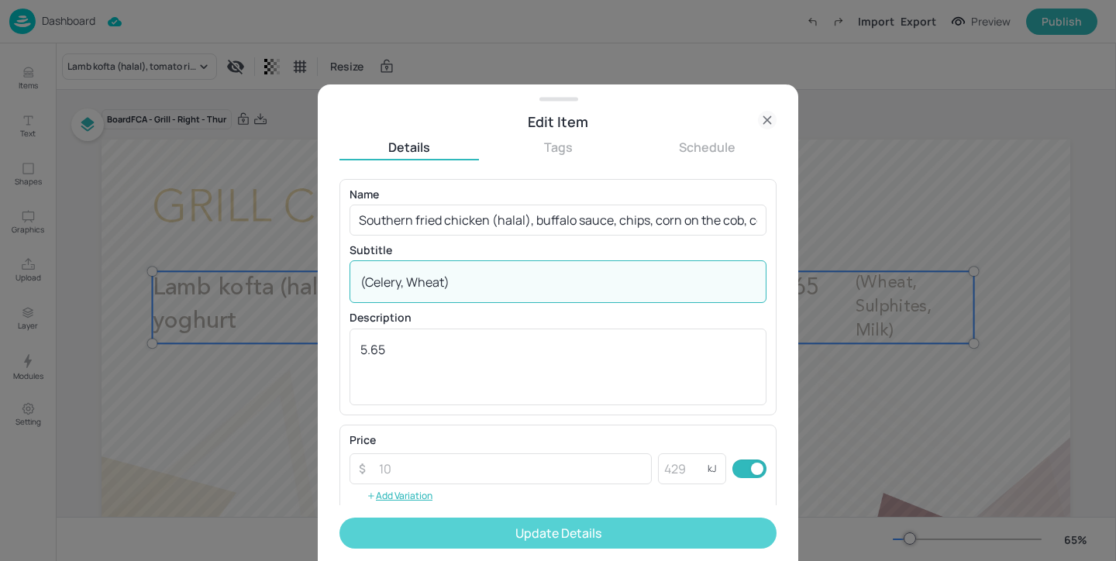
type textarea "(Celery, Wheat)"
click at [492, 529] on button "Update Details" at bounding box center [557, 533] width 437 height 31
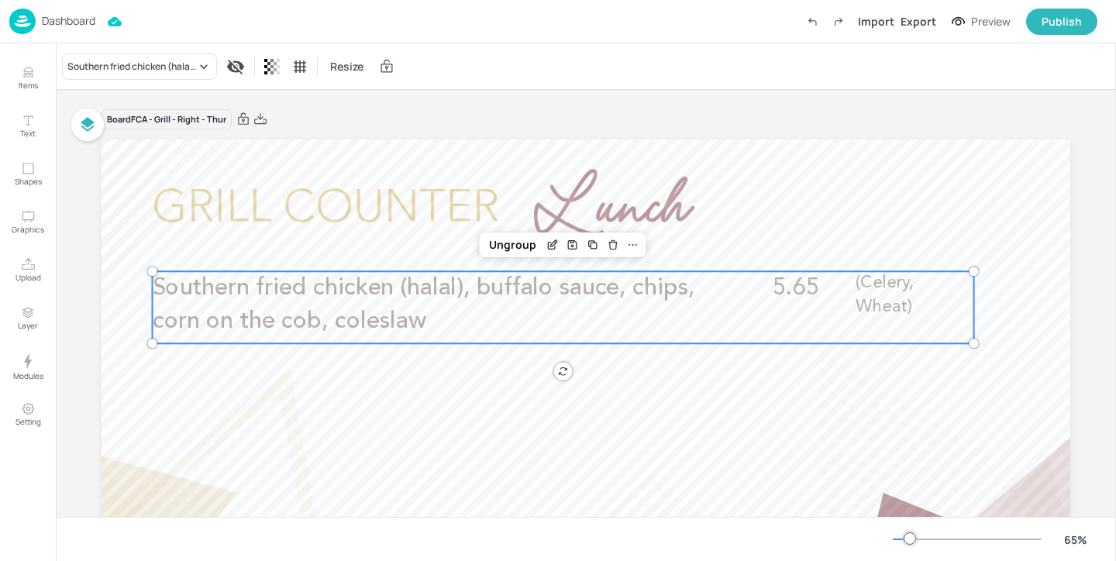
click at [27, 28] on img at bounding box center [22, 22] width 26 height 26
click at [64, 24] on p "Dashboard" at bounding box center [68, 20] width 53 height 11
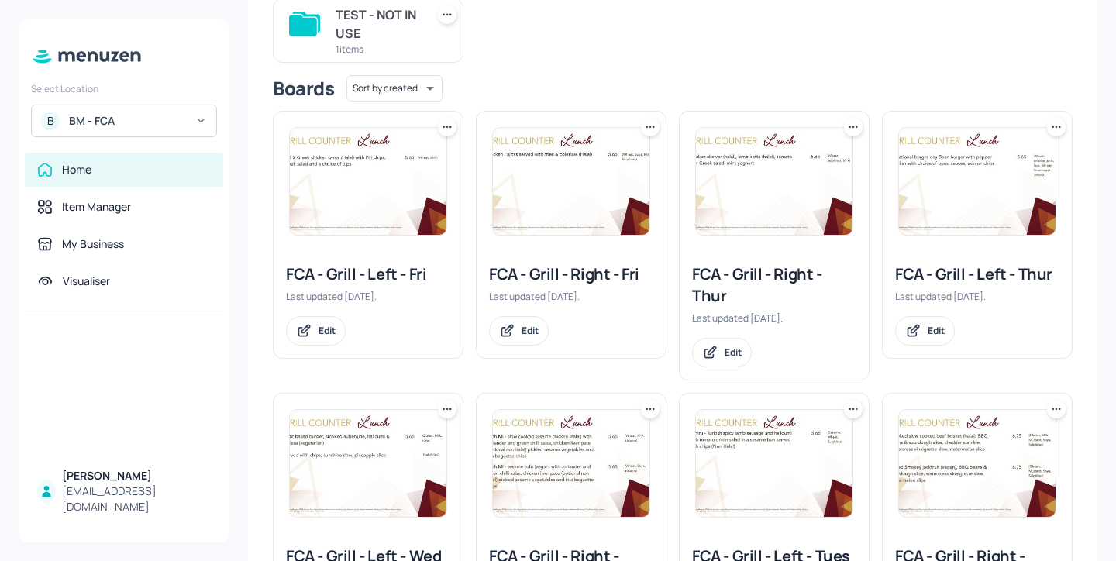
scroll to position [196, 0]
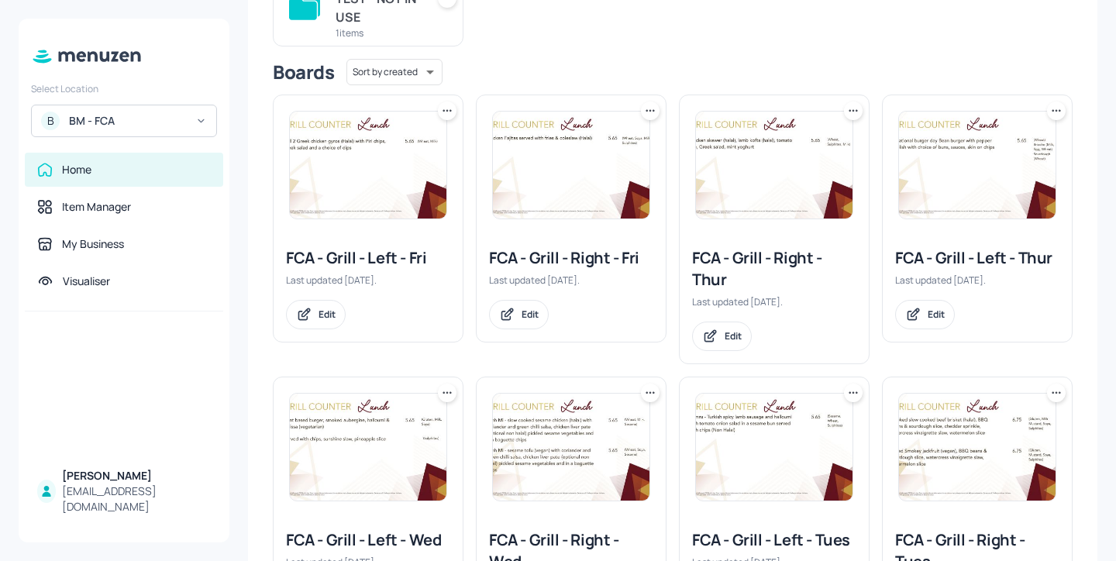
click at [930, 255] on div "FCA - Grill - Left - Thur" at bounding box center [977, 258] width 164 height 22
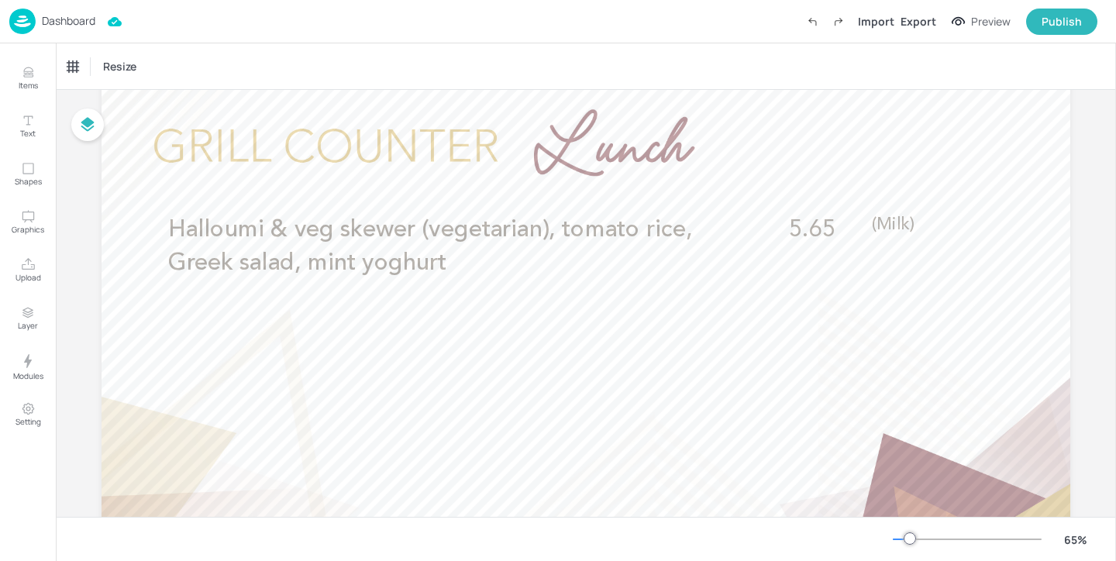
scroll to position [81, 0]
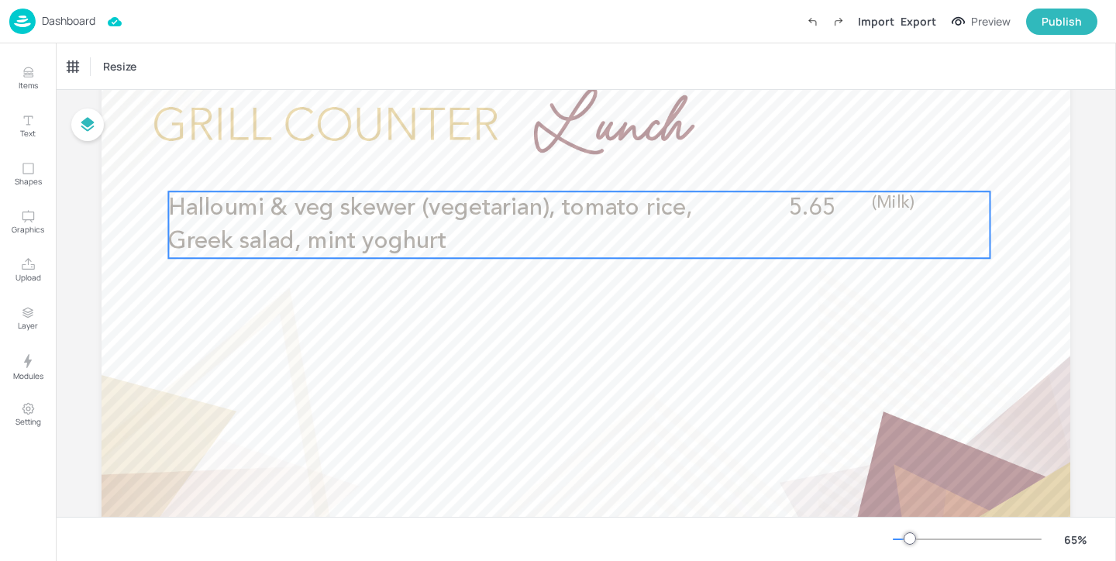
click at [481, 215] on span "Halloumi & veg skewer (vegetarian), tomato rice, Greek salad, mint yoghurt" at bounding box center [430, 224] width 524 height 57
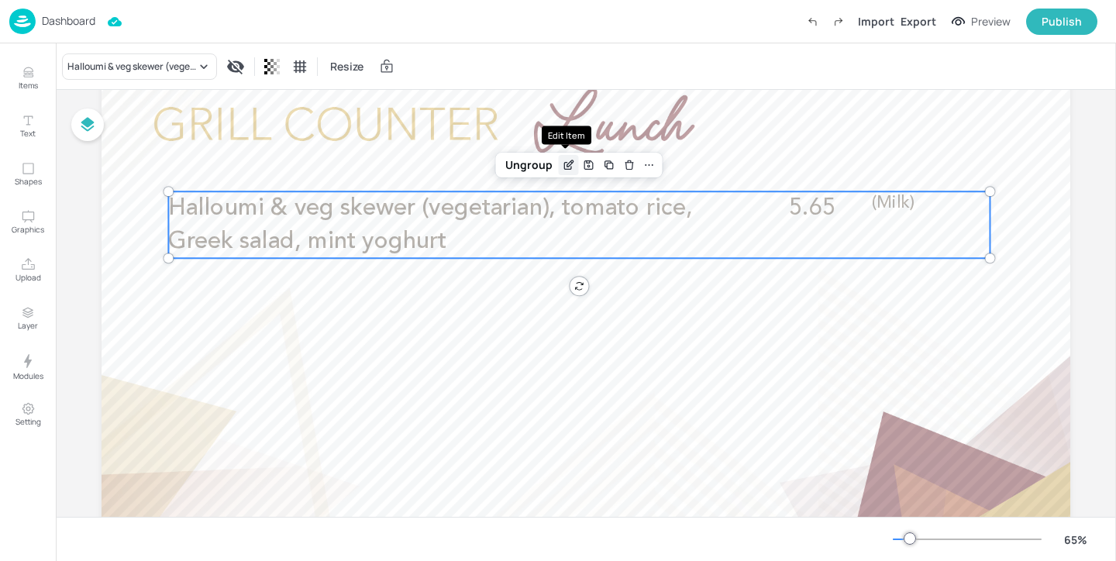
click at [559, 168] on div "Edit Item" at bounding box center [569, 165] width 20 height 20
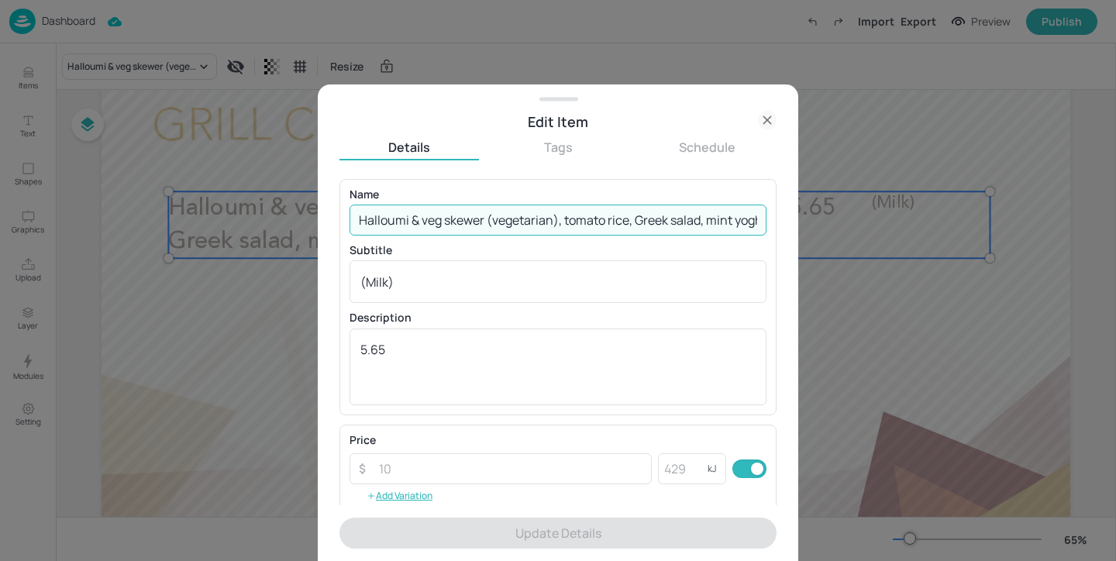
scroll to position [0, 31]
drag, startPoint x: 357, startPoint y: 216, endPoint x: 868, endPoint y: 206, distance: 510.7
click at [868, 206] on div "Edit Item Details Tags Schedule Name Halloumi & veg skewer (vegetarian), tomato…" at bounding box center [558, 280] width 1116 height 561
drag, startPoint x: 756, startPoint y: 222, endPoint x: 428, endPoint y: 156, distance: 335.0
click at [428, 156] on div "Details Tags Schedule Name Halloumi & veg skewer (vegetarian), tomato rice, Gre…" at bounding box center [557, 350] width 437 height 422
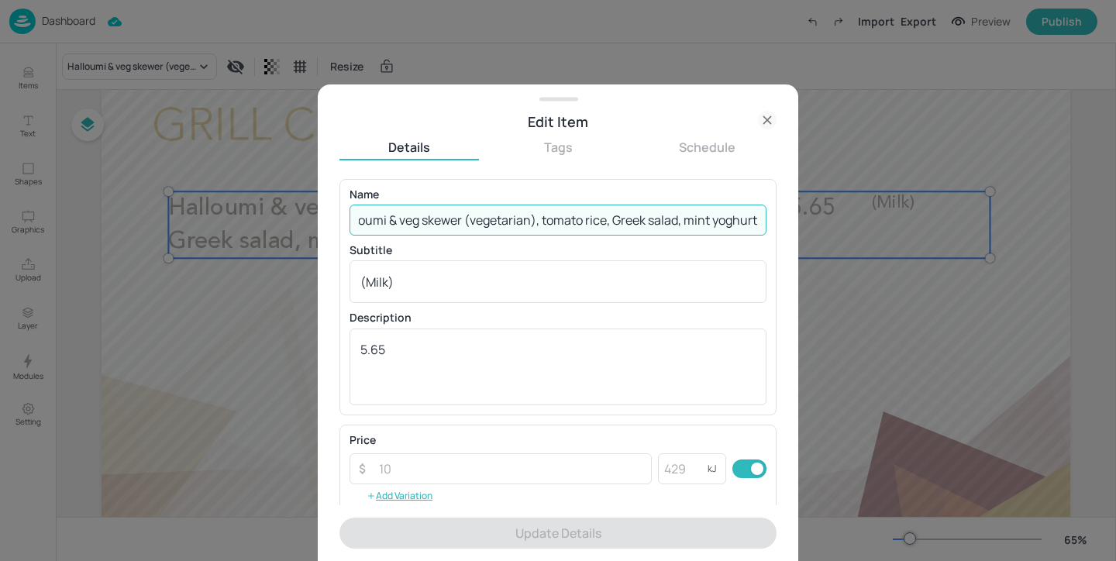
paste input "Fried vegan chicken, buffalo sauce, chips, corn on the cob, coleslaw"
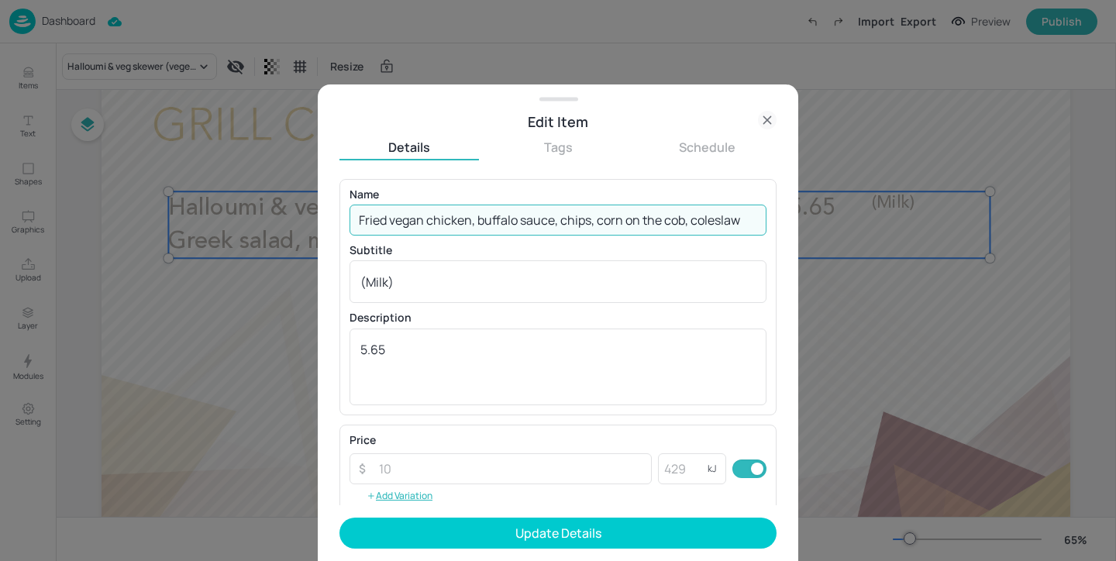
scroll to position [0, 0]
type input "Fried vegan chicken, buffalo sauce, chips, corn on the cob, coleslaw"
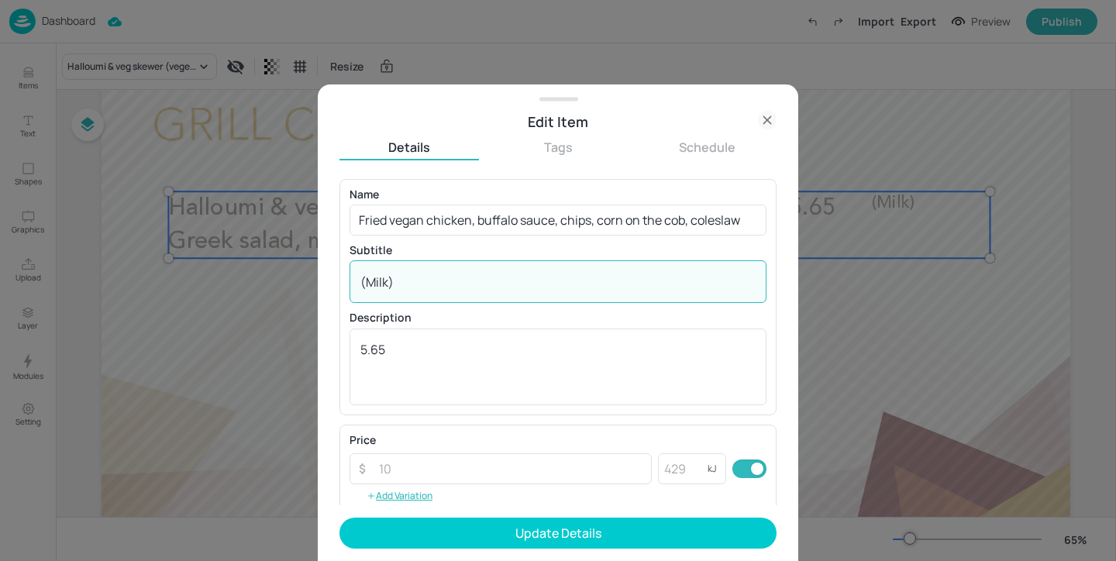
drag, startPoint x: 446, startPoint y: 279, endPoint x: 289, endPoint y: 277, distance: 157.3
click at [289, 277] on div "Edit Item Details Tags Schedule Name Fried vegan chicken, buffalo sauce, chips,…" at bounding box center [558, 280] width 1116 height 561
paste textarea "Wheat)"
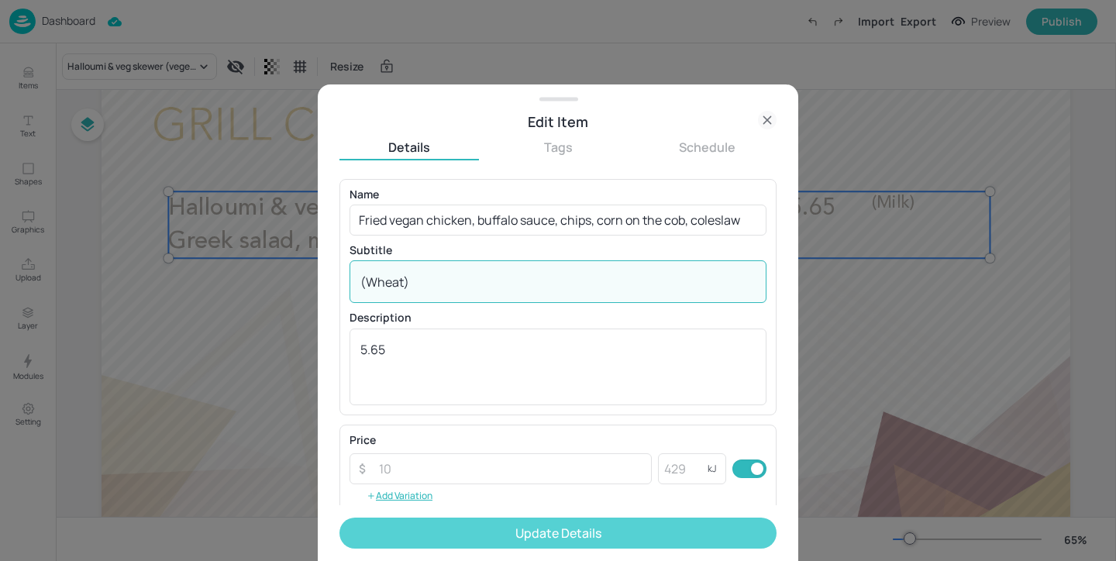
type textarea "(Wheat)"
click at [470, 522] on button "Update Details" at bounding box center [557, 533] width 437 height 31
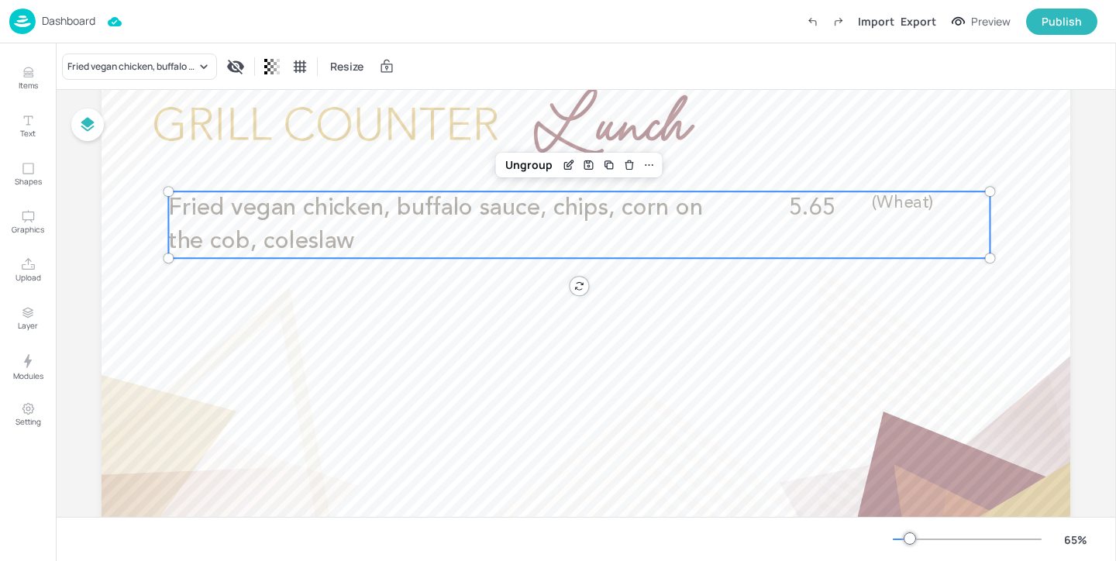
click at [56, 26] on p "Dashboard" at bounding box center [68, 20] width 53 height 11
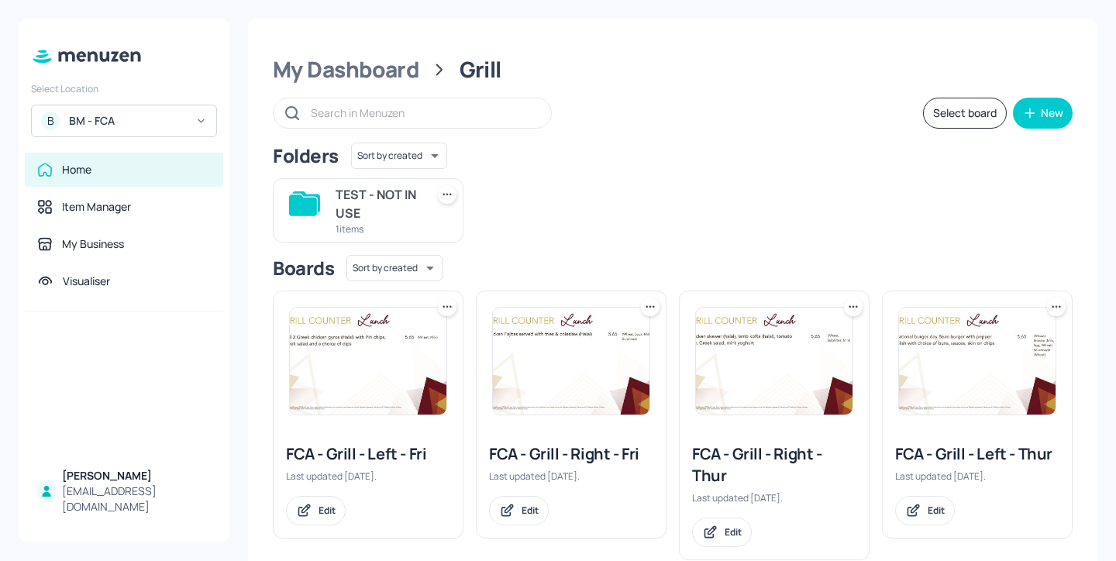
scroll to position [5, 0]
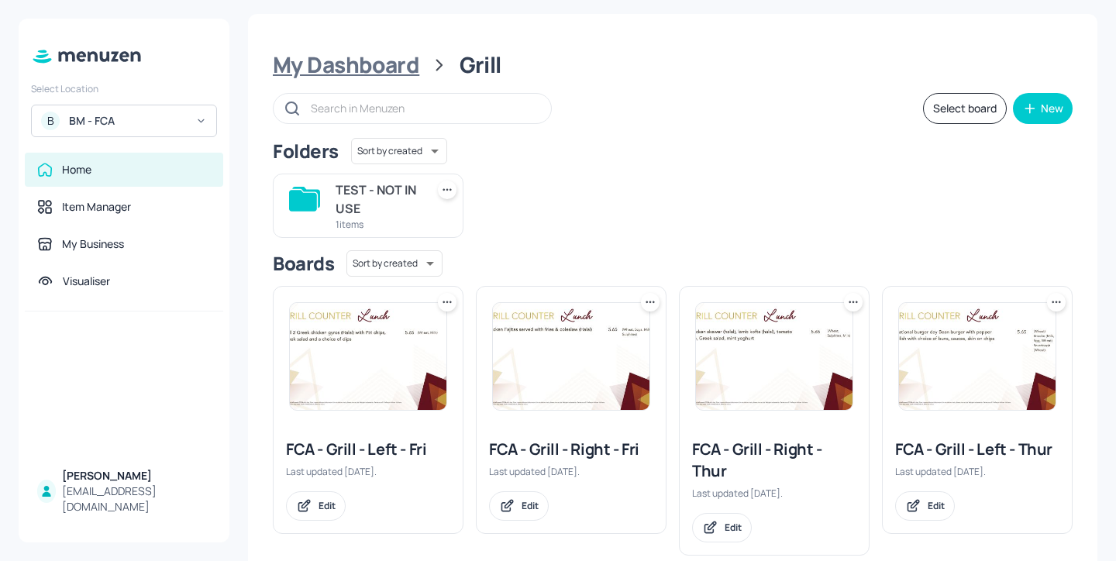
click at [406, 70] on div "My Dashboard" at bounding box center [346, 65] width 146 height 28
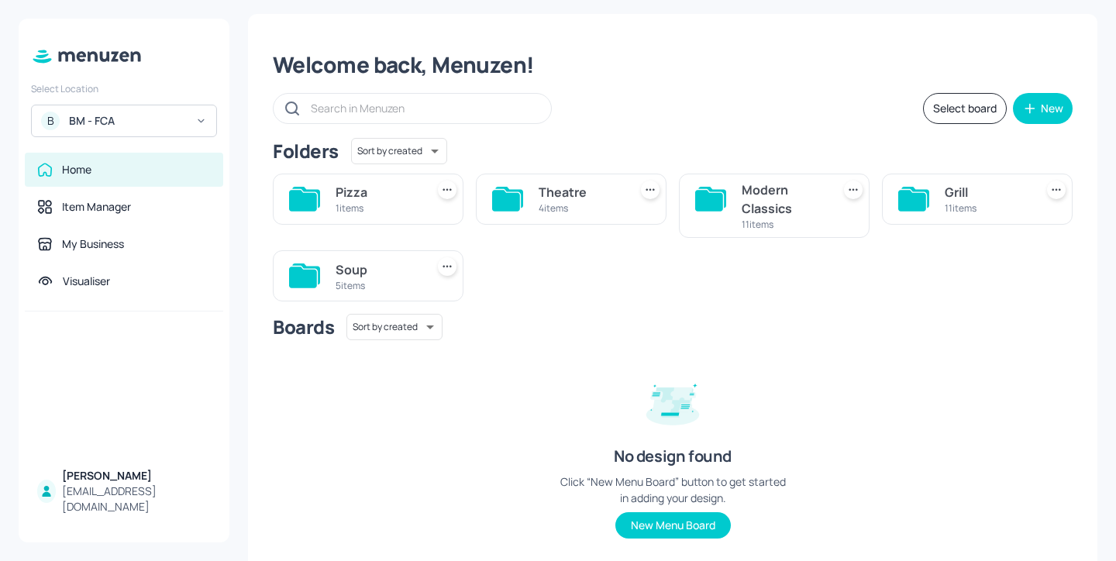
scroll to position [44, 0]
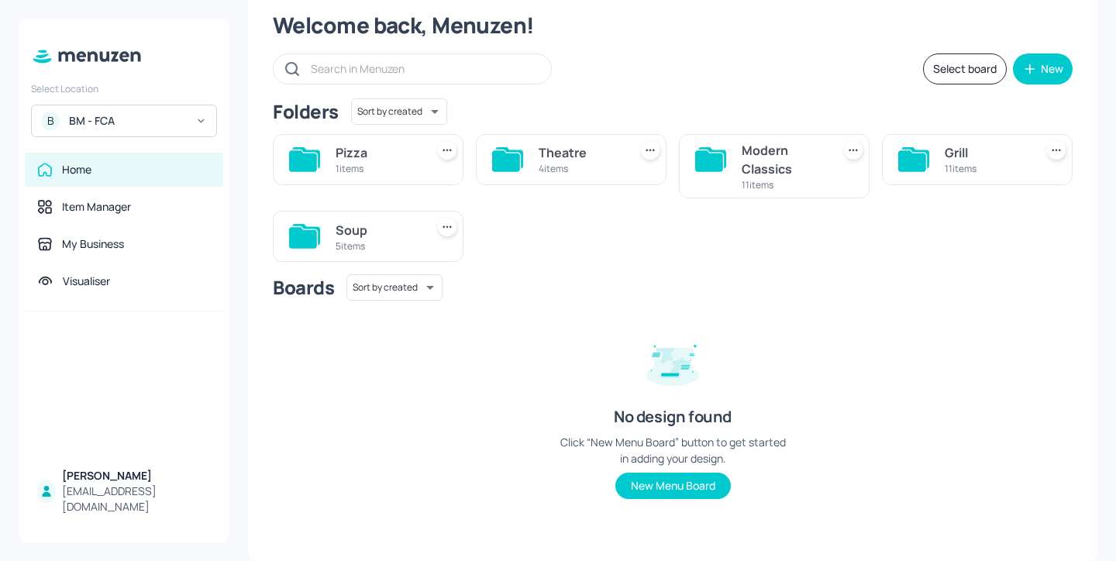
click at [597, 160] on div "Theatre" at bounding box center [580, 152] width 84 height 19
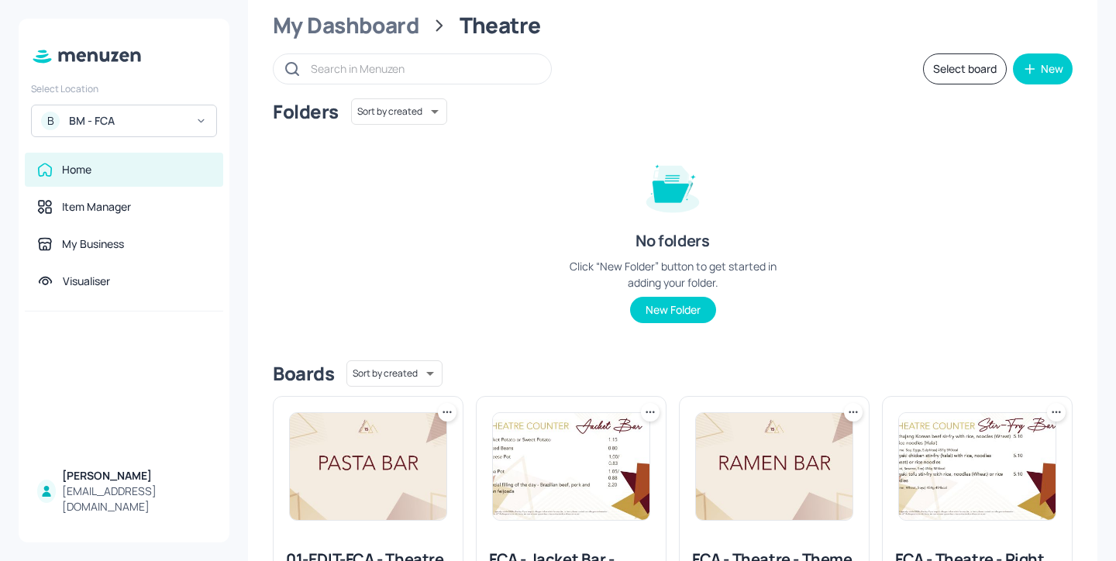
scroll to position [185, 0]
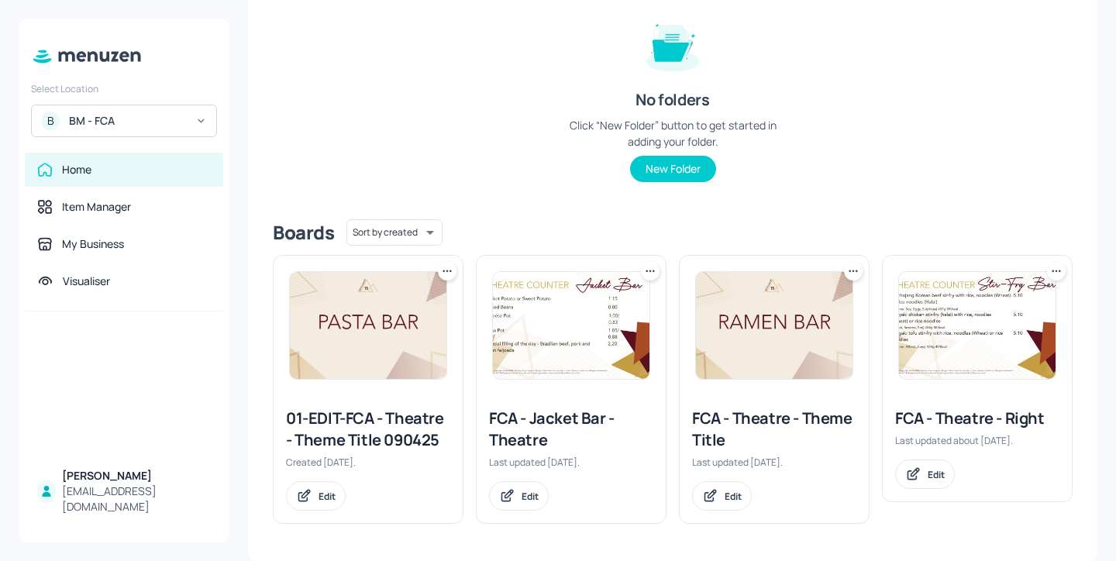
click at [957, 418] on div "FCA - Theatre - Right" at bounding box center [977, 419] width 164 height 22
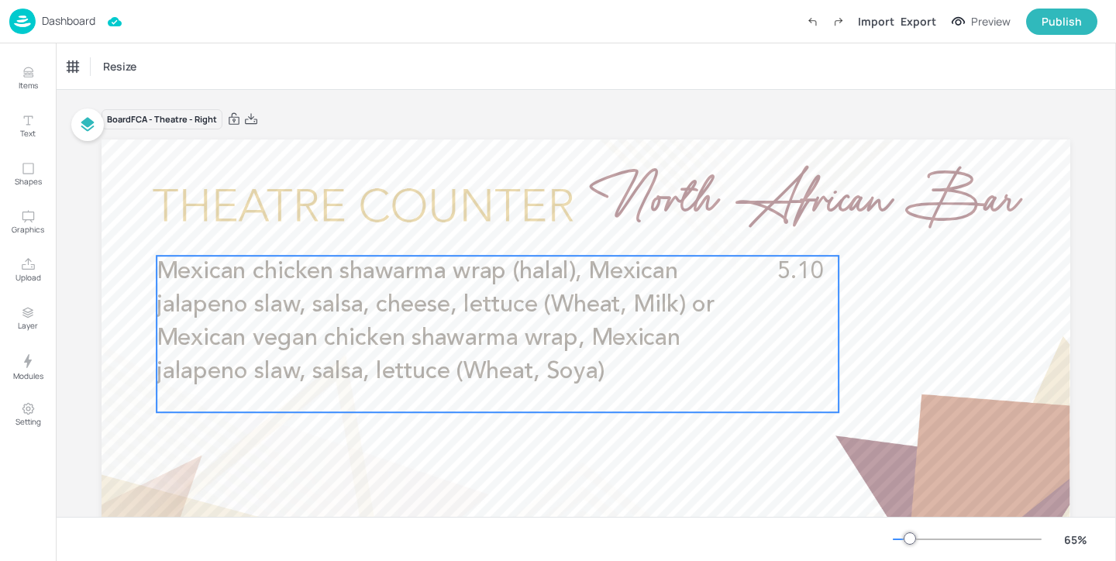
click at [575, 356] on p "Mexican chicken shawarma wrap (halal), Mexican jalapeno slaw, salsa, cheese, le…" at bounding box center [464, 322] width 614 height 132
click at [487, 231] on icon "Edit Item" at bounding box center [486, 229] width 13 height 12
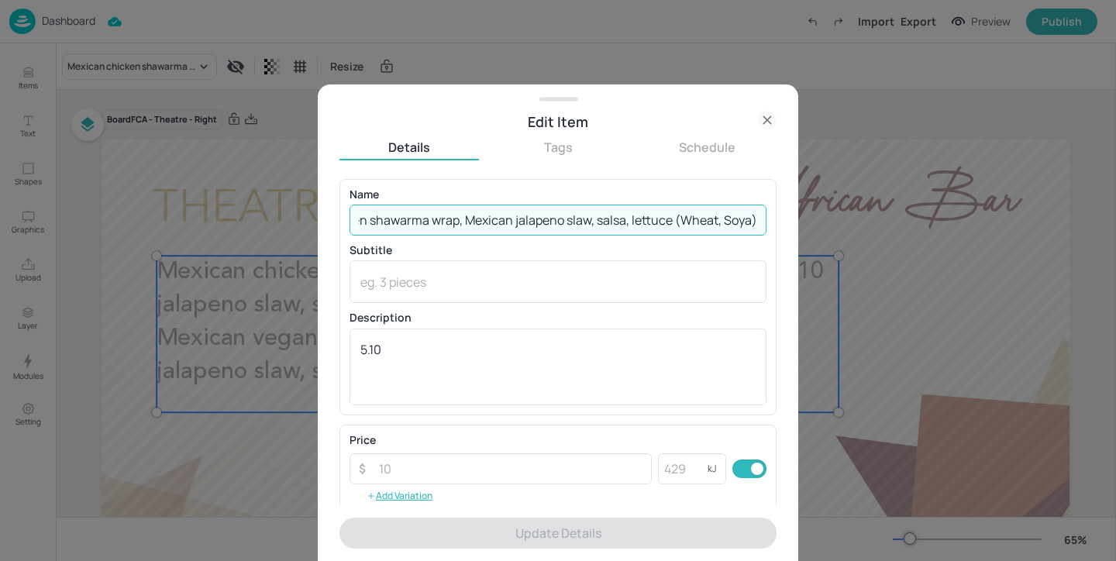
drag, startPoint x: 356, startPoint y: 225, endPoint x: 1115, endPoint y: 218, distance: 759.3
click at [1115, 218] on div "Edit Item Details Tags Schedule Name Mexican chicken shawarma wrap (halal), Mex…" at bounding box center [558, 280] width 1116 height 561
paste input "Spiced chicken (halal) (Milk) £5.10 or Pulled lamb (halal) £5.10 or Spicy vegan…"
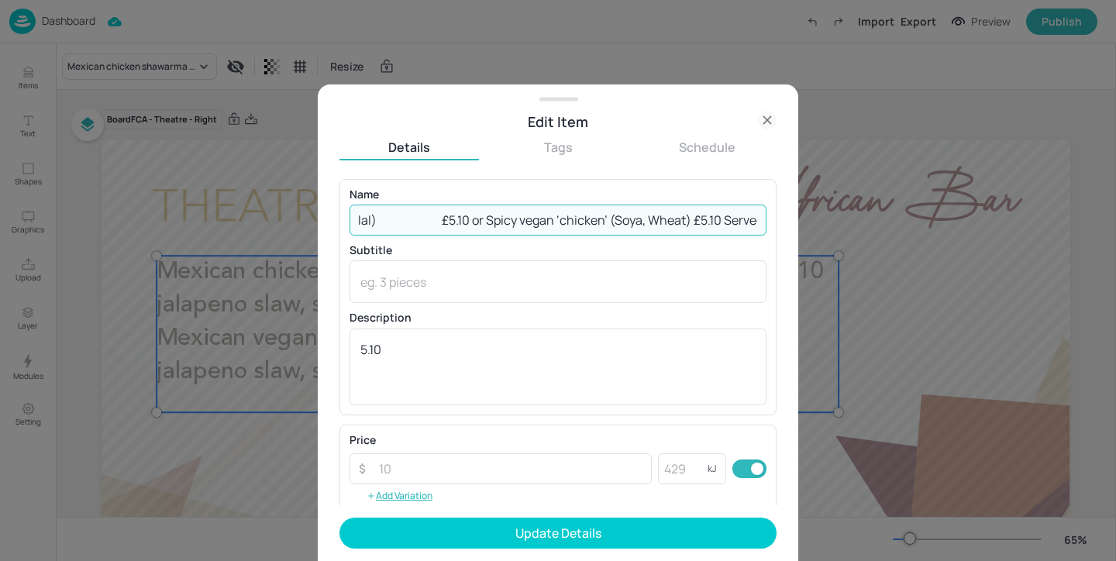
scroll to position [0, 280]
drag, startPoint x: 523, startPoint y: 221, endPoint x: 425, endPoint y: 214, distance: 97.9
click at [425, 214] on input "Spiced chicken (halal) (Milk) £5.10 or Pulled lamb (halal) £5.10 or Spicy vegan…" at bounding box center [557, 220] width 417 height 31
drag, startPoint x: 583, startPoint y: 221, endPoint x: 519, endPoint y: 215, distance: 63.8
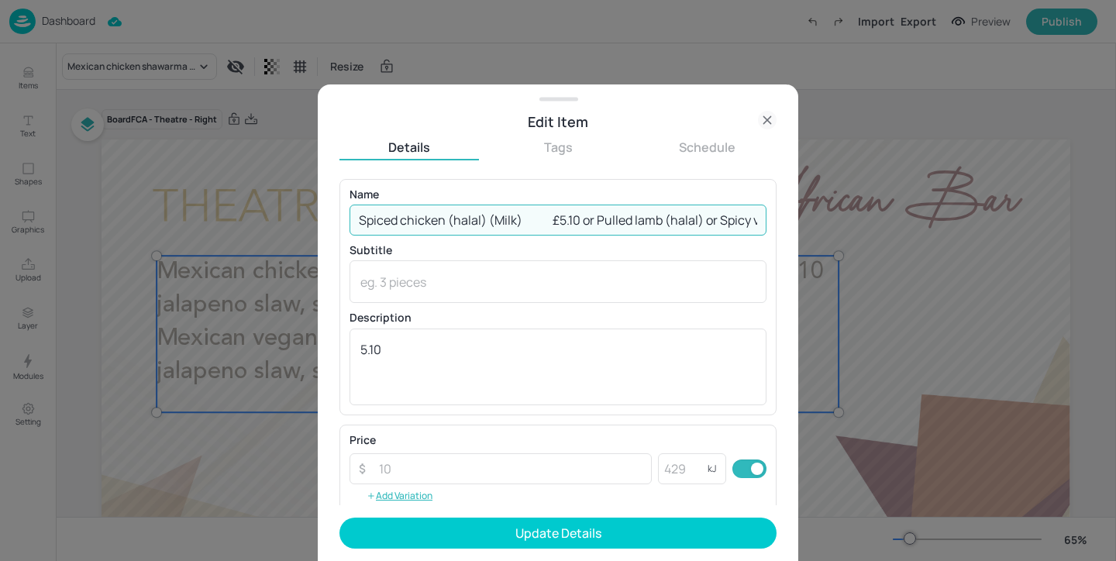
click at [519, 215] on input "Spiced chicken (halal) (Milk) £5.10 or Pulled lamb (halal) or Spicy vegan ‘chic…" at bounding box center [557, 220] width 417 height 31
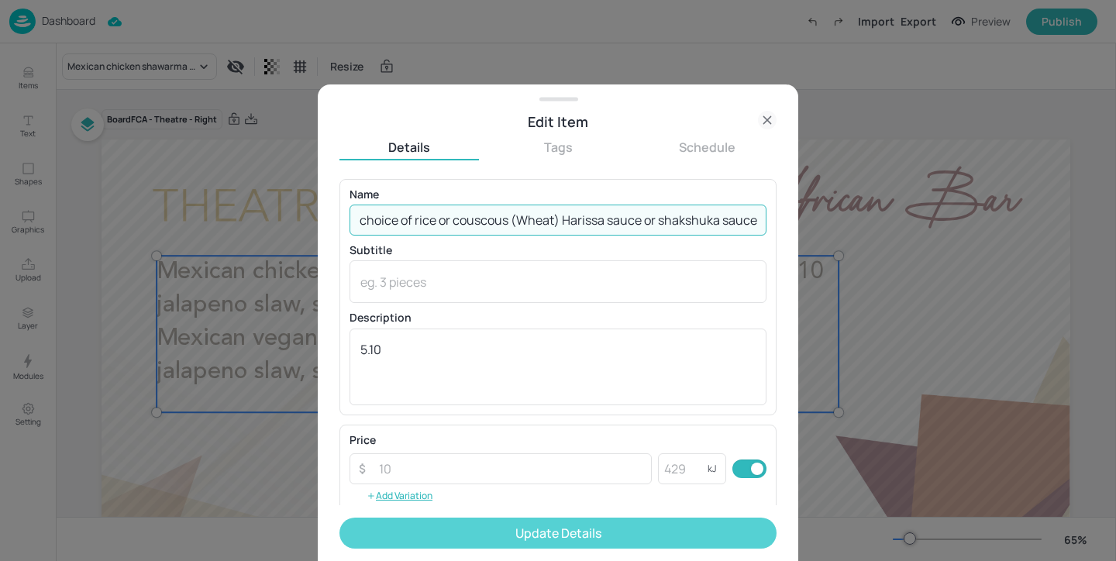
type input "Spiced chicken (halal) (Milk) or Pulled lamb (halal) or Spicy vegan ‘chicken’ (…"
click at [608, 533] on button "Update Details" at bounding box center [557, 533] width 437 height 31
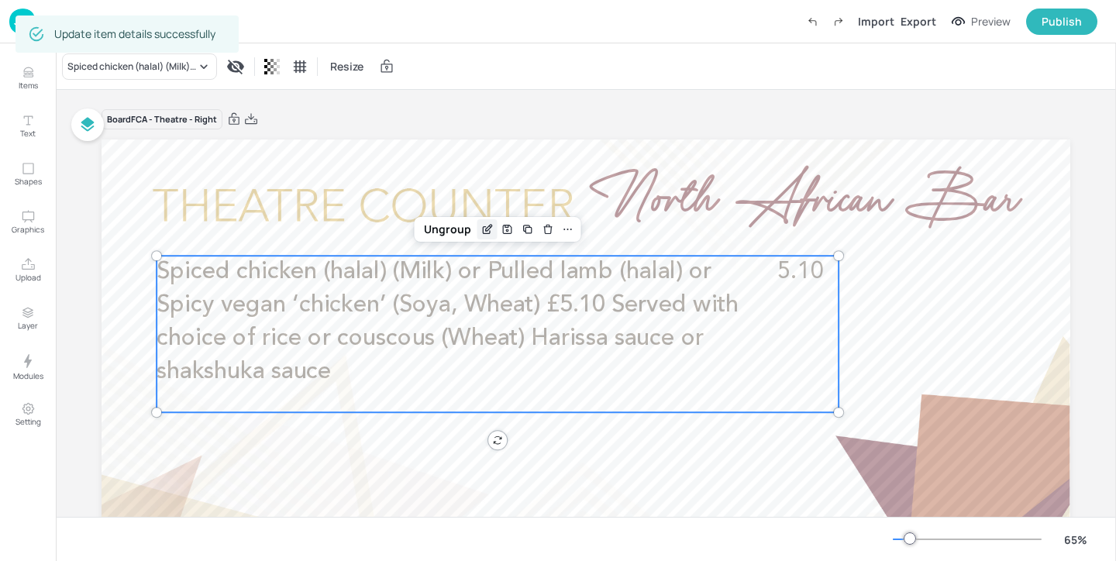
click at [488, 227] on icon "Edit Item" at bounding box center [486, 229] width 13 height 12
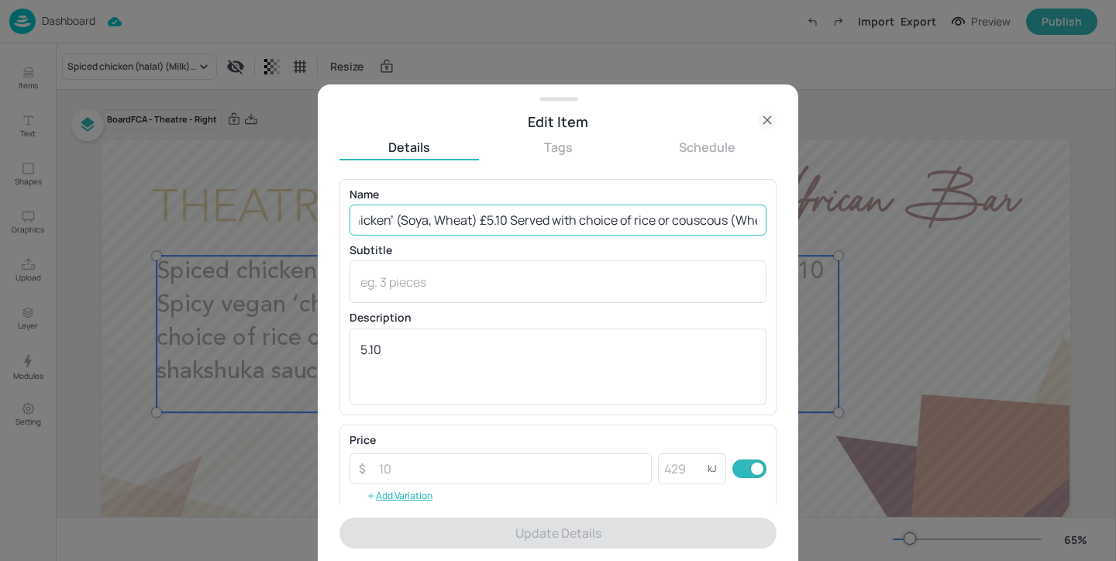
scroll to position [0, 381]
click at [516, 221] on input "Spiced chicken (halal) (Milk) or Pulled lamb (halal) or Spicy vegan ‘chicken’ (…" at bounding box center [557, 220] width 417 height 31
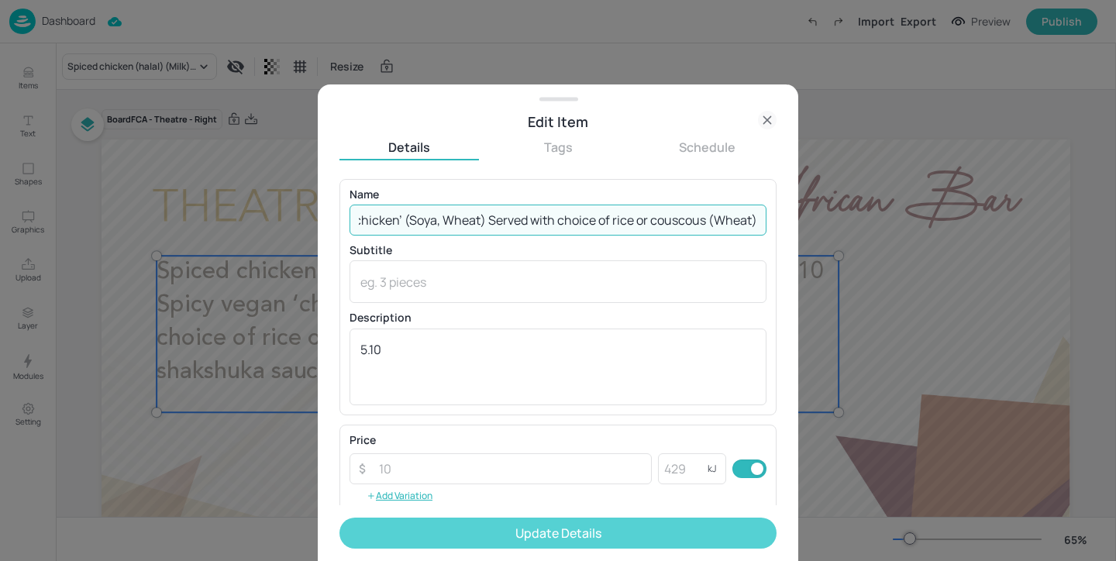
type input "Spiced chicken (halal) (Milk) or Pulled lamb (halal) or Spicy vegan ‘chicken’ (…"
click at [572, 535] on button "Update Details" at bounding box center [557, 533] width 437 height 31
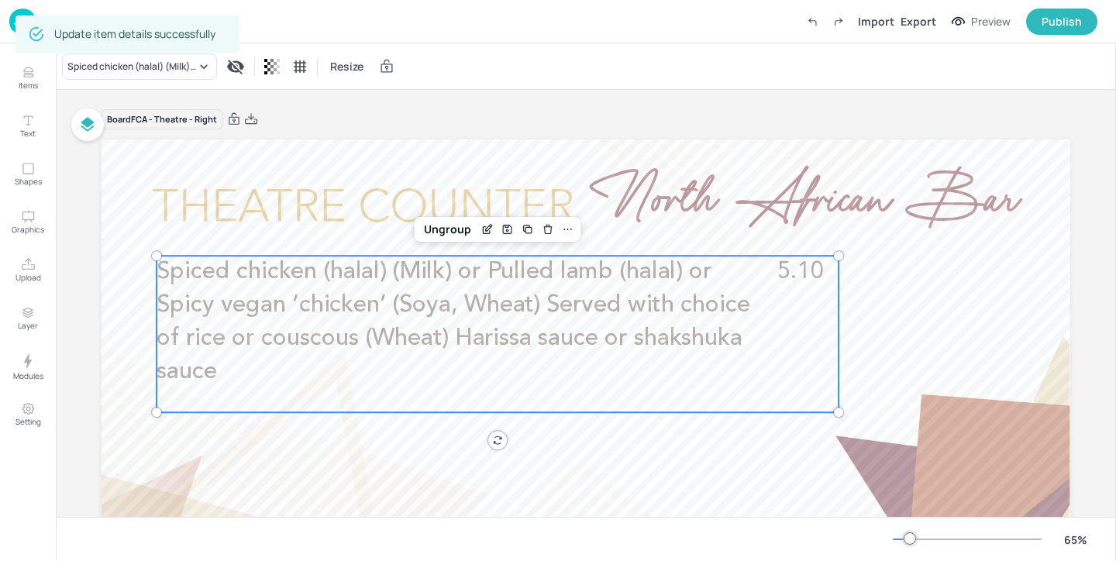
click at [359, 122] on div "Board FCA - Theatre - Right" at bounding box center [585, 119] width 968 height 22
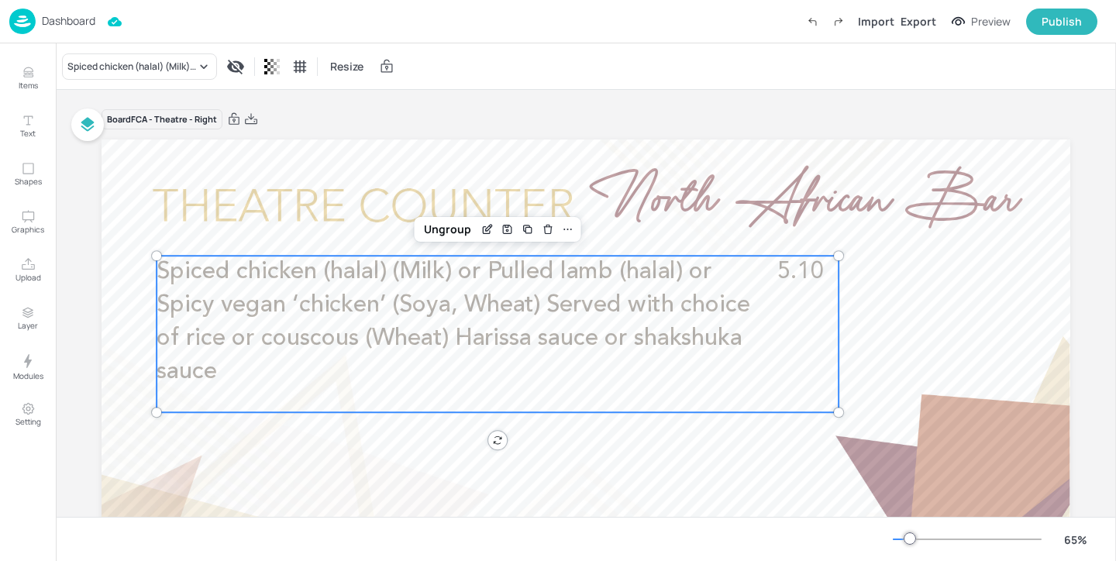
click at [17, 19] on img at bounding box center [22, 22] width 26 height 26
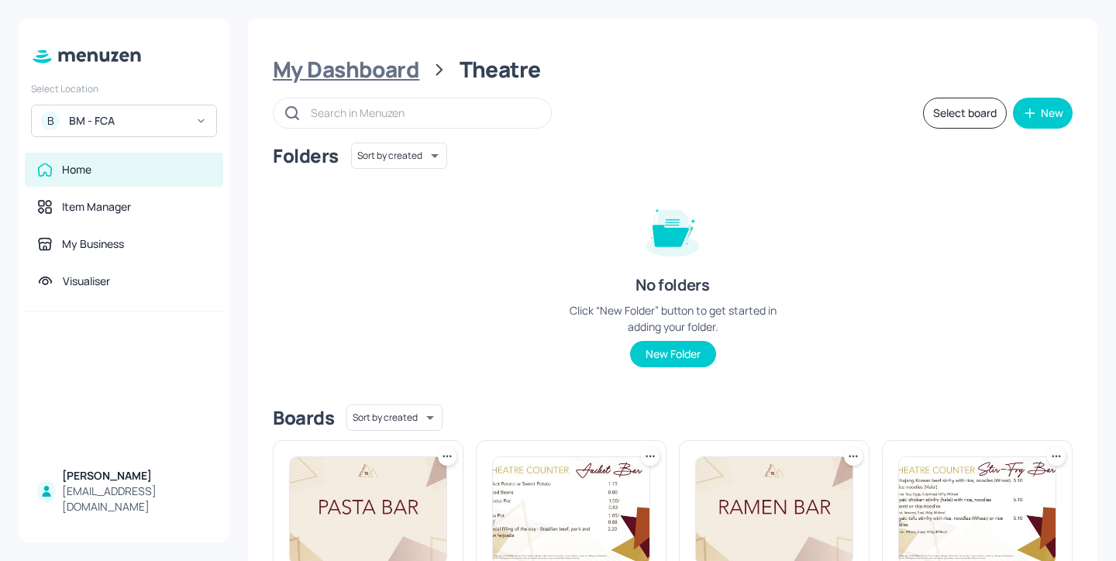
click at [407, 73] on div "My Dashboard" at bounding box center [346, 70] width 146 height 28
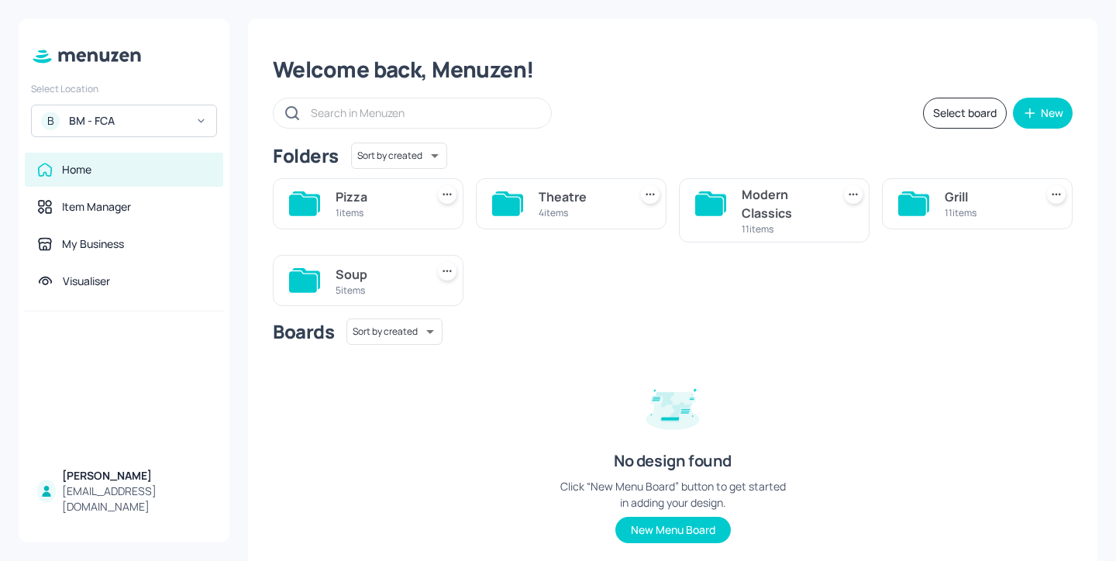
click at [748, 194] on div "Modern Classics" at bounding box center [783, 203] width 84 height 37
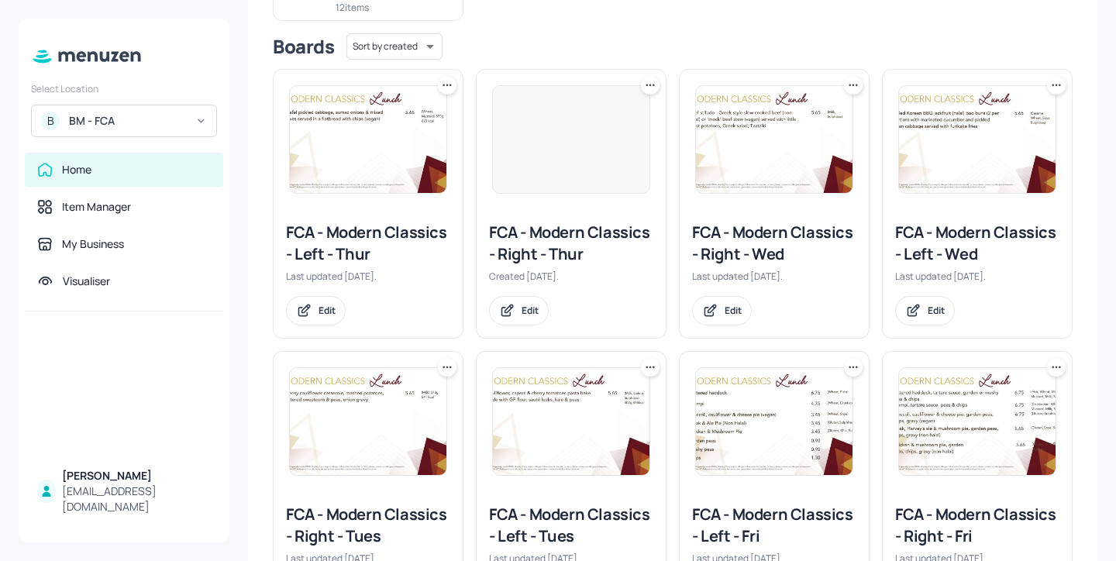
scroll to position [221, 0]
click at [382, 237] on div "FCA - Modern Classics - Left - Thur" at bounding box center [368, 243] width 164 height 43
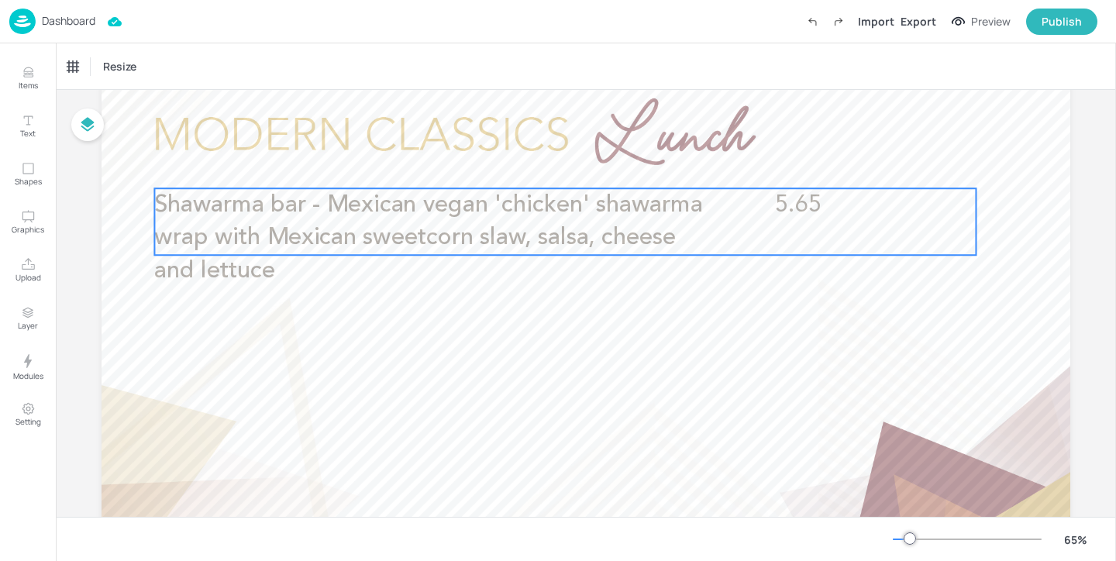
scroll to position [83, 0]
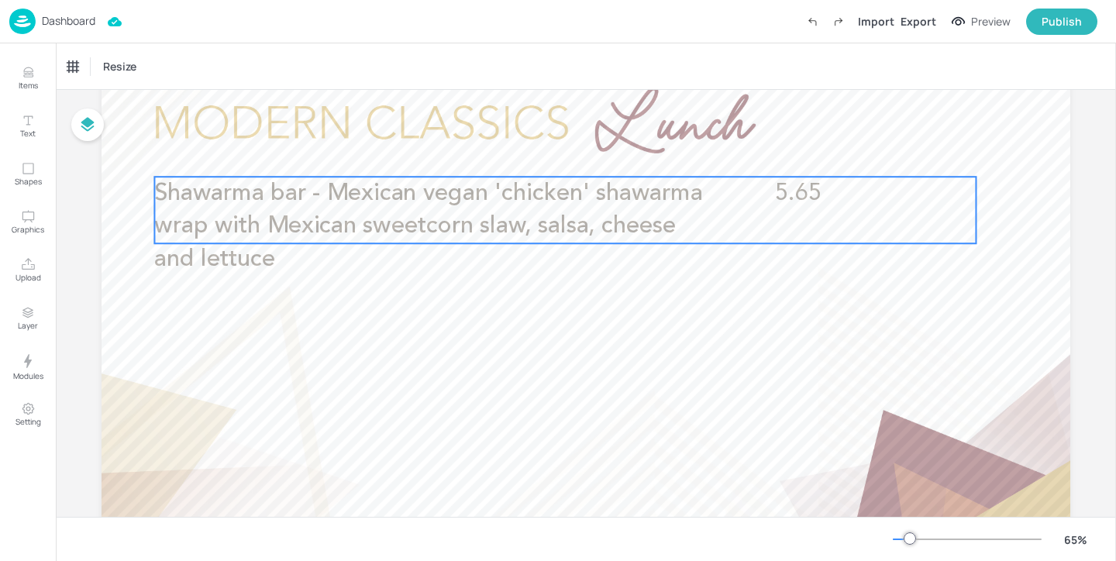
click at [531, 207] on p "Shawarma bar - Mexican vegan 'chicken' shawarma wrap with Mexican sweetcorn sla…" at bounding box center [428, 227] width 548 height 100
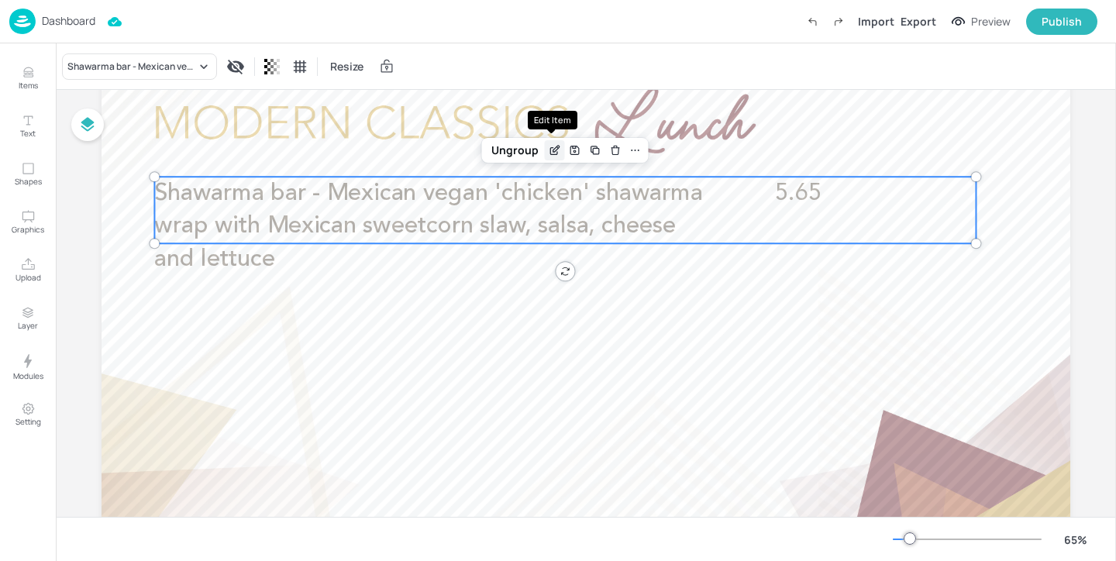
click at [549, 150] on icon "Edit Item" at bounding box center [554, 150] width 13 height 12
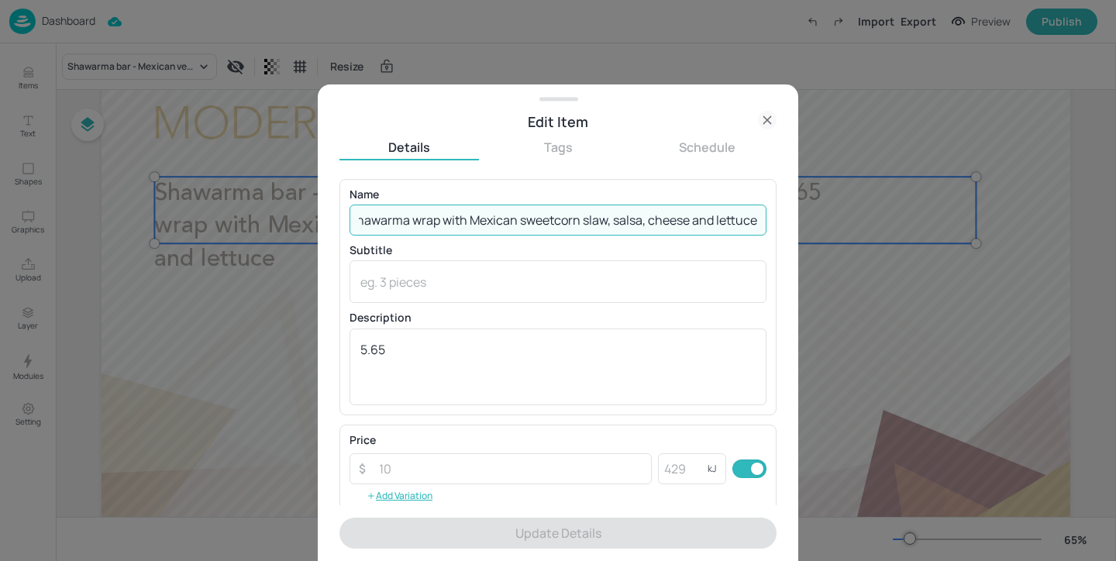
drag, startPoint x: 450, startPoint y: 218, endPoint x: 1115, endPoint y: 224, distance: 664.8
click at [1115, 224] on div "Edit Item Details Tags Schedule Name Shawarma bar - Mexican vegan 'chicken' sha…" at bounding box center [558, 280] width 1116 height 561
paste input "chicken shawarma wrap (halal), Mexican sweetcorn slaw, salsa, cheese, lettuce (…"
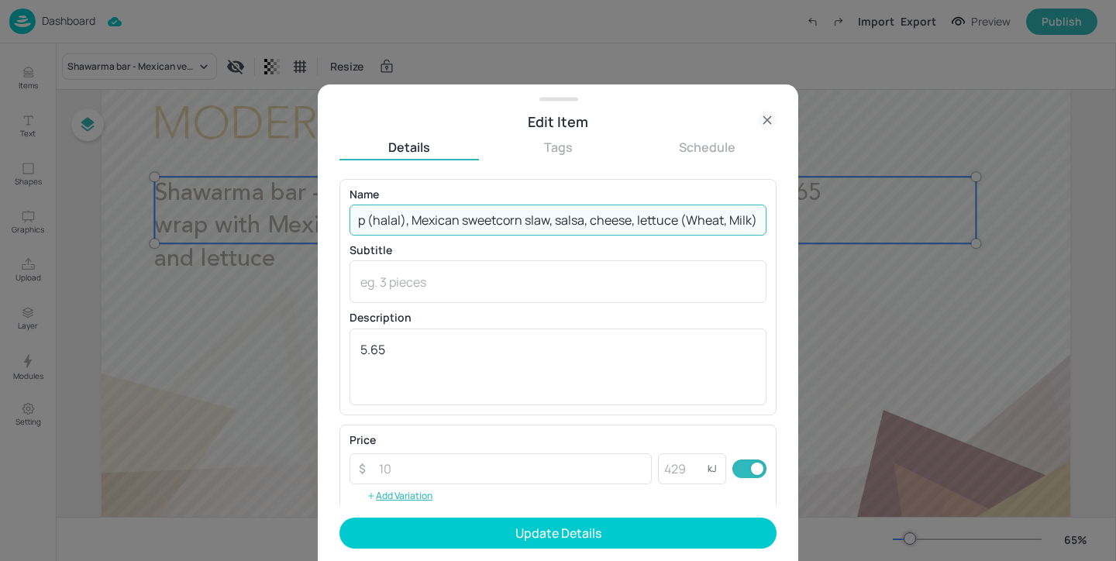
scroll to position [0, 276]
drag, startPoint x: 675, startPoint y: 217, endPoint x: 815, endPoint y: 218, distance: 140.2
click at [816, 218] on div "Edit Item Details Tags Schedule Name Shawarma bar - Mexican chicken shawarma wr…" at bounding box center [558, 280] width 1116 height 561
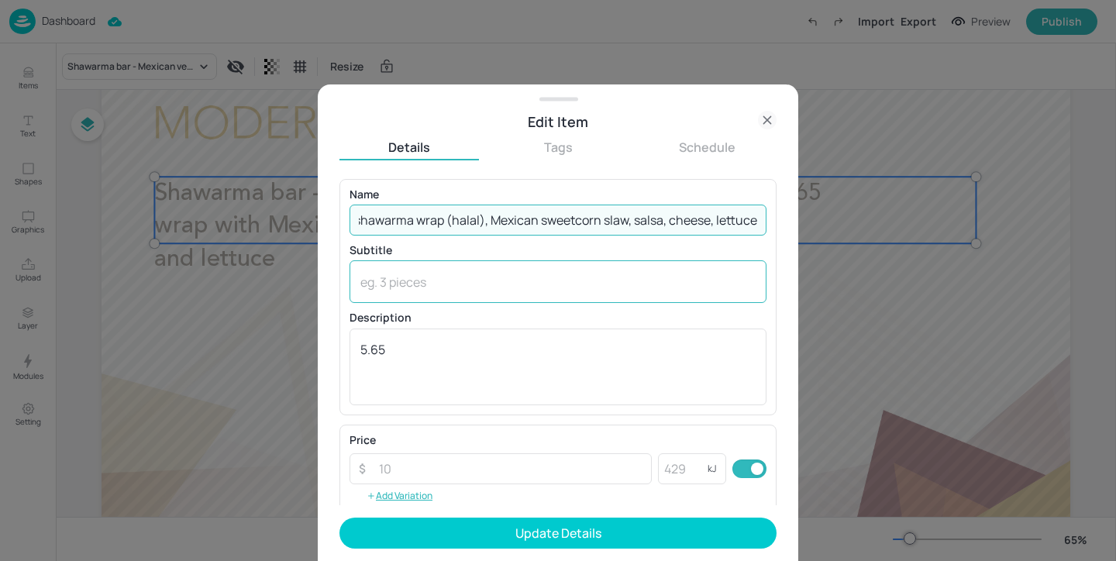
type input "Shawarma bar - Mexican chicken shawarma wrap (halal), Mexican sweetcorn slaw, s…"
click at [465, 284] on textarea at bounding box center [557, 281] width 395 height 17
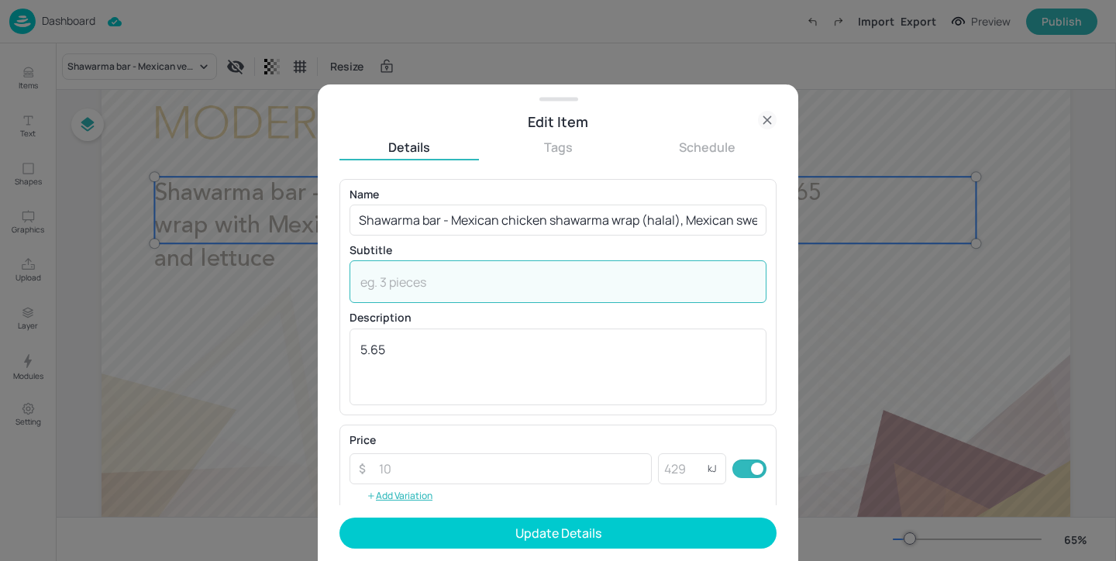
paste textarea "(Wheat, Milk)"
type textarea "(Wheat, Milk)"
click at [359, 283] on div "(Wheat, Milk) x ​" at bounding box center [557, 281] width 417 height 43
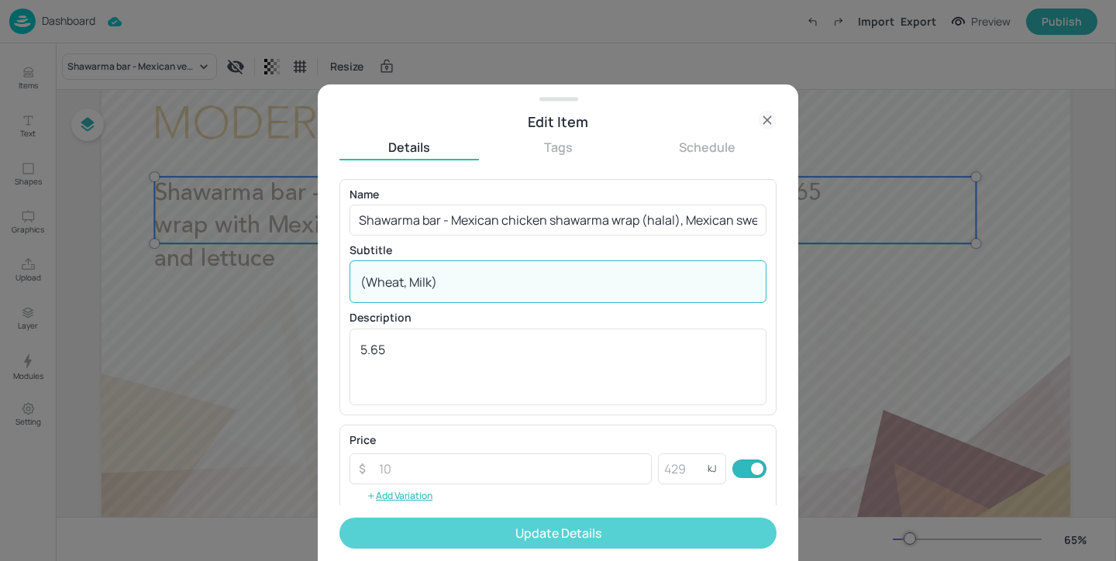
click at [552, 529] on button "Update Details" at bounding box center [557, 533] width 437 height 31
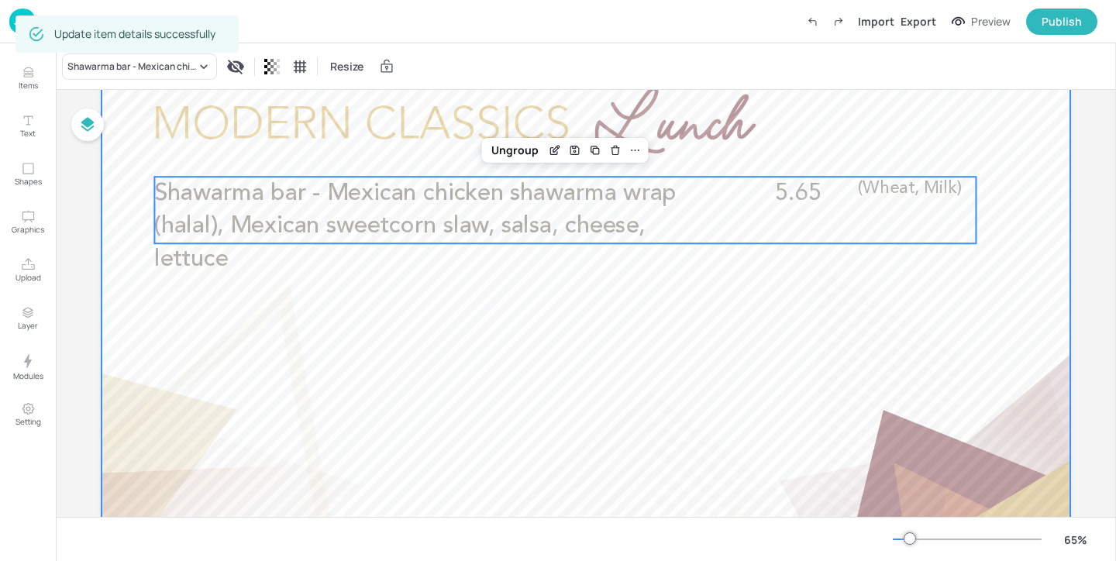
click at [487, 292] on div at bounding box center [585, 329] width 968 height 545
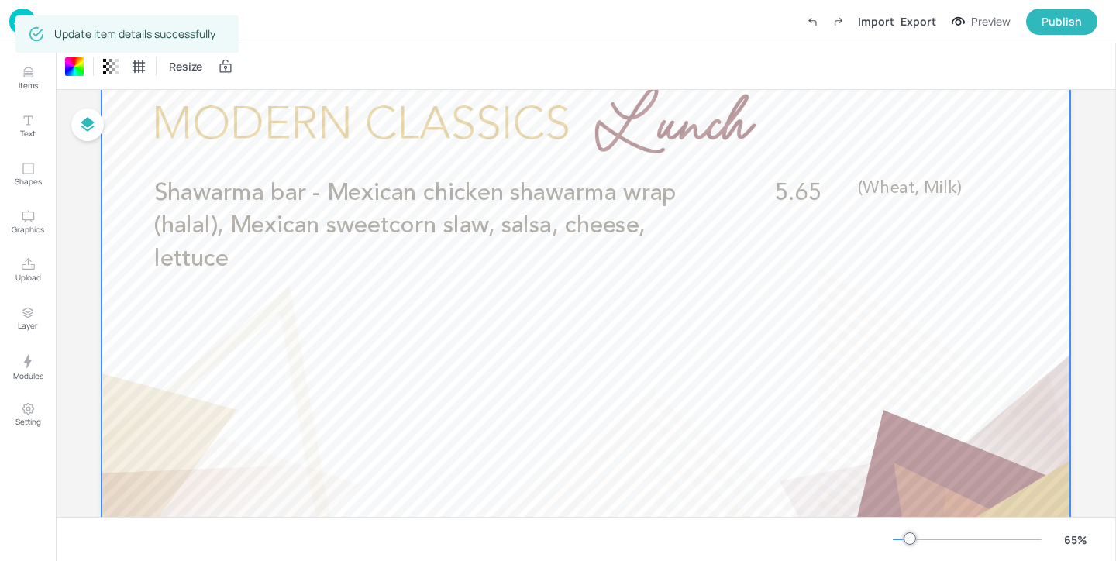
click at [11, 22] on img at bounding box center [22, 22] width 26 height 26
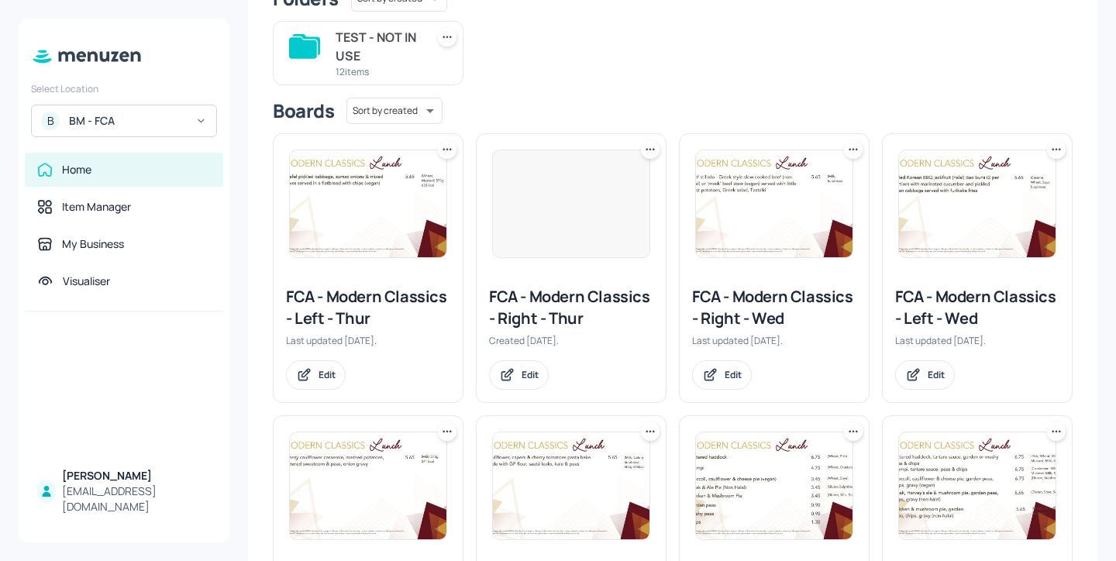
scroll to position [184, 0]
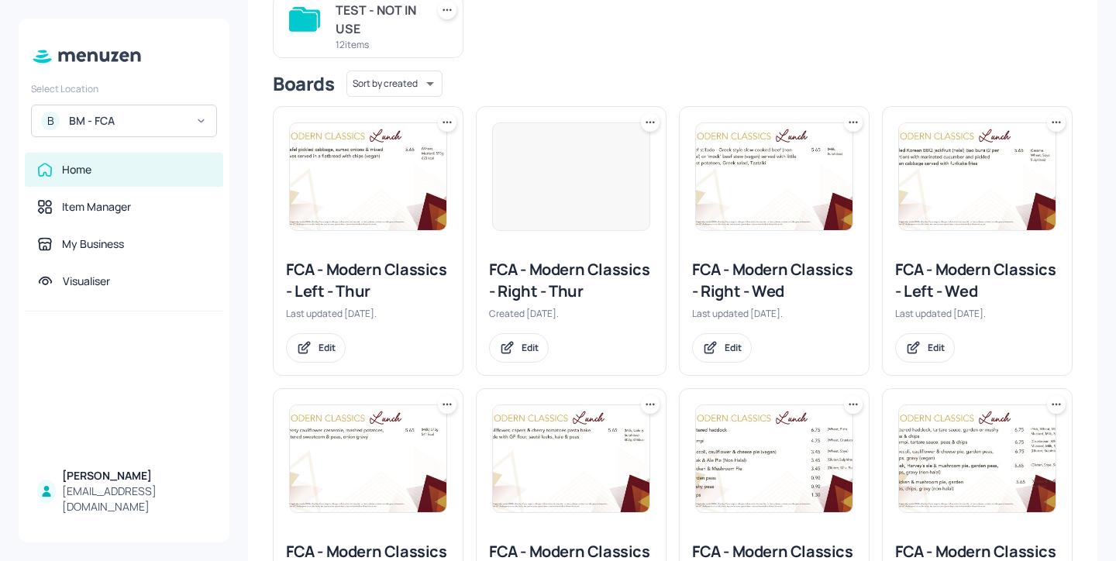
click at [415, 273] on div "FCA - Modern Classics - Left - Thur" at bounding box center [368, 280] width 164 height 43
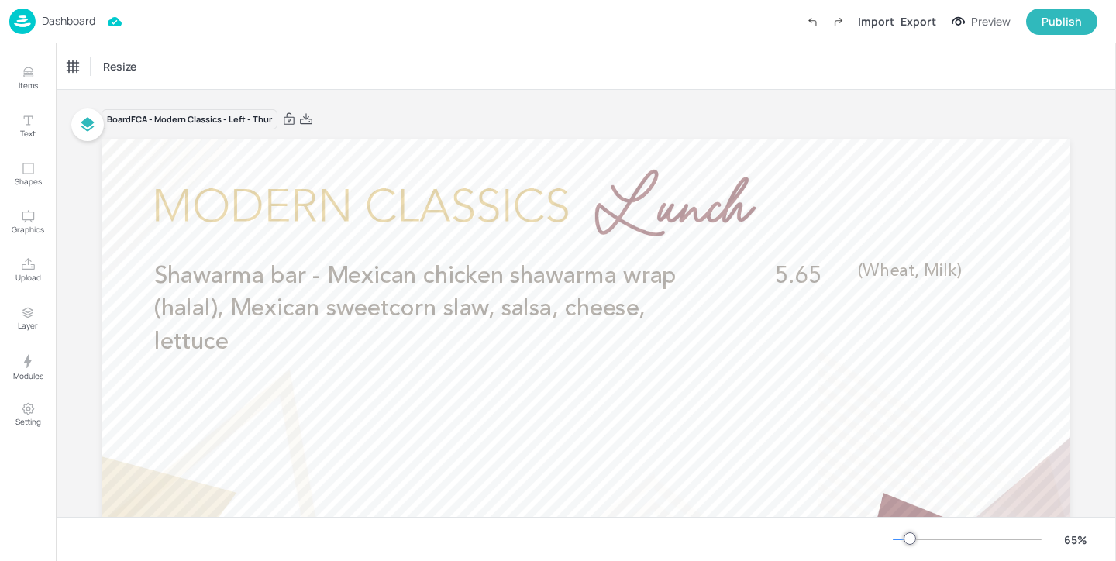
click at [68, 18] on p "Dashboard" at bounding box center [68, 20] width 53 height 11
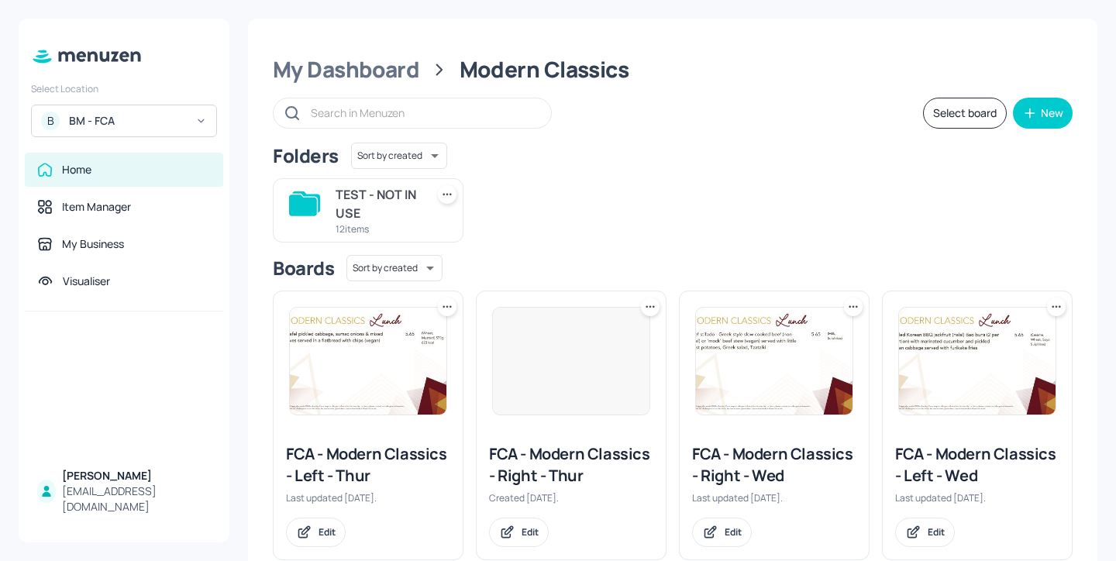
click at [588, 452] on div "FCA - Modern Classics - Right - Thur" at bounding box center [571, 464] width 164 height 43
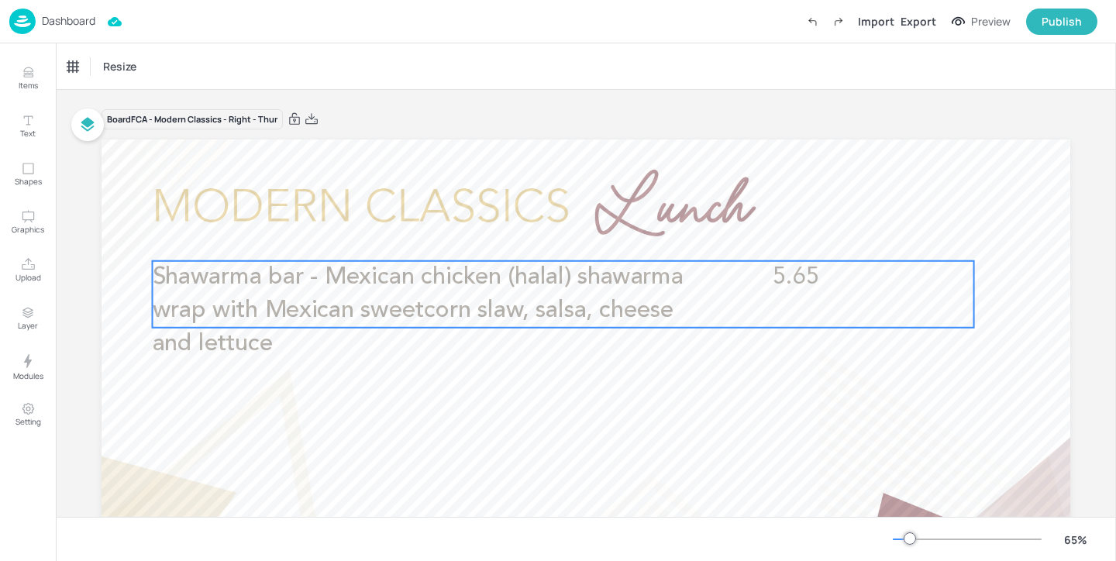
click at [601, 333] on p "Shawarma bar - Mexican chicken (halal) shawarma wrap with Mexican sweetcorn sla…" at bounding box center [427, 311] width 548 height 100
click at [545, 235] on icon "Edit Item" at bounding box center [551, 235] width 13 height 12
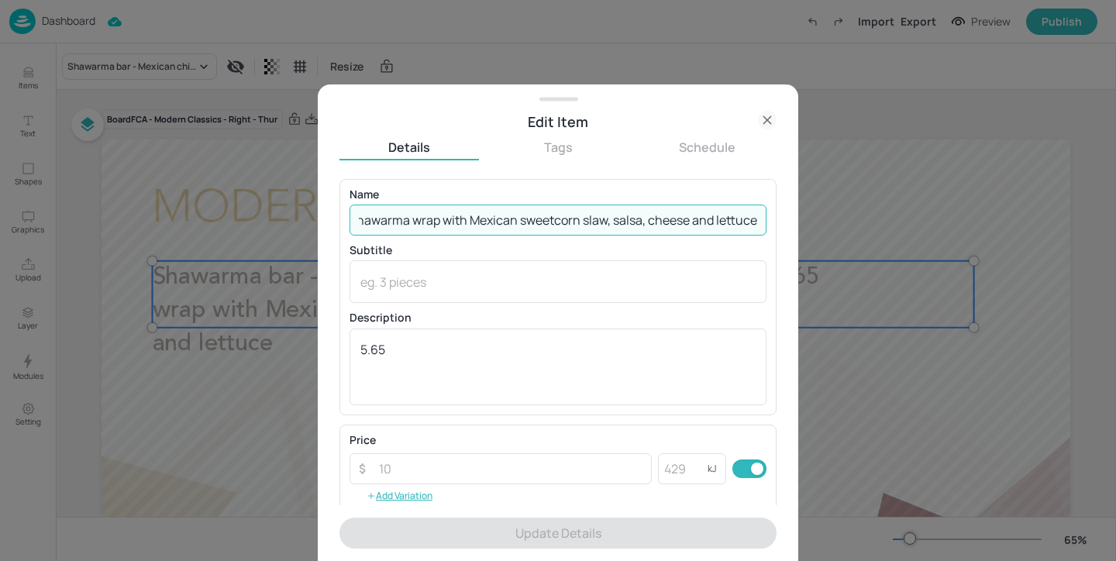
drag, startPoint x: 450, startPoint y: 218, endPoint x: 1115, endPoint y: 260, distance: 666.0
click at [1115, 260] on div "Edit Item Details Tags Schedule Name Shawarma bar - Mexican chicken (halal) sha…" at bounding box center [558, 280] width 1116 height 561
paste input "vegan chicken shawarma wrap, Mexican jalapeno slaw, salsa, lettuce"
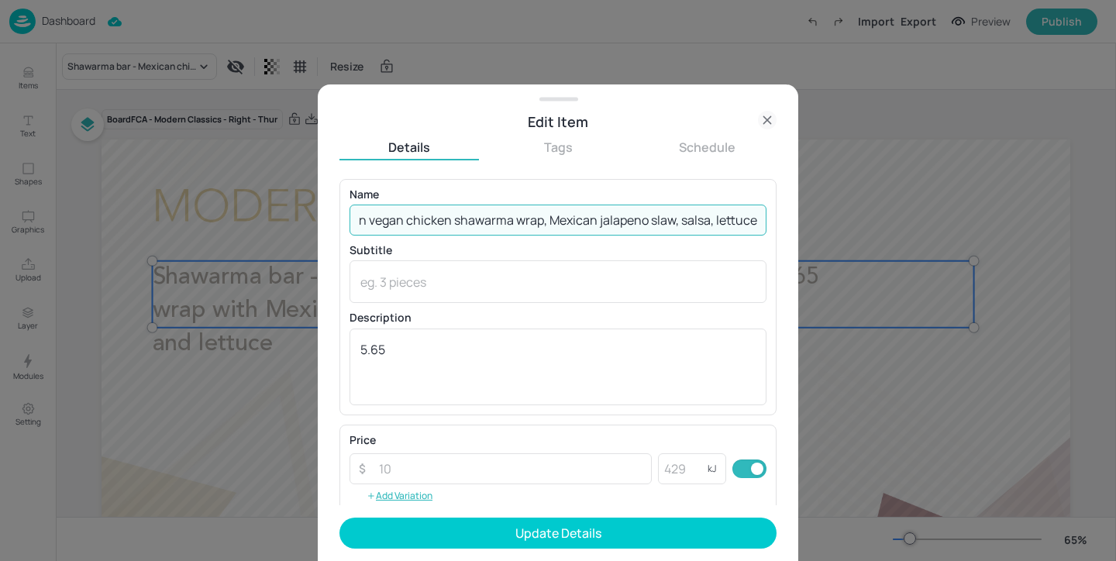
scroll to position [0, 134]
type input "Shawarma bar - Mexican vegan chicken shawarma wrap, Mexican jalapeno slaw, sals…"
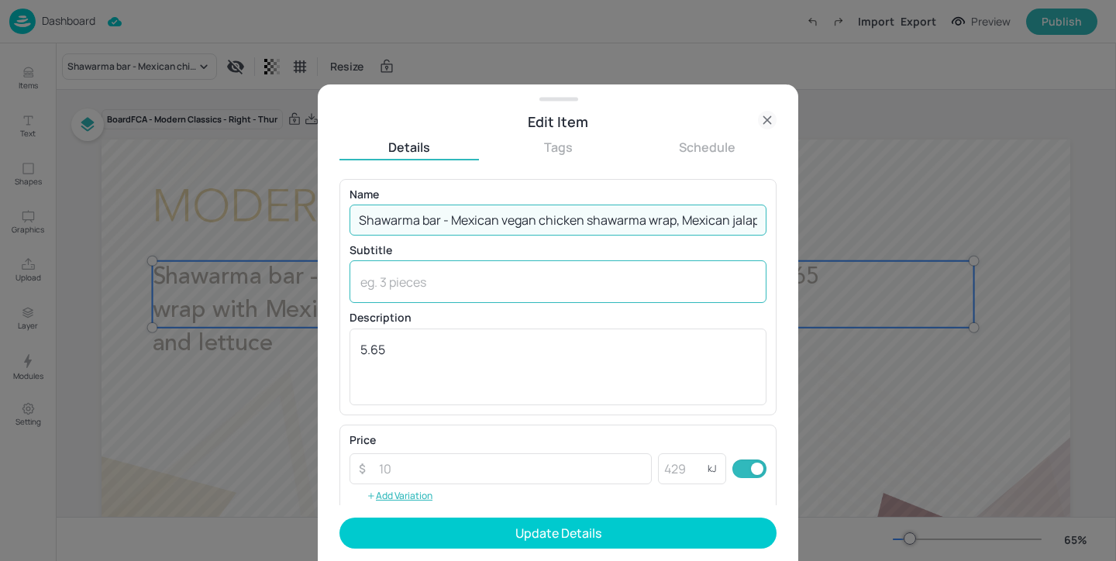
click at [459, 276] on textarea at bounding box center [557, 281] width 395 height 17
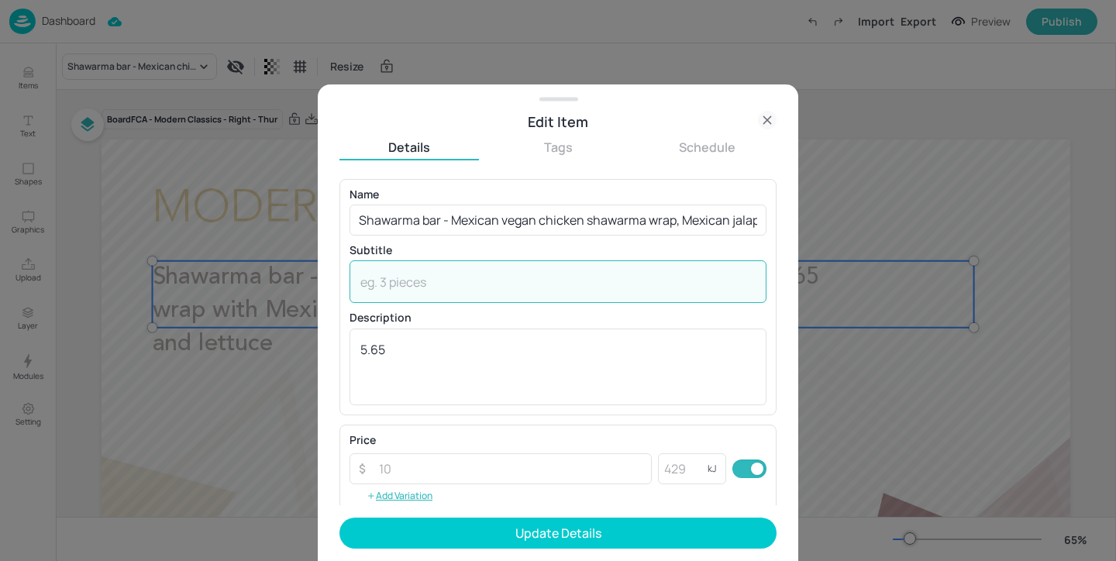
paste textarea "(Wheat, Soya)"
click at [360, 283] on textarea "(Wheat, Soya)" at bounding box center [557, 281] width 395 height 17
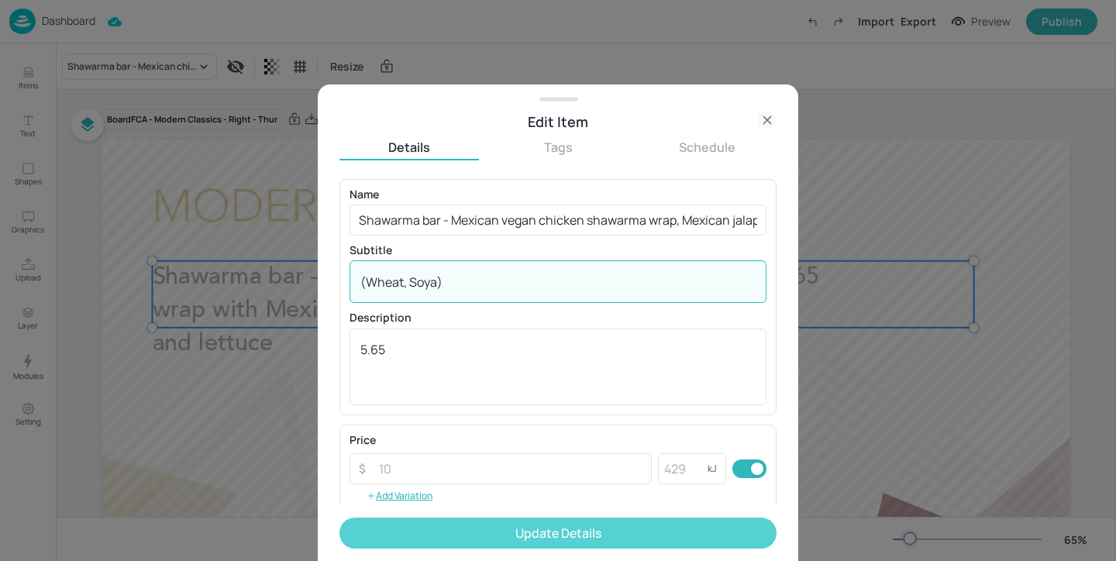
type textarea "(Wheat, Soya)"
click at [494, 541] on button "Update Details" at bounding box center [557, 533] width 437 height 31
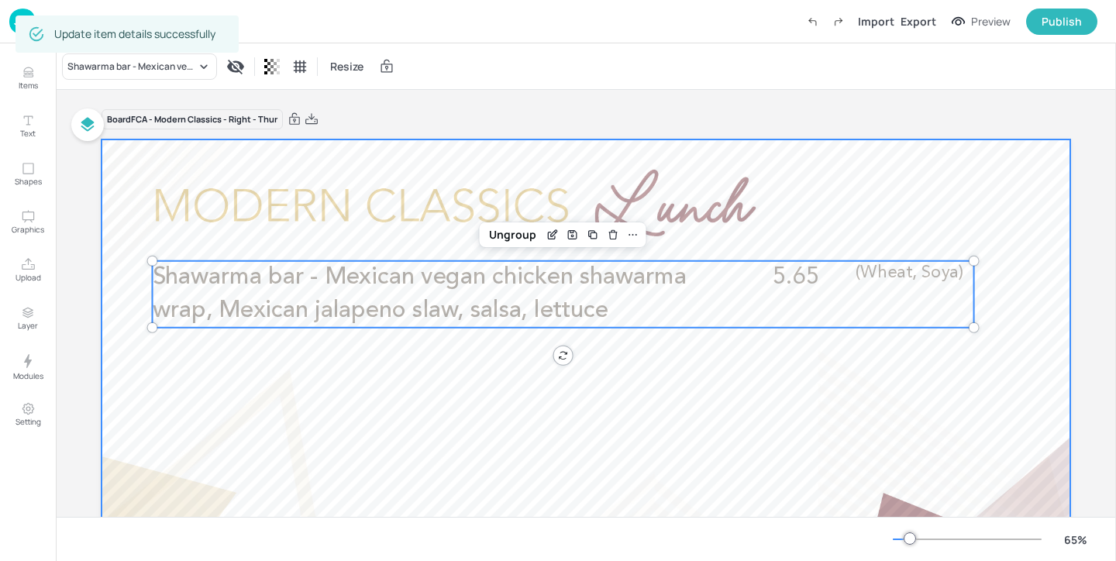
click at [472, 167] on div at bounding box center [585, 411] width 968 height 545
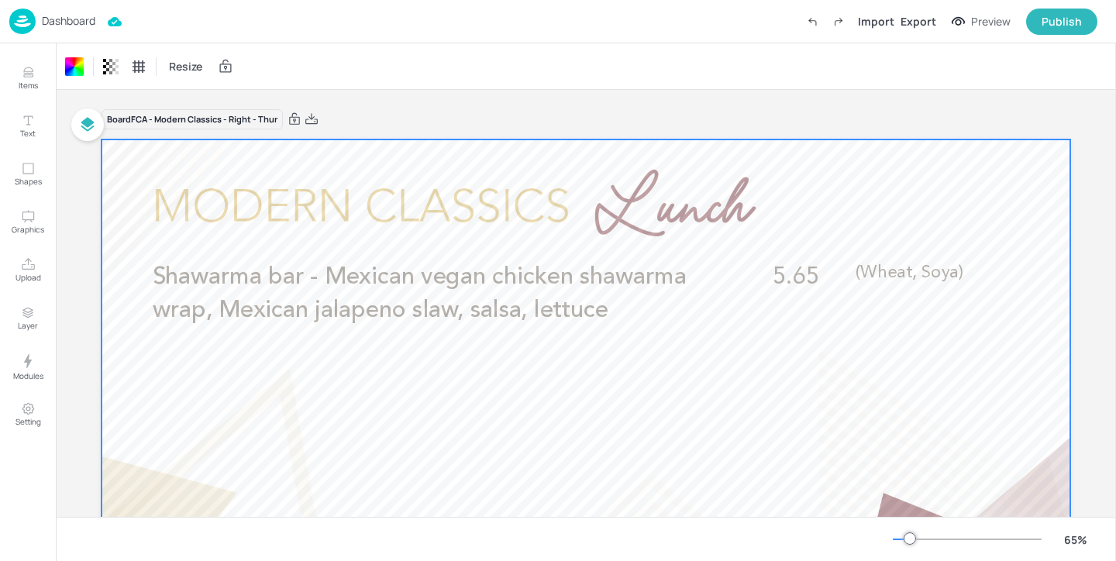
click at [17, 22] on img at bounding box center [22, 22] width 26 height 26
click at [71, 18] on p "Dashboard" at bounding box center [68, 20] width 53 height 11
